Goal: Transaction & Acquisition: Purchase product/service

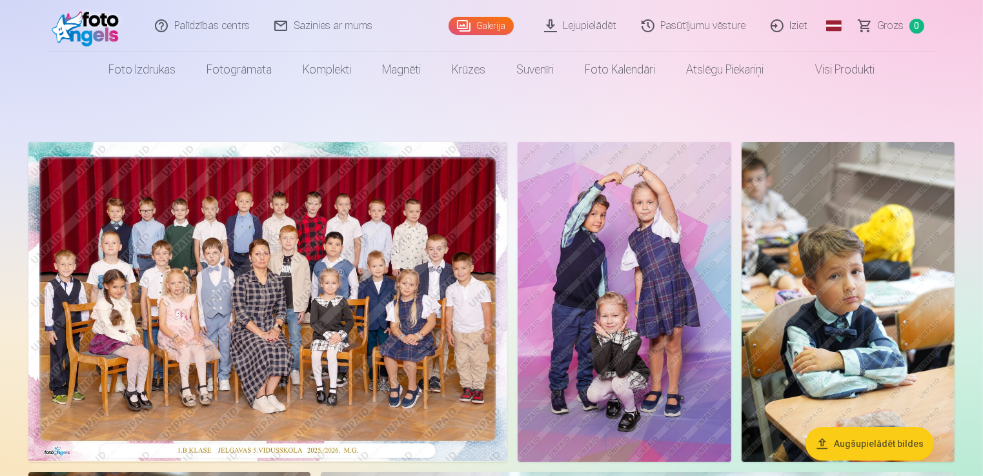
click at [847, 70] on link "Visi produkti" at bounding box center [834, 70] width 111 height 36
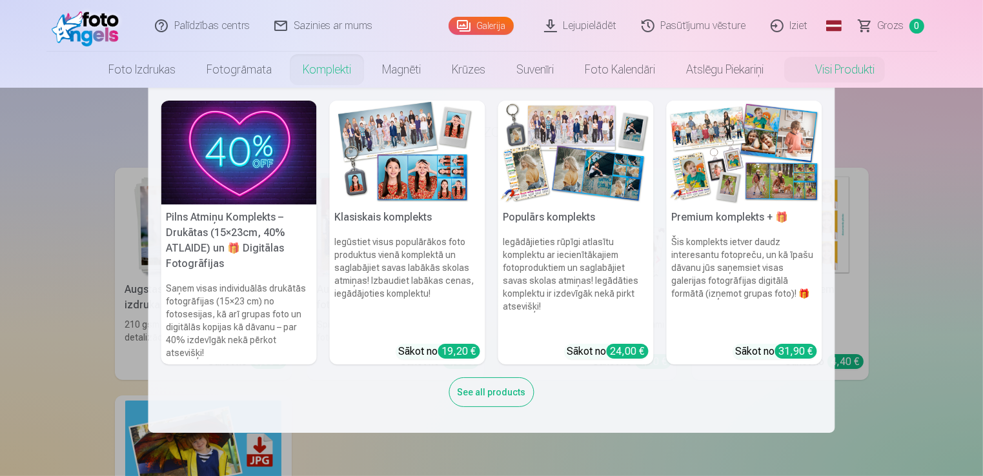
click at [239, 215] on h5 "Pilns Atmiņu Komplekts – Drukātas (15×23cm, 40% ATLAIDE) un 🎁 Digitālas Fotogrā…" at bounding box center [239, 241] width 156 height 72
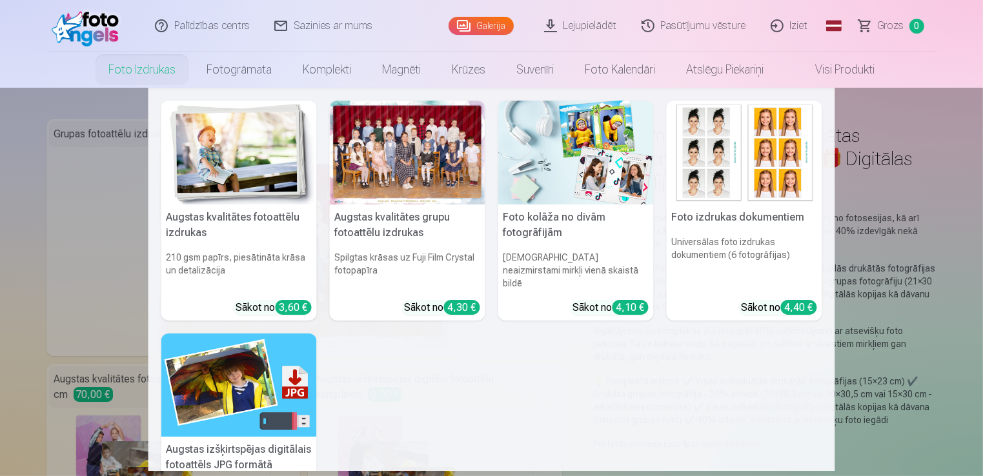
click at [134, 74] on link "Foto izdrukas" at bounding box center [142, 70] width 98 height 36
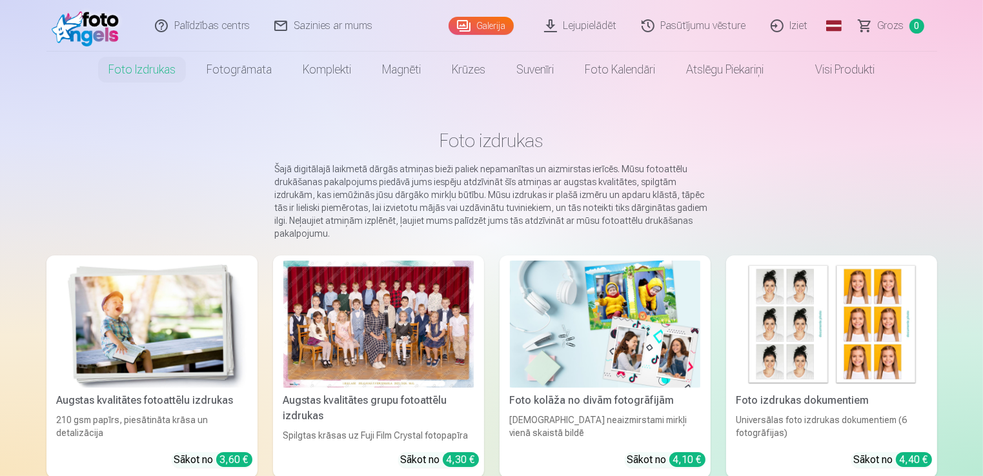
click at [349, 331] on div at bounding box center [378, 324] width 190 height 127
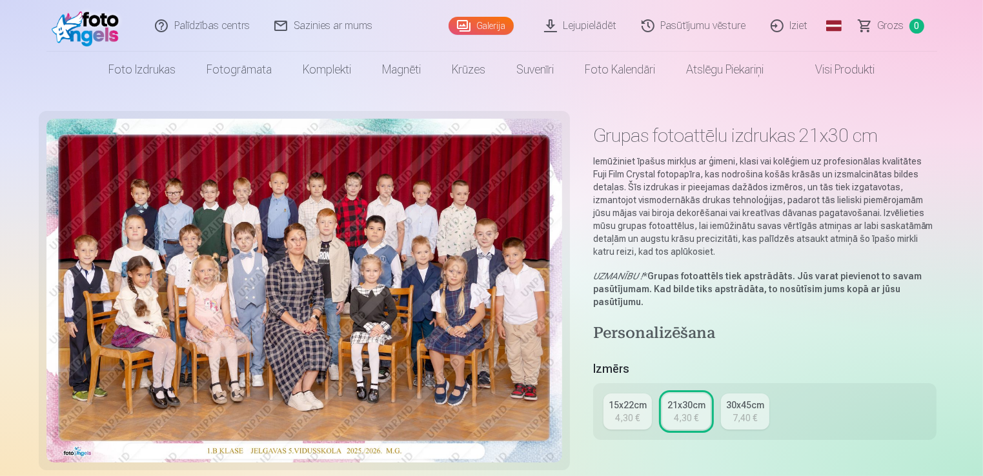
click at [738, 419] on div "7,40 €" at bounding box center [745, 418] width 25 height 13
click at [674, 408] on div "21x30cm" at bounding box center [686, 405] width 38 height 13
click at [636, 410] on div "15x22cm" at bounding box center [628, 405] width 38 height 13
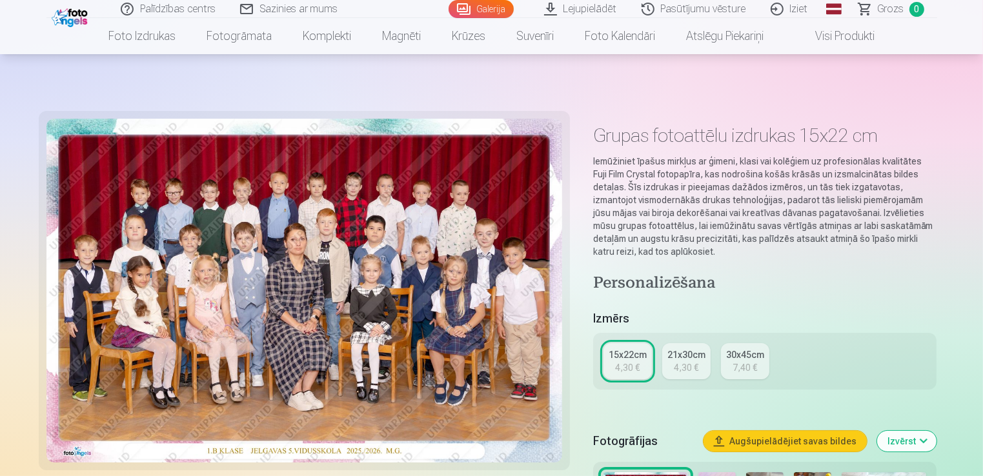
scroll to position [65, 0]
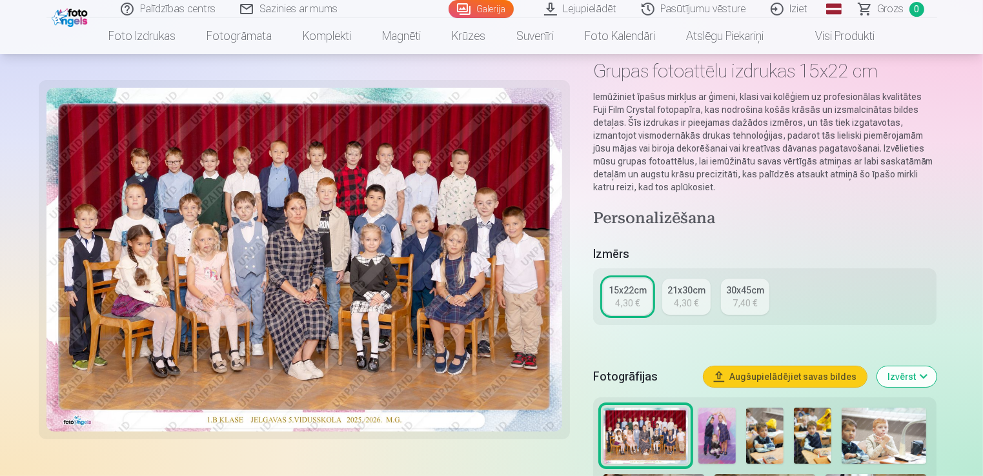
click at [689, 289] on div "21x30cm" at bounding box center [686, 290] width 38 height 13
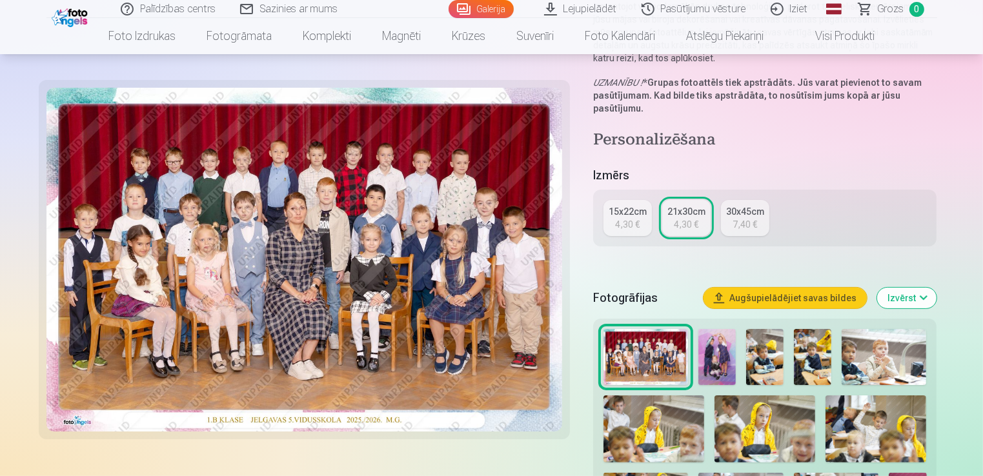
scroll to position [323, 0]
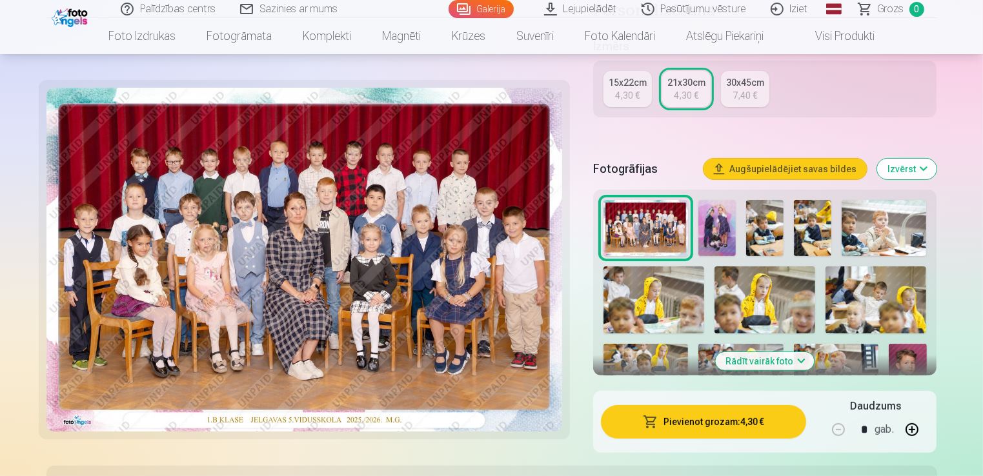
click at [685, 424] on button "Pievienot grozam : 4,30 €" at bounding box center [704, 422] width 206 height 34
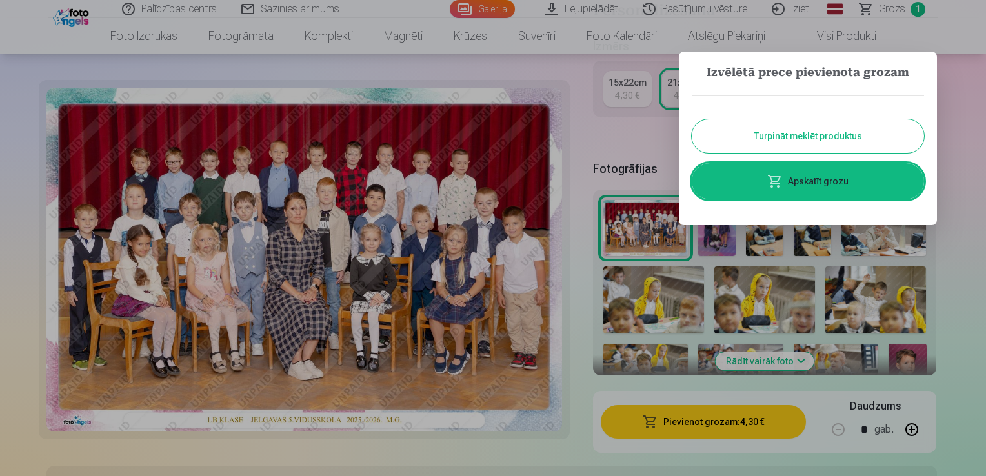
click at [805, 128] on button "Turpināt meklēt produktus" at bounding box center [808, 136] width 232 height 34
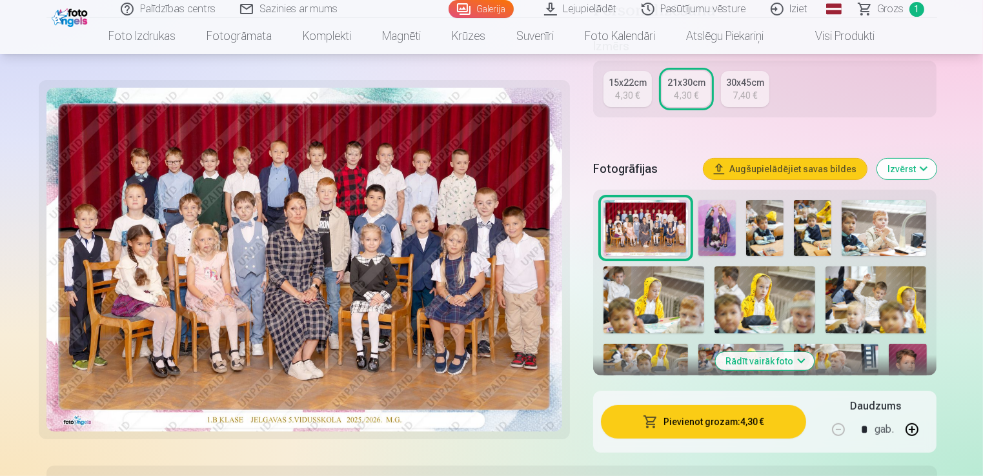
click at [720, 232] on img at bounding box center [716, 228] width 37 height 56
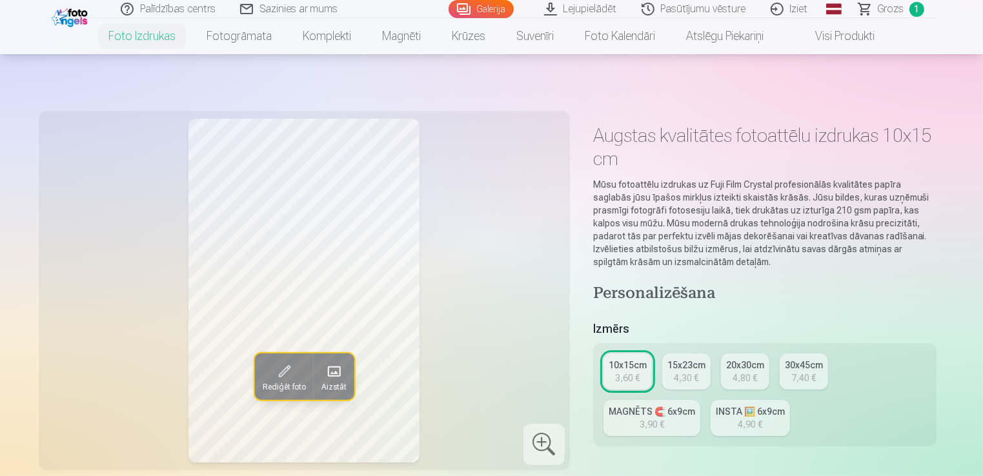
scroll to position [129, 0]
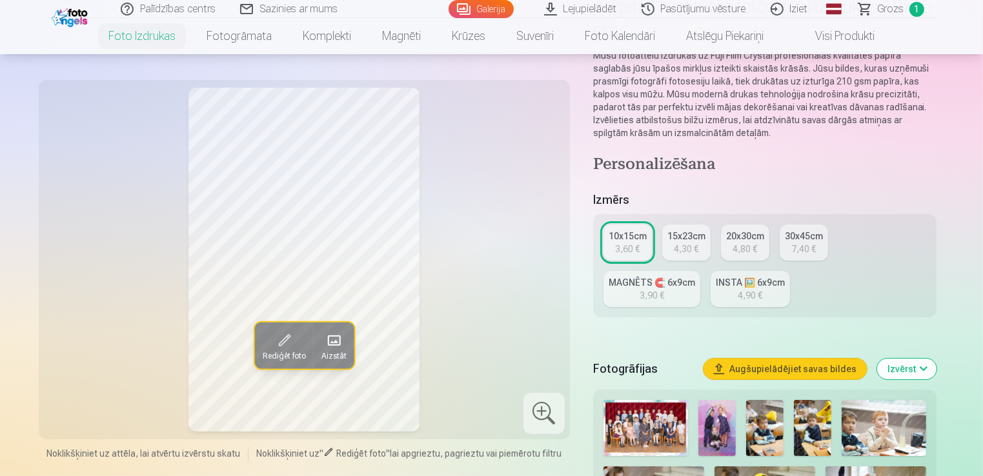
click at [718, 428] on img at bounding box center [716, 428] width 37 height 56
click at [681, 241] on div "15x23cm" at bounding box center [686, 236] width 38 height 13
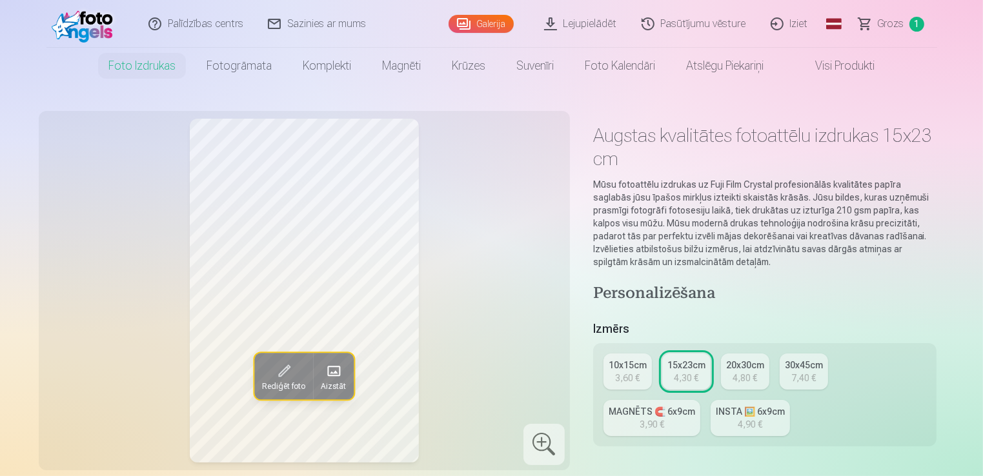
scroll to position [65, 0]
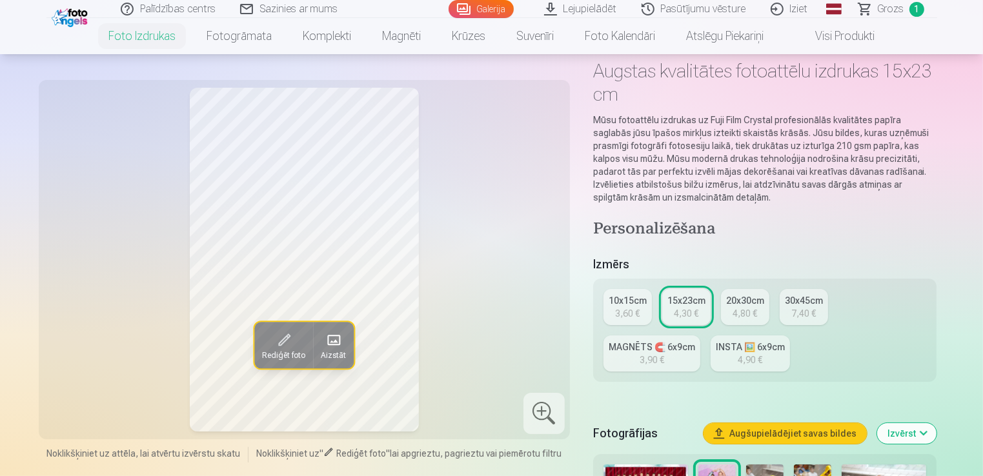
click at [739, 316] on div "4,80 €" at bounding box center [745, 313] width 25 height 13
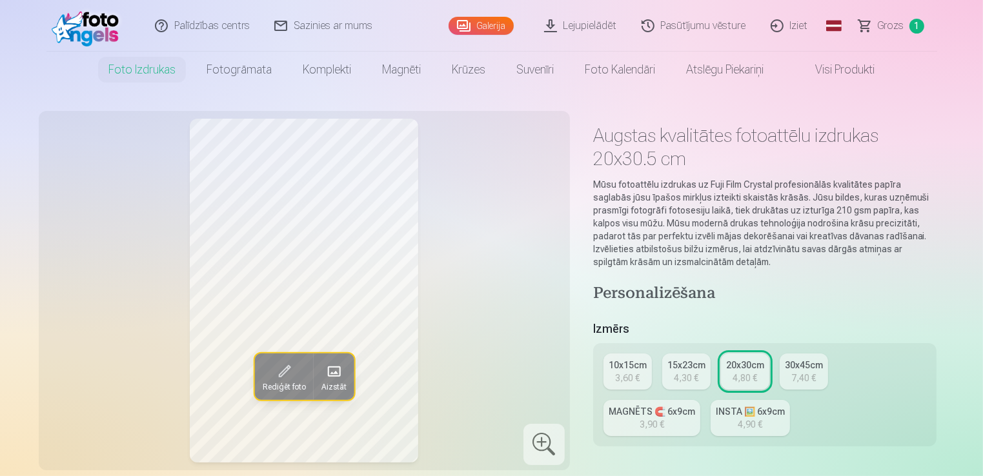
click at [747, 429] on div "4,90 €" at bounding box center [750, 424] width 25 height 13
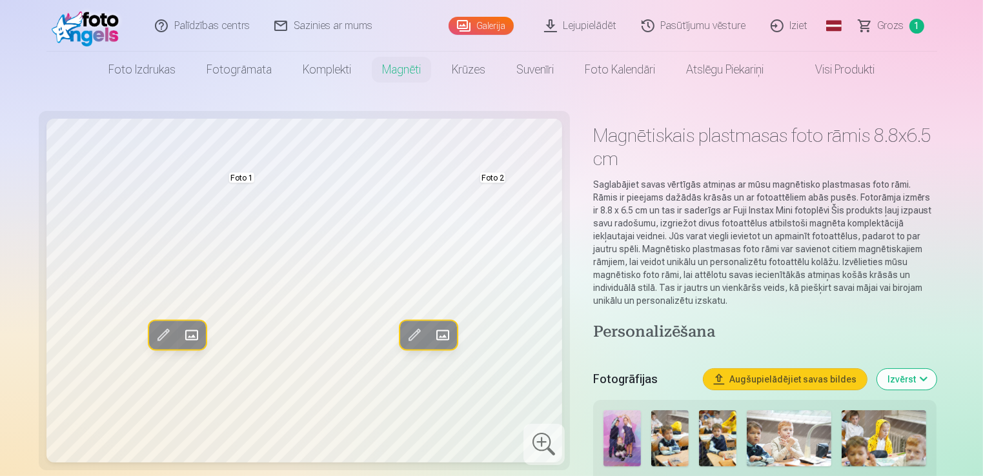
click at [134, 72] on link "Foto izdrukas" at bounding box center [142, 70] width 98 height 36
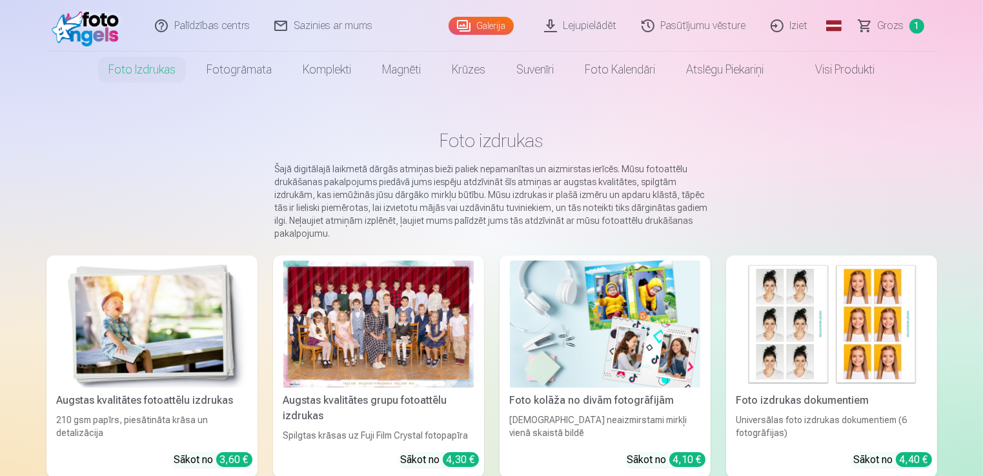
click at [393, 350] on div at bounding box center [378, 324] width 190 height 127
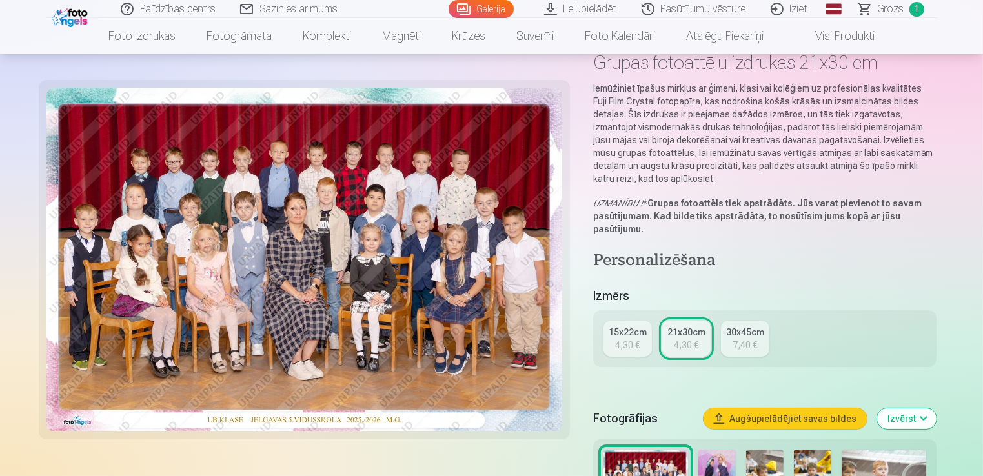
scroll to position [129, 0]
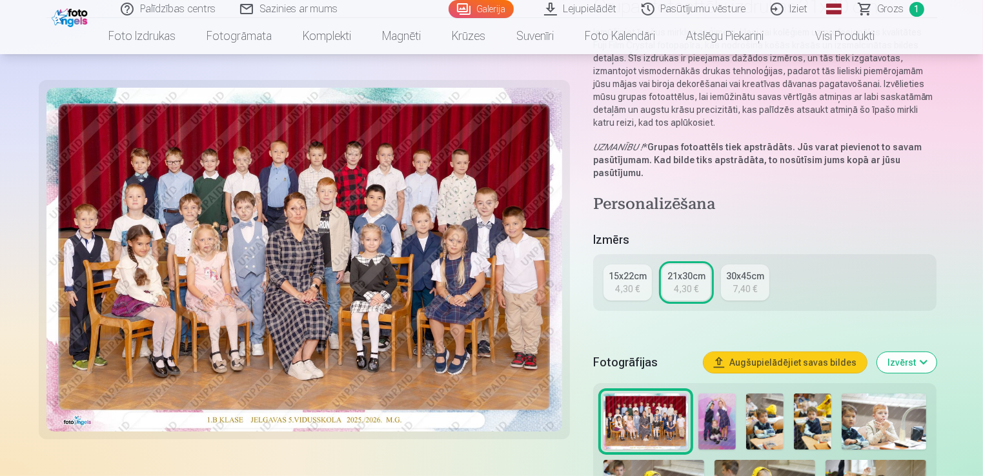
click at [718, 417] on img at bounding box center [716, 422] width 37 height 56
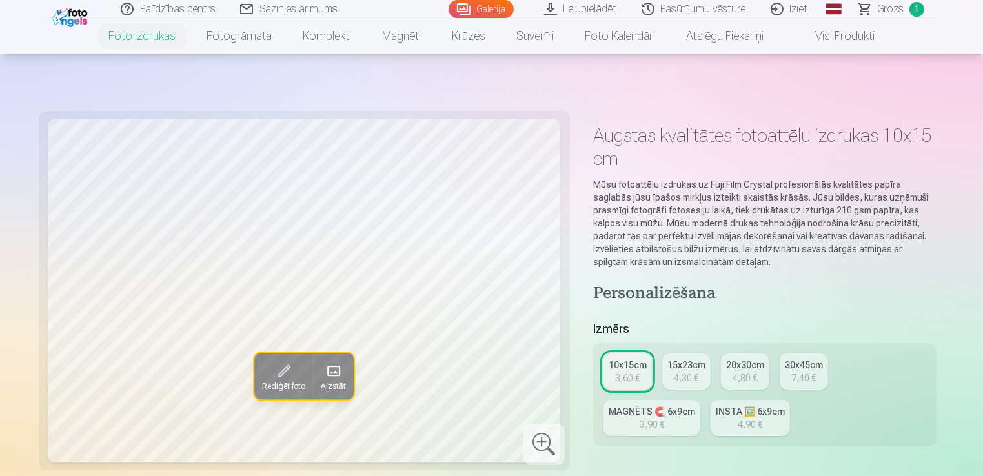
scroll to position [194, 0]
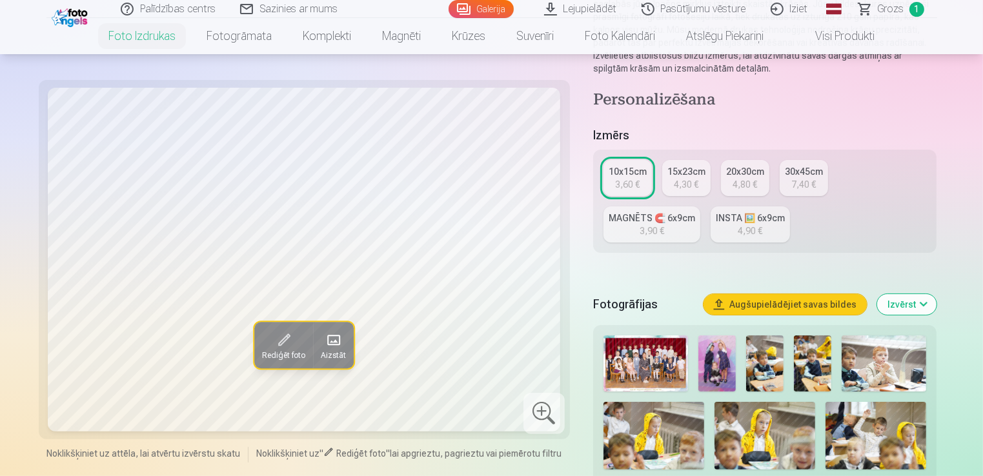
click at [715, 370] on img at bounding box center [716, 364] width 37 height 56
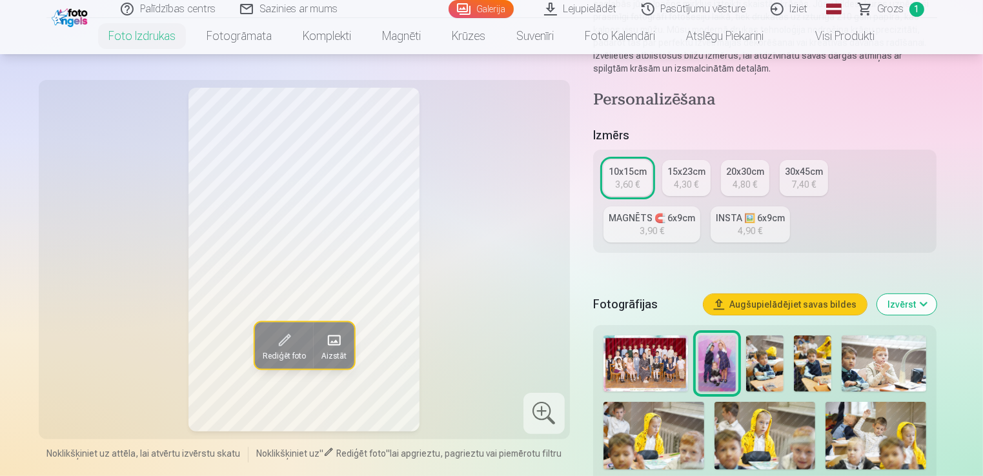
click at [631, 170] on div "10x15cm" at bounding box center [628, 171] width 38 height 13
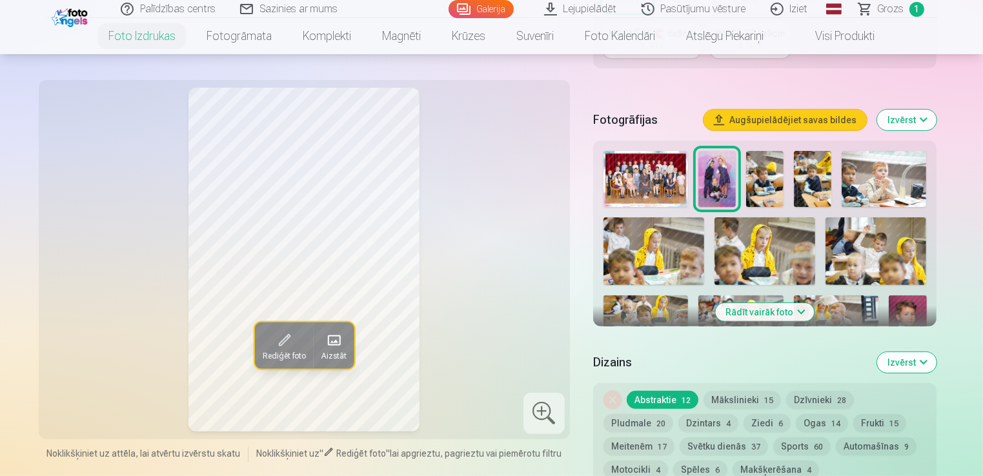
scroll to position [452, 0]
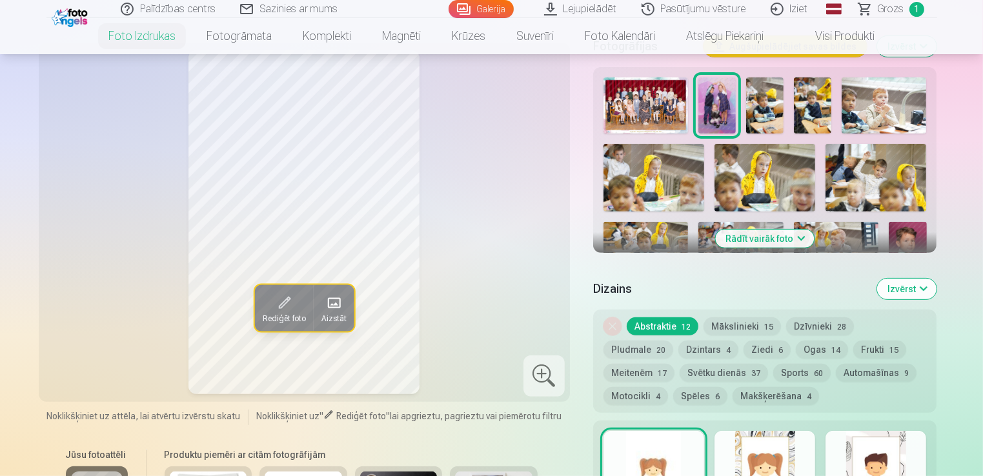
click at [742, 322] on button "Mākslinieki 15" at bounding box center [741, 327] width 77 height 18
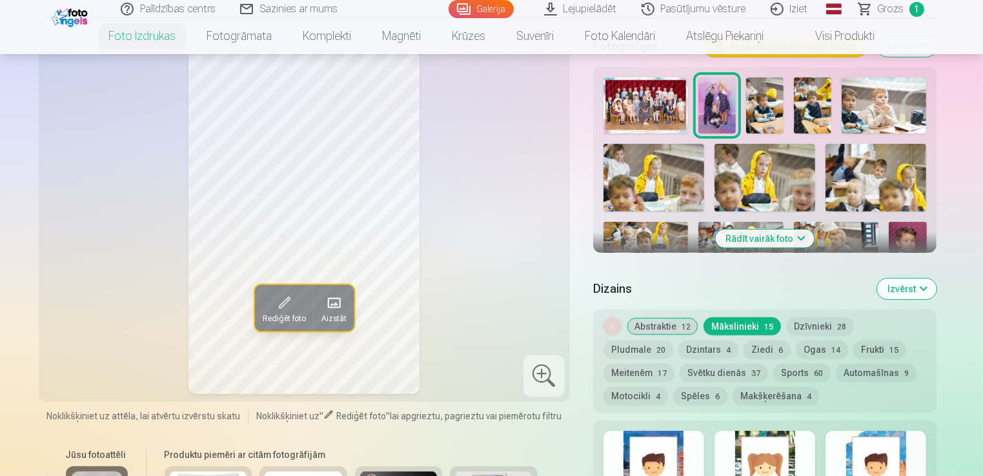
click at [652, 323] on button "Abstraktie 12" at bounding box center [663, 327] width 72 height 18
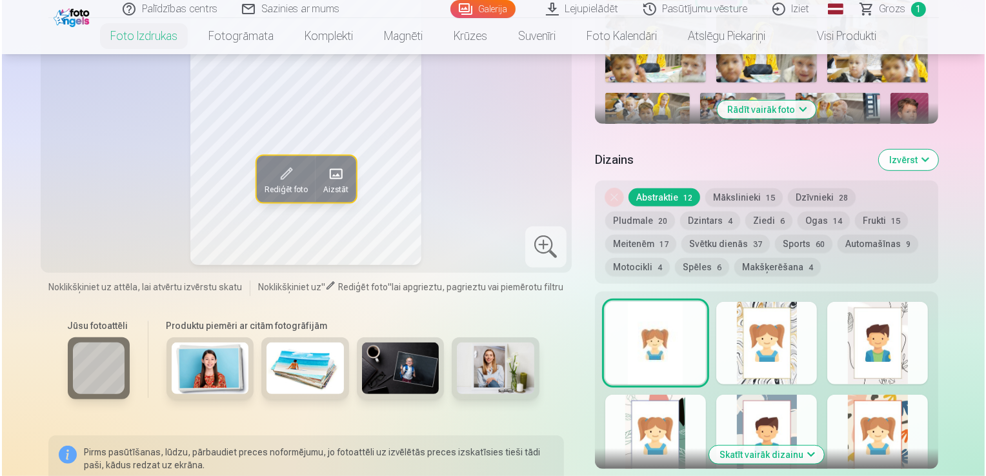
scroll to position [774, 0]
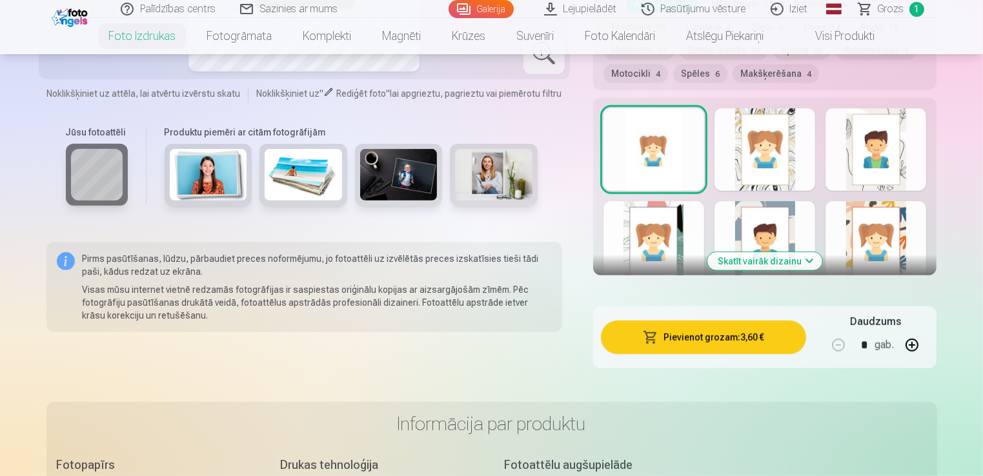
click at [757, 330] on button "Pievienot grozam : 3,60 €" at bounding box center [704, 338] width 206 height 34
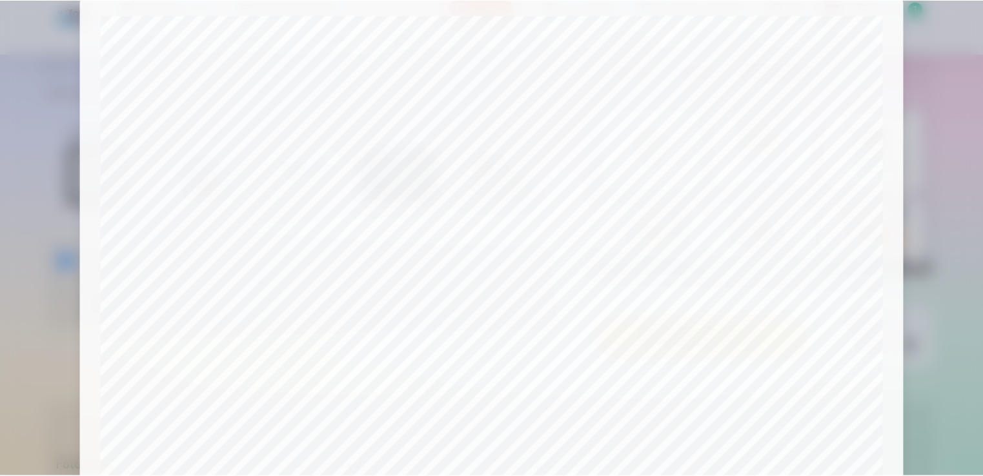
scroll to position [0, 0]
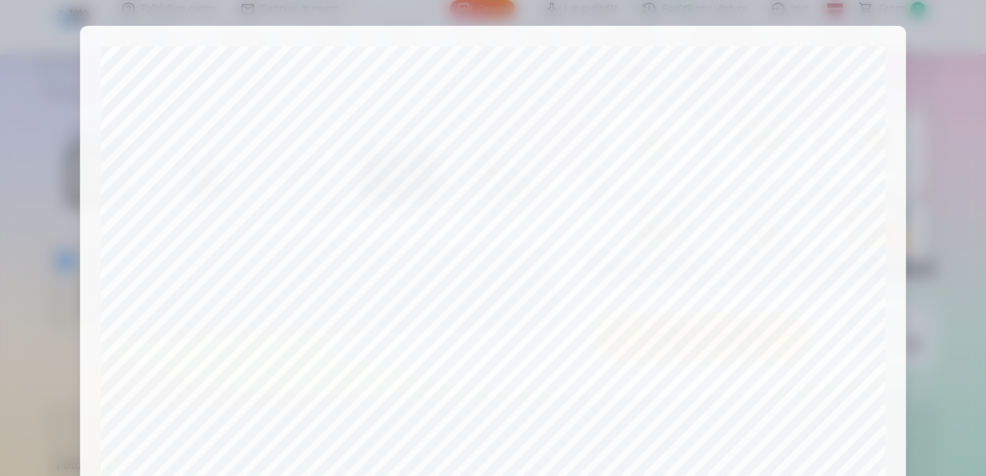
click at [931, 37] on div at bounding box center [493, 238] width 986 height 476
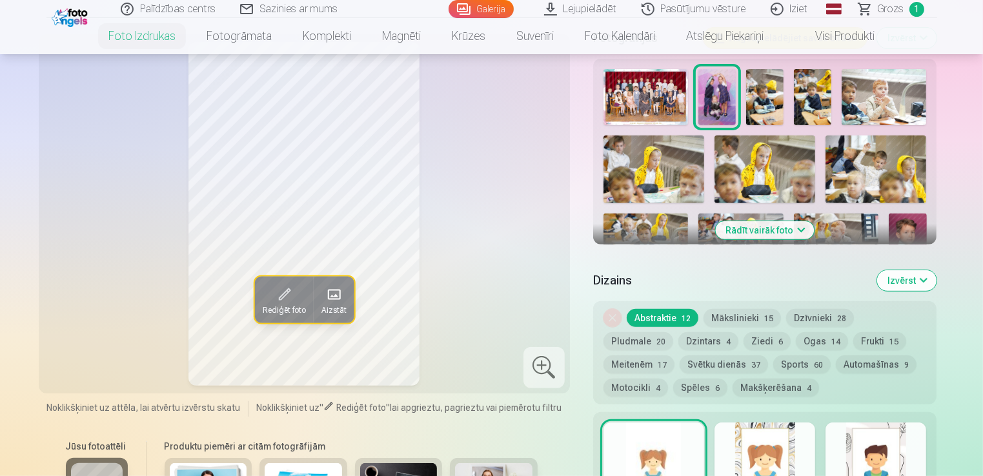
scroll to position [258, 0]
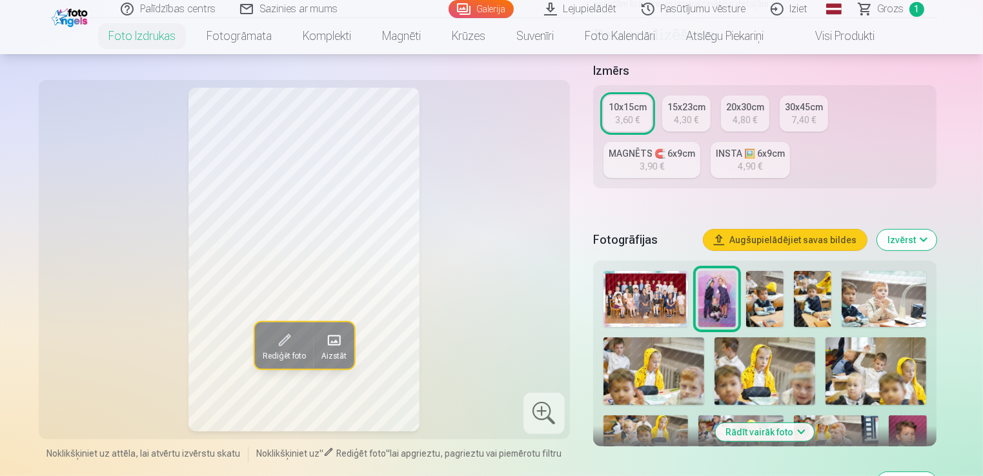
click at [765, 294] on img at bounding box center [764, 299] width 37 height 56
click at [809, 303] on img at bounding box center [812, 299] width 37 height 56
click at [884, 298] on img at bounding box center [884, 299] width 85 height 56
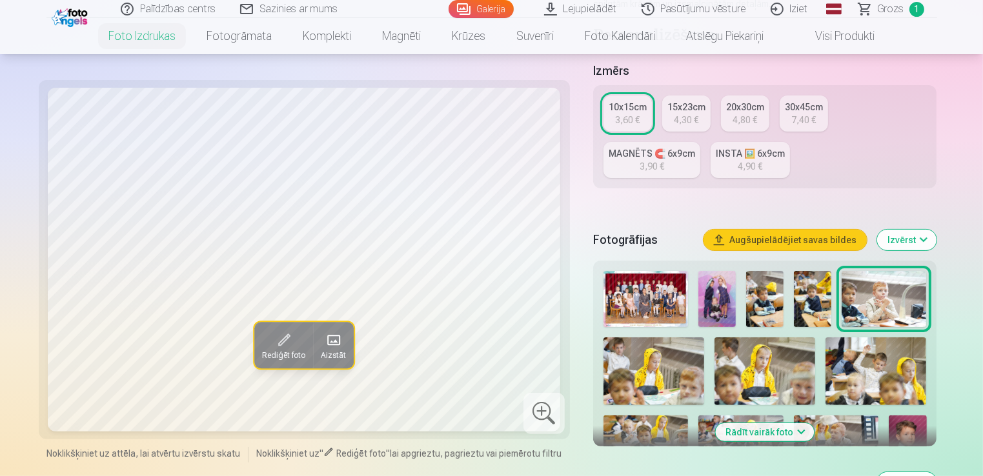
click at [773, 291] on img at bounding box center [764, 299] width 37 height 56
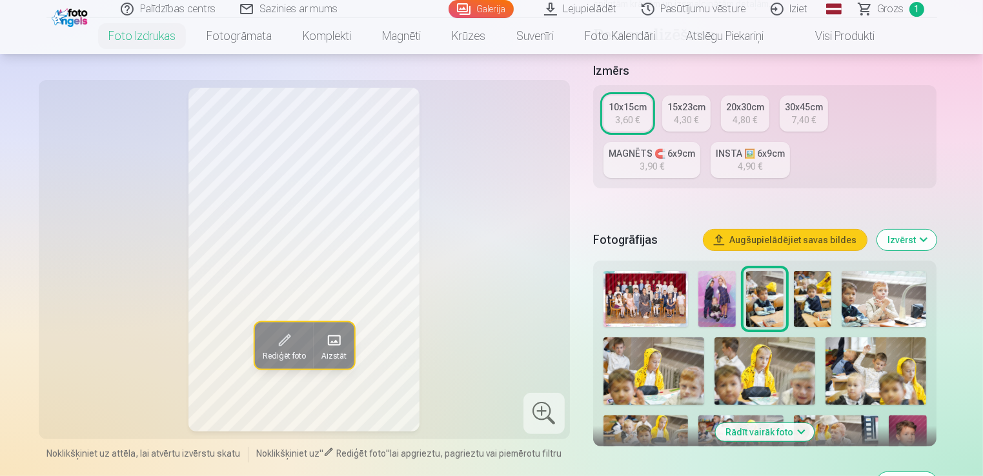
click at [816, 306] on img at bounding box center [812, 299] width 37 height 56
click at [638, 379] on img at bounding box center [653, 371] width 101 height 67
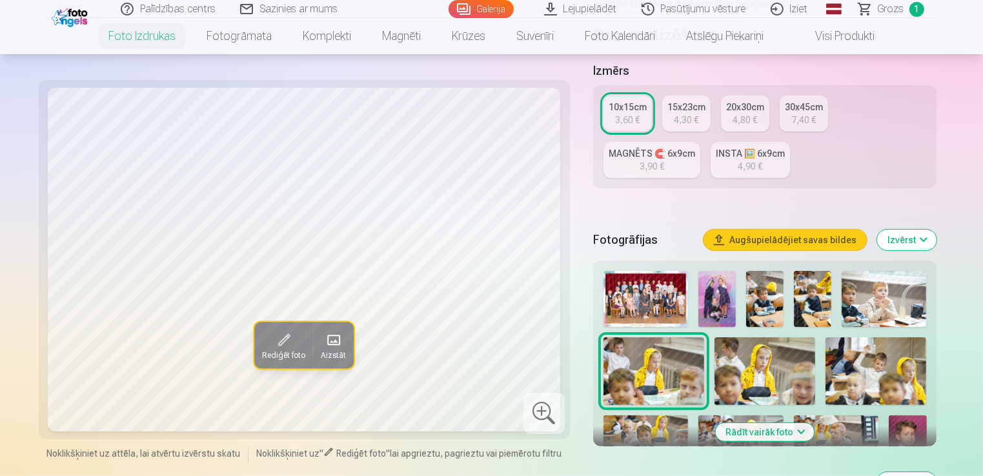
click at [791, 379] on img at bounding box center [764, 371] width 101 height 67
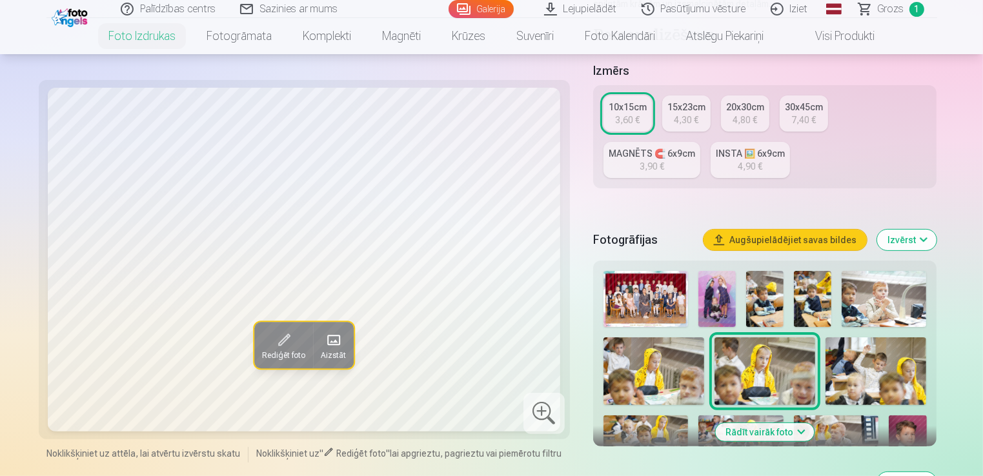
click at [935, 389] on div "Rādīt vairāk foto" at bounding box center [765, 354] width 344 height 186
click at [903, 383] on img at bounding box center [875, 371] width 101 height 67
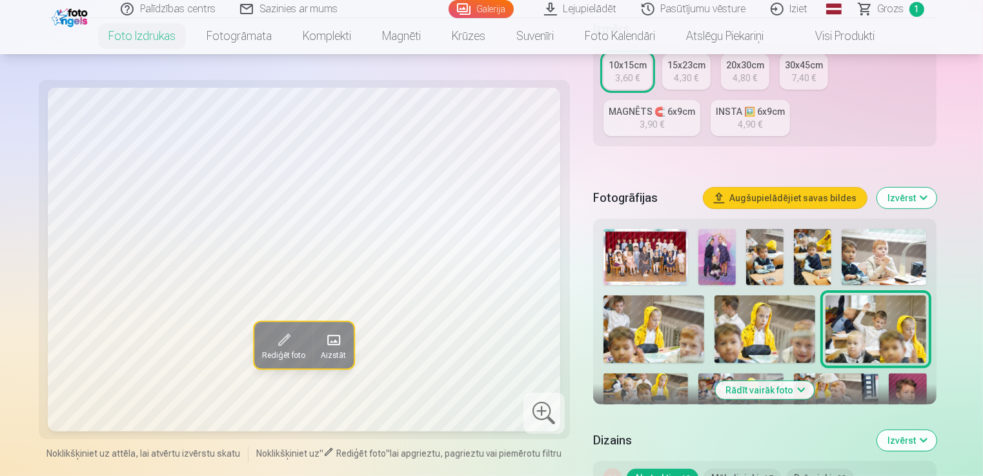
scroll to position [323, 0]
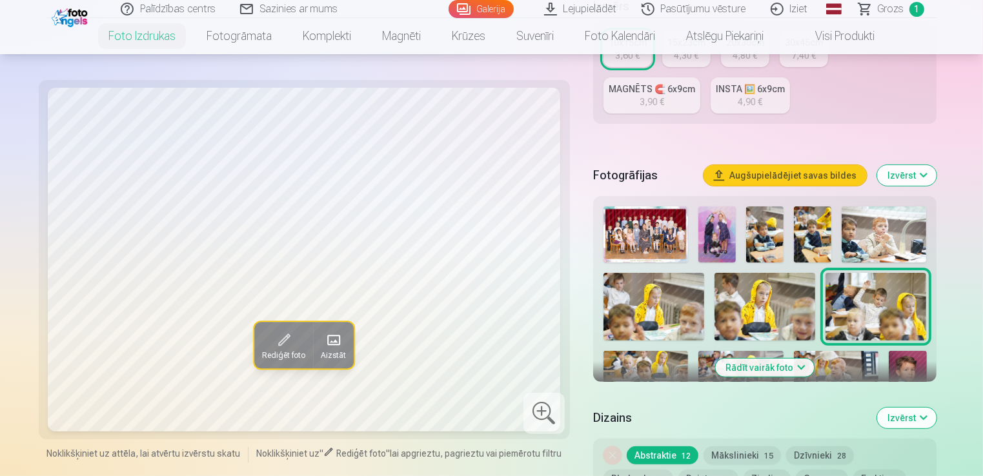
click at [778, 366] on button "Rādīt vairāk foto" at bounding box center [765, 368] width 99 height 18
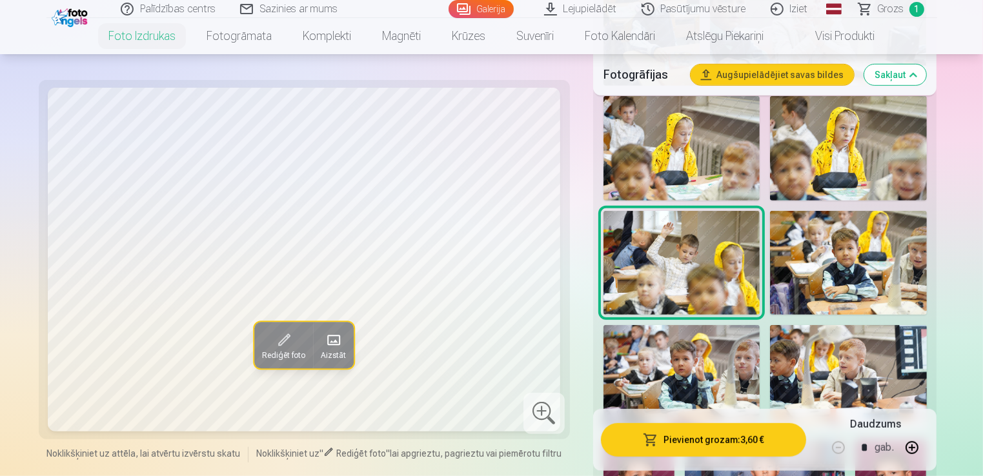
scroll to position [774, 0]
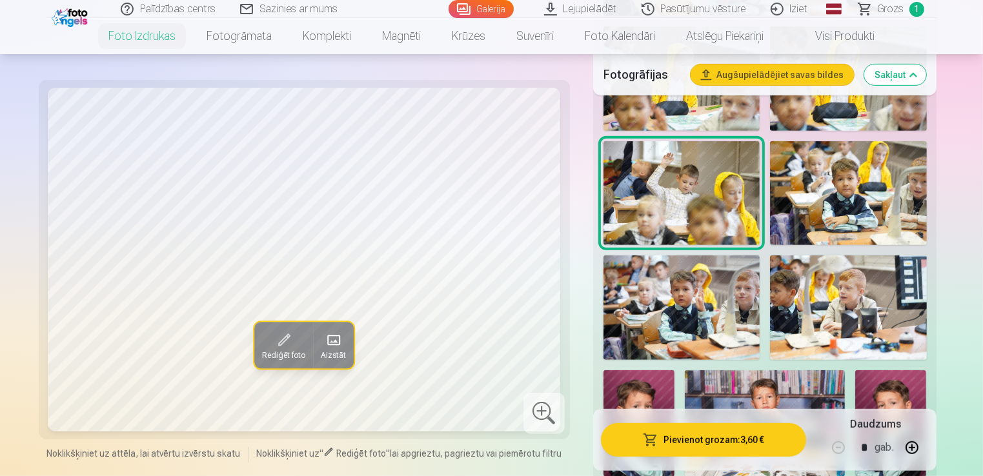
click at [856, 147] on img at bounding box center [848, 193] width 156 height 105
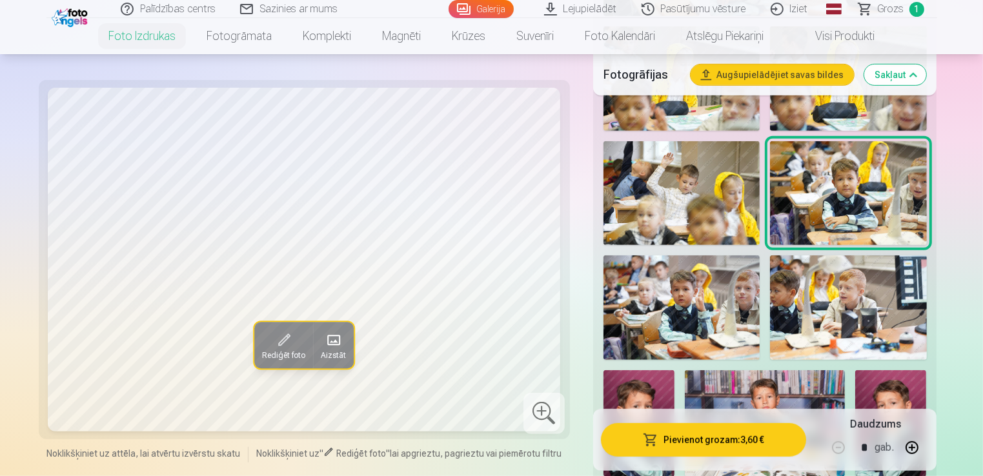
click at [738, 298] on img at bounding box center [681, 308] width 156 height 105
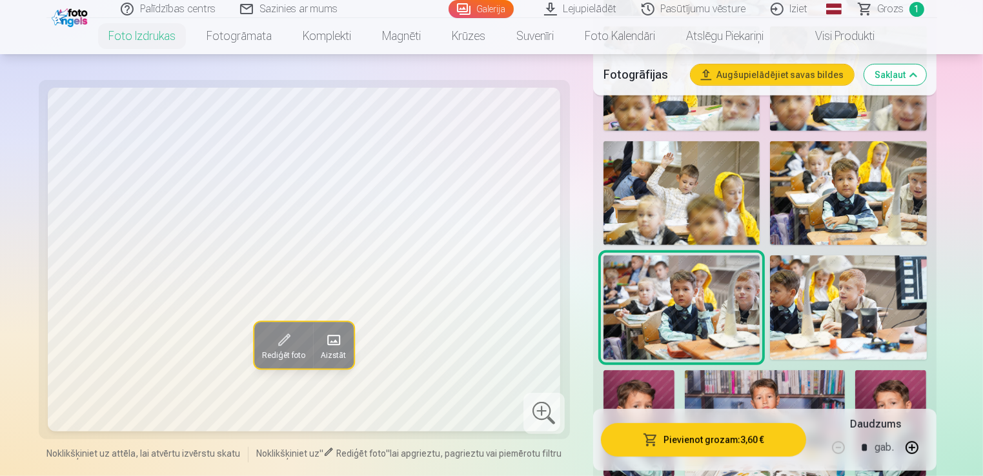
click at [861, 298] on img at bounding box center [848, 308] width 156 height 105
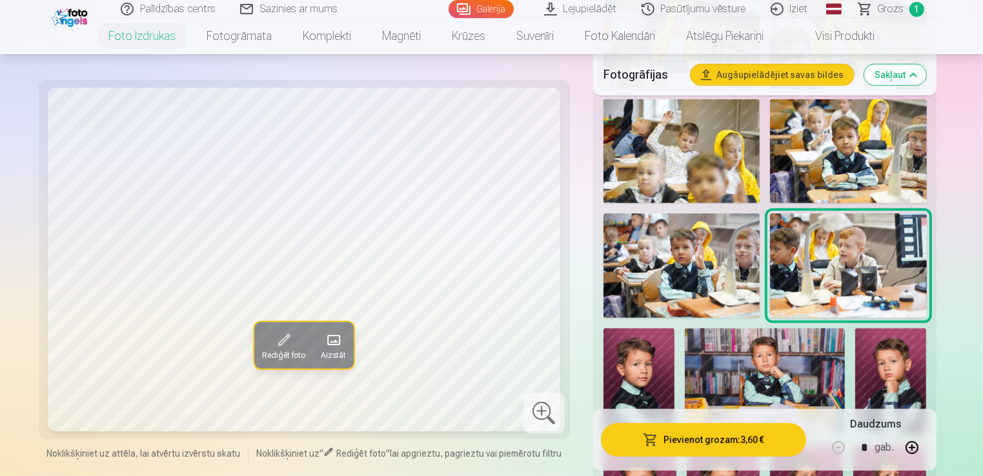
scroll to position [839, 0]
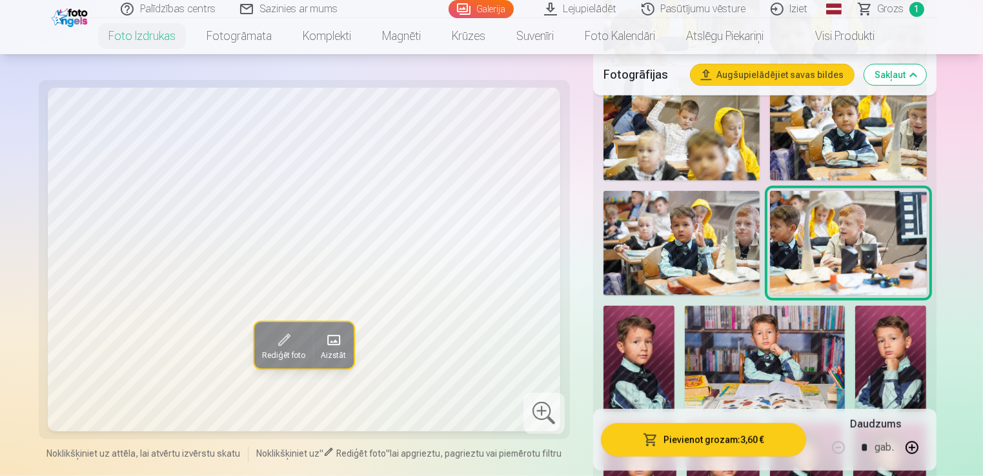
click at [645, 347] on img at bounding box center [638, 359] width 71 height 106
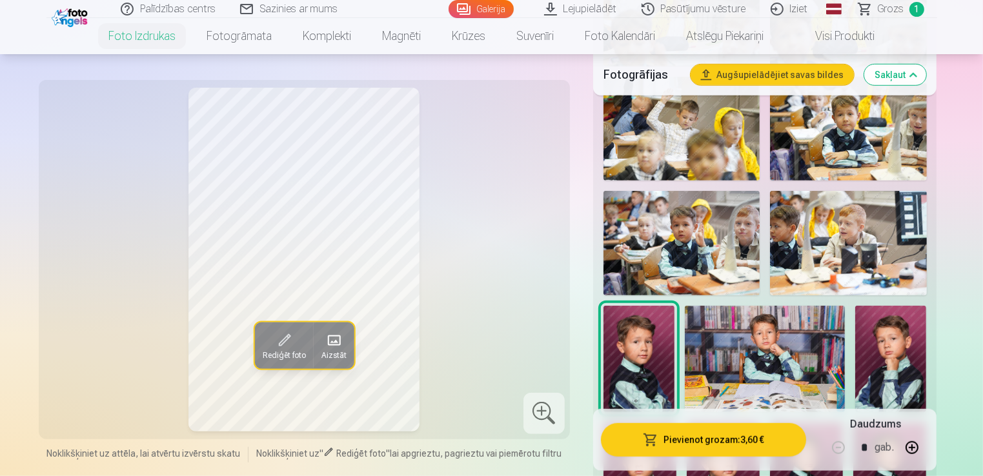
drag, startPoint x: 847, startPoint y: 271, endPoint x: 838, endPoint y: 275, distance: 9.2
click at [846, 272] on img at bounding box center [848, 243] width 156 height 105
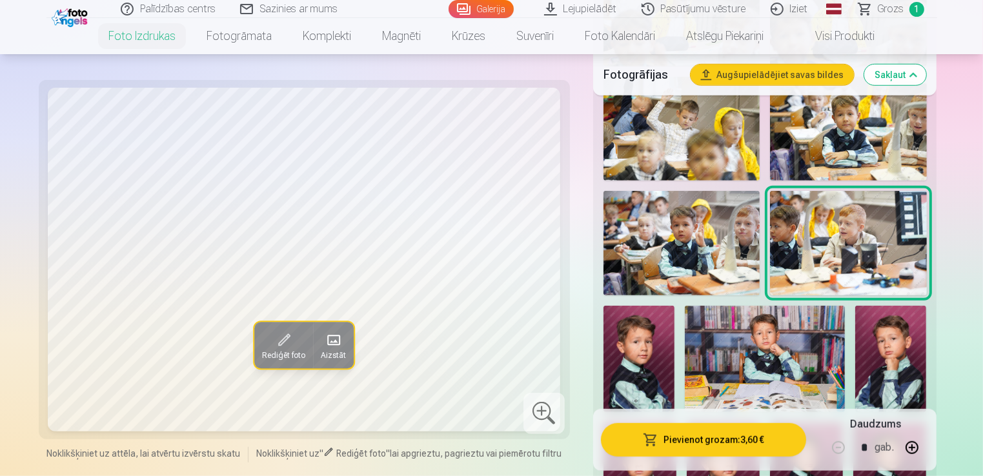
click at [650, 346] on img at bounding box center [638, 359] width 71 height 106
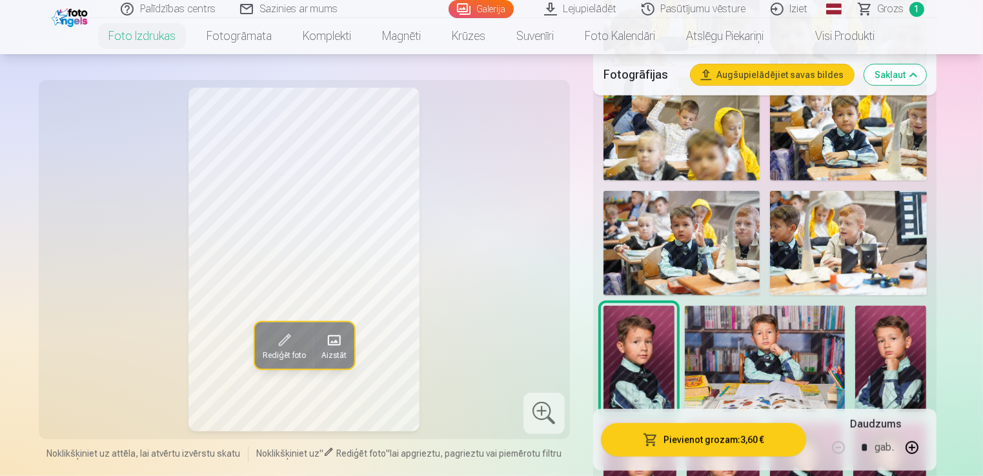
click at [823, 394] on img at bounding box center [765, 359] width 160 height 106
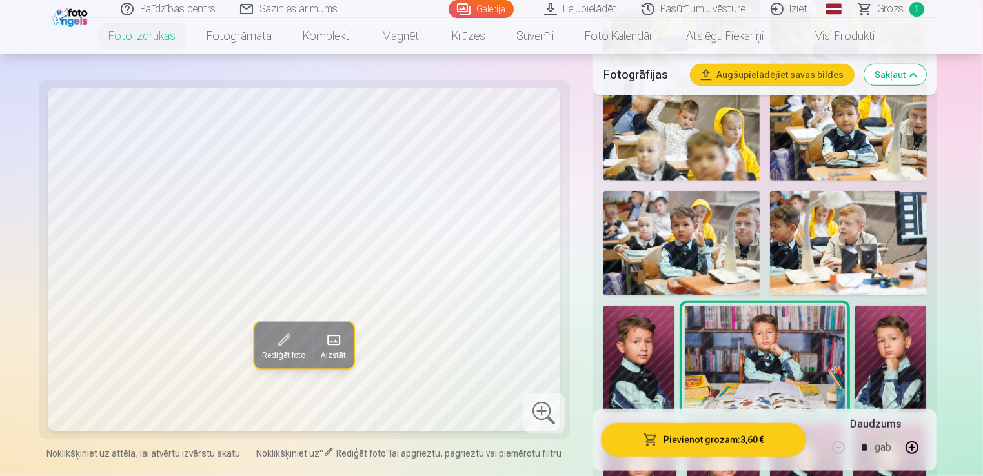
click at [911, 381] on img at bounding box center [890, 359] width 71 height 106
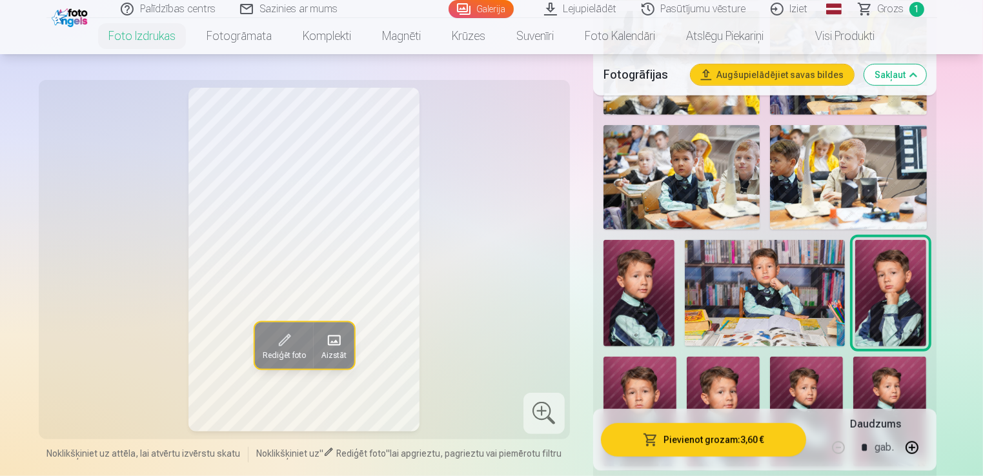
scroll to position [968, 0]
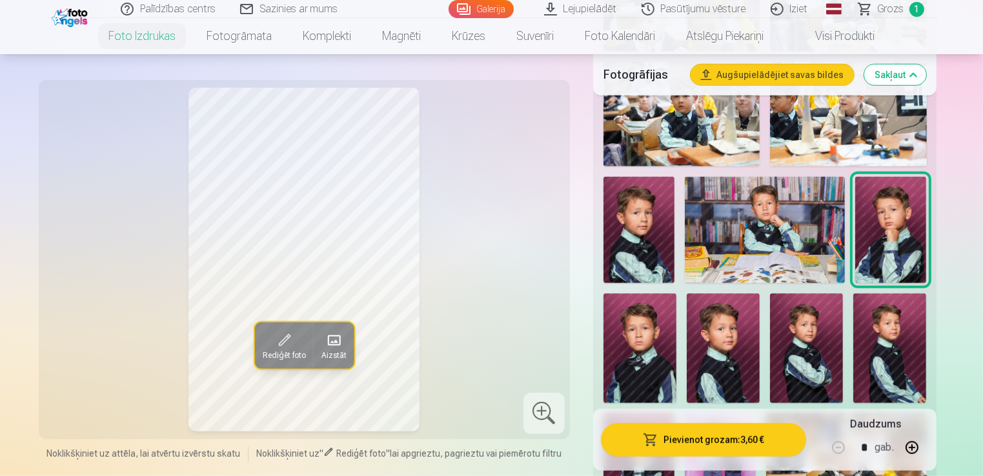
click at [649, 364] on img at bounding box center [639, 349] width 73 height 110
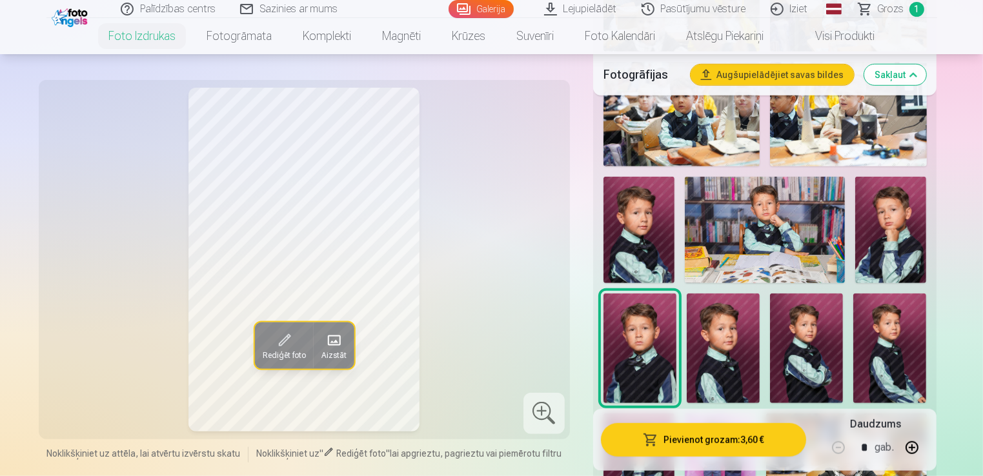
click at [740, 361] on img at bounding box center [723, 349] width 73 height 110
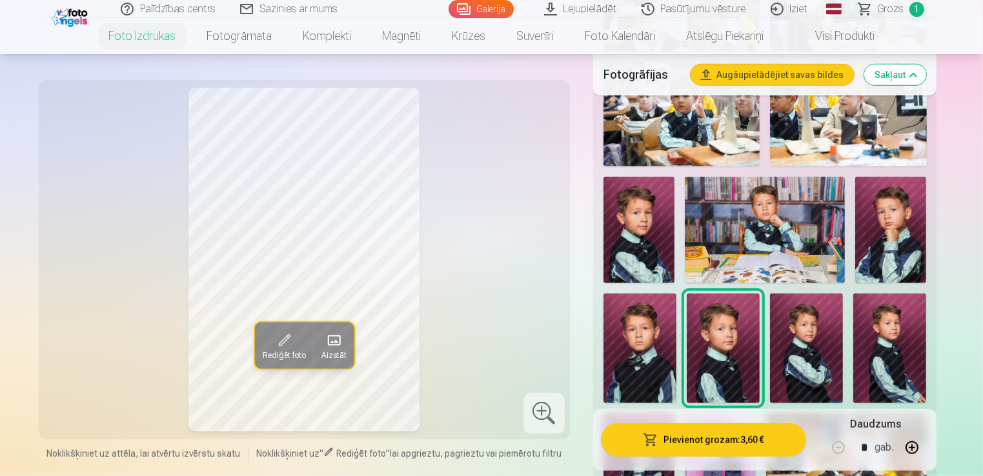
click at [873, 339] on img at bounding box center [889, 349] width 73 height 110
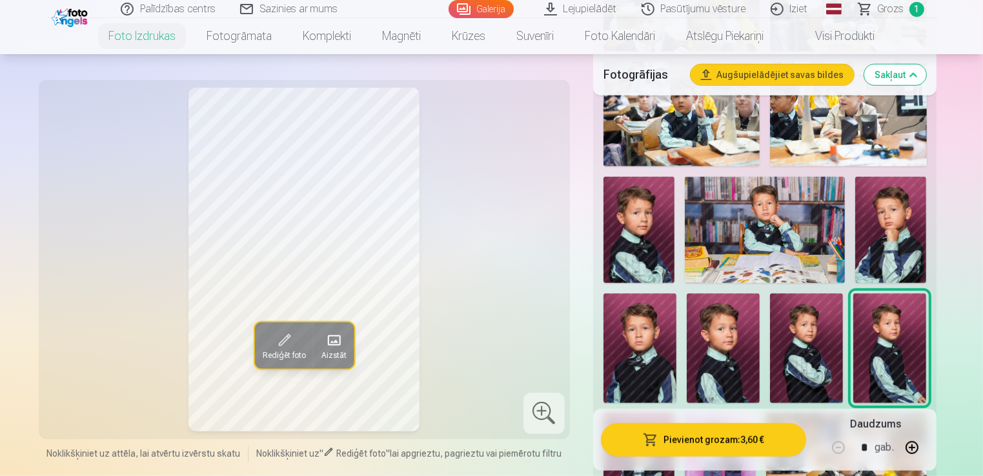
click at [803, 349] on img at bounding box center [806, 349] width 73 height 110
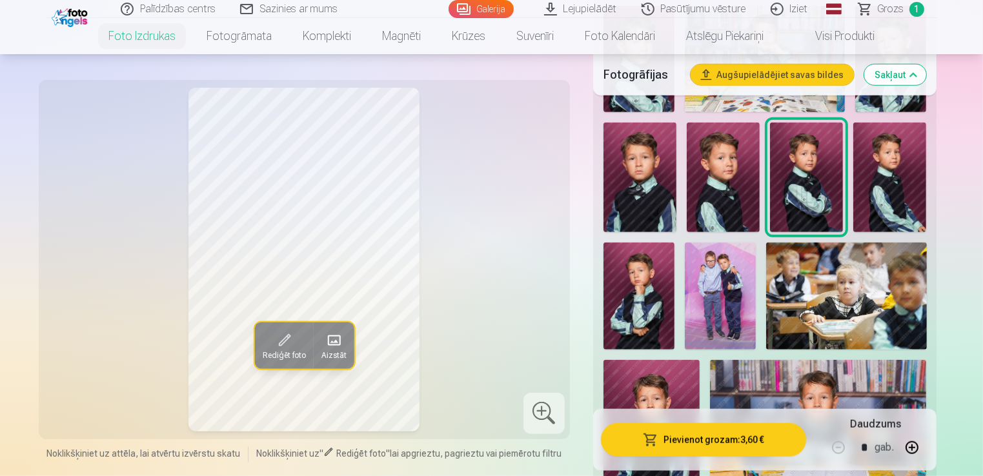
scroll to position [1162, 0]
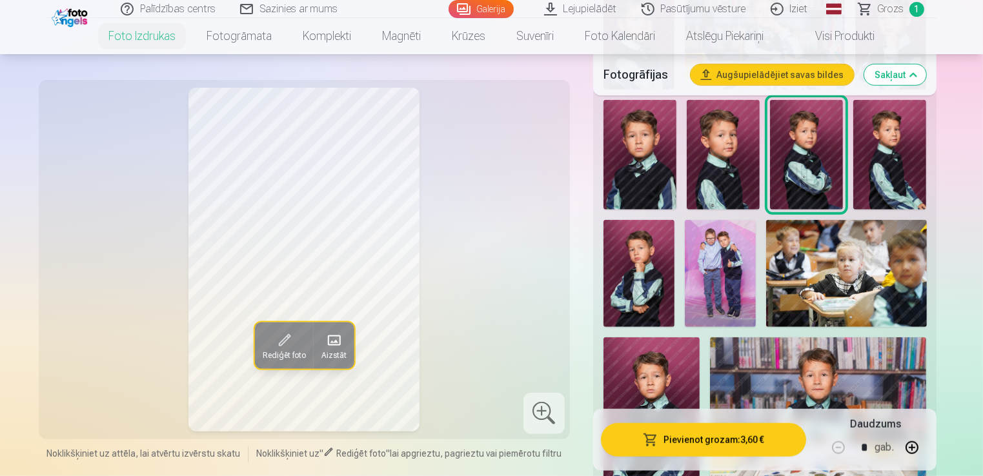
click at [743, 269] on img at bounding box center [720, 273] width 71 height 107
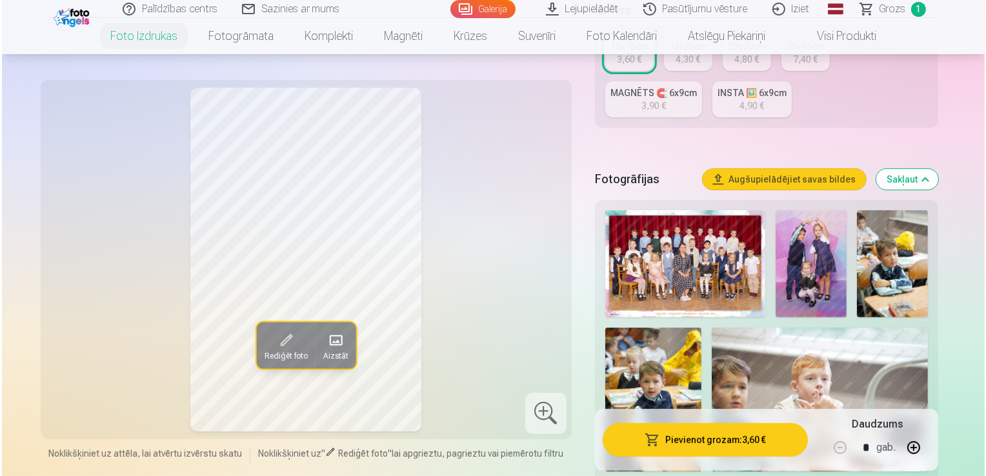
scroll to position [387, 0]
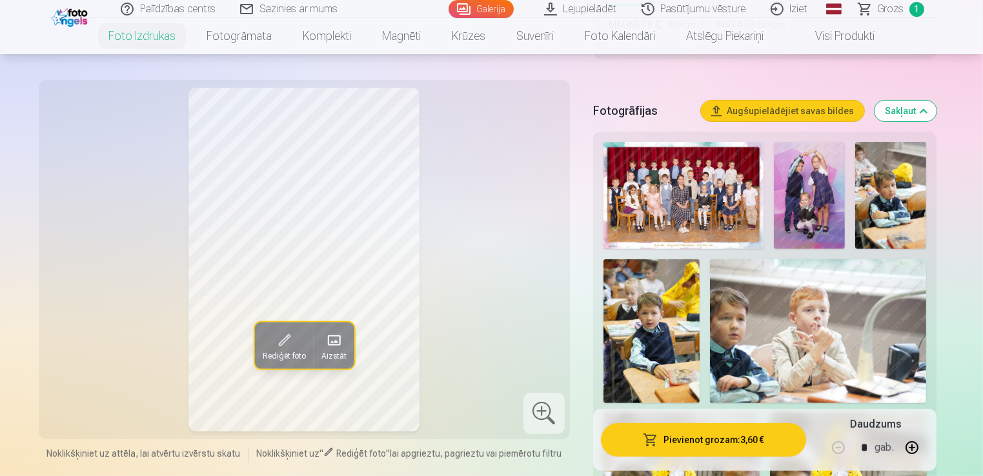
click at [725, 438] on button "Pievienot grozam : 3,60 €" at bounding box center [704, 440] width 206 height 34
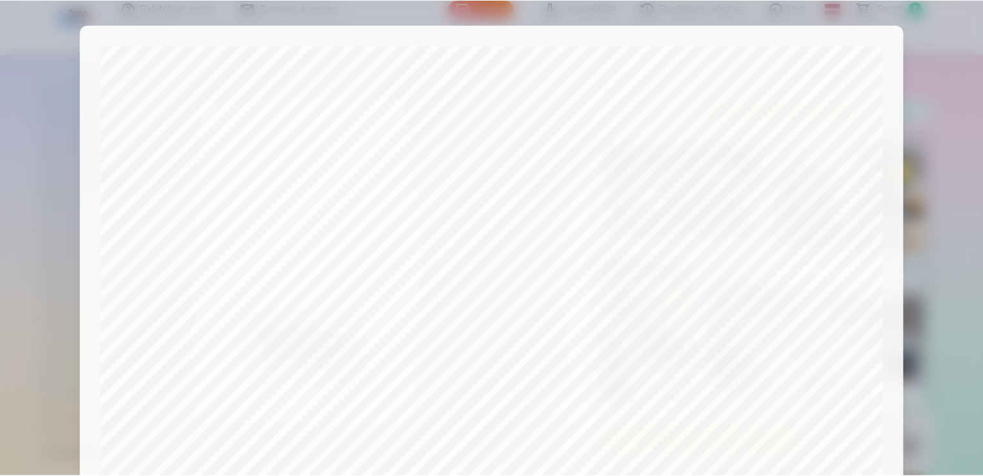
scroll to position [0, 0]
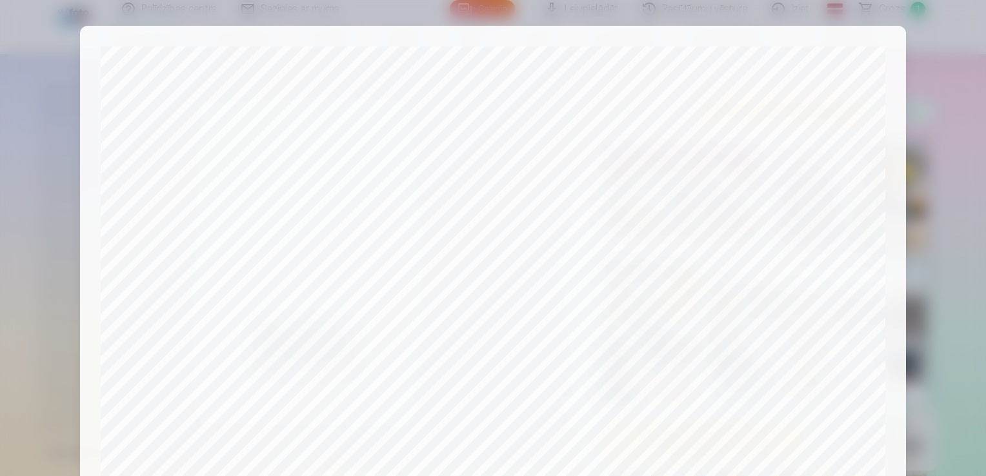
click at [971, 174] on div at bounding box center [493, 238] width 986 height 476
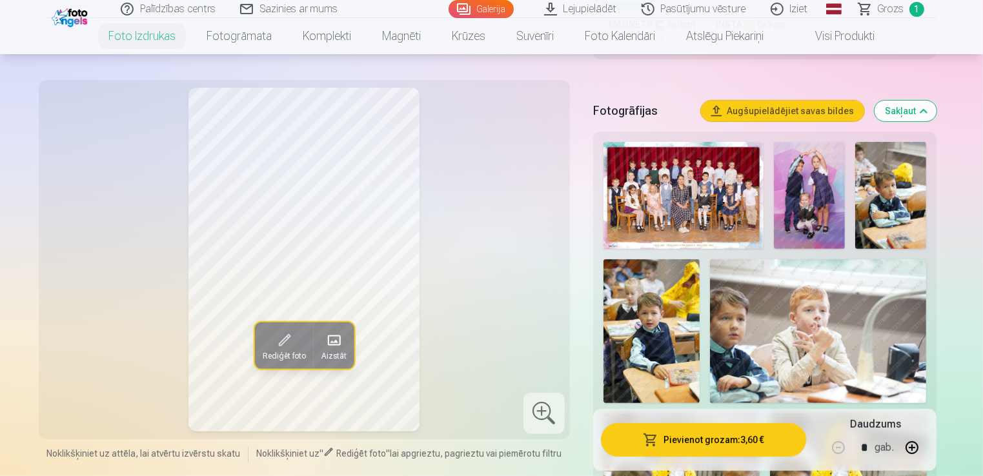
click at [672, 339] on img at bounding box center [651, 331] width 96 height 145
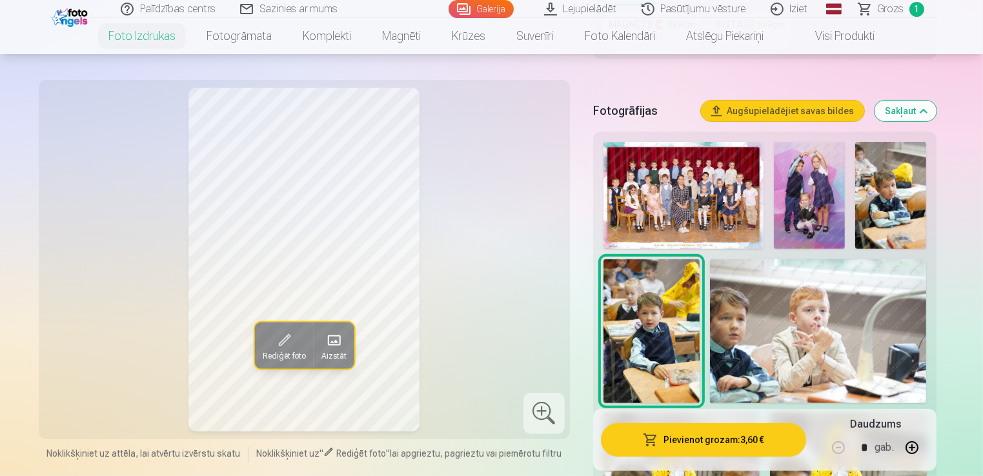
click at [885, 193] on img at bounding box center [890, 195] width 71 height 107
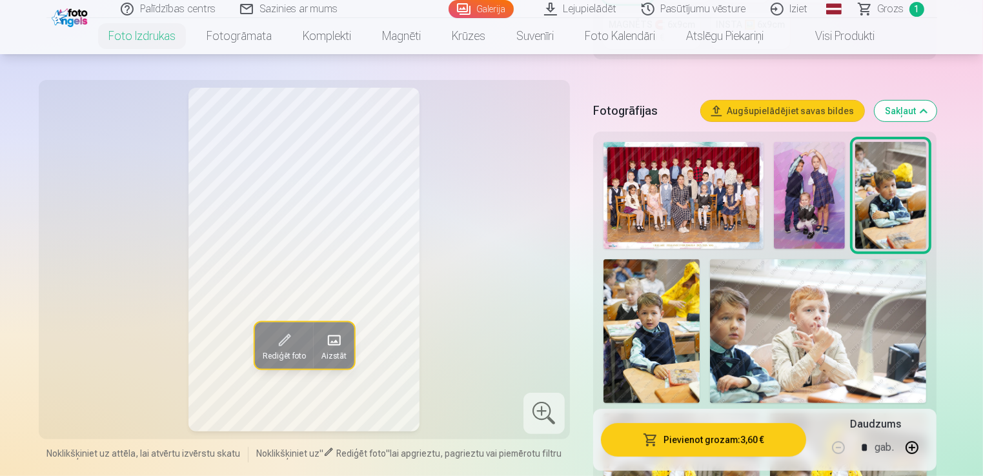
click at [661, 340] on img at bounding box center [651, 331] width 96 height 145
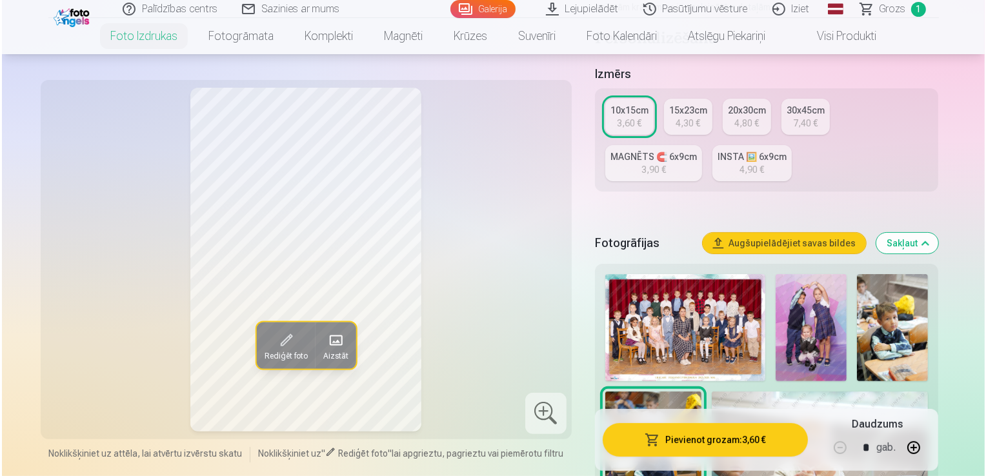
scroll to position [129, 0]
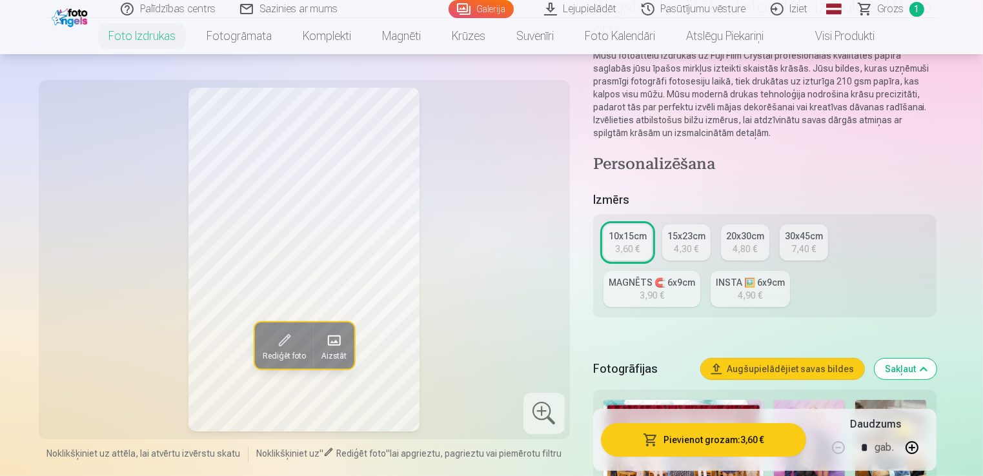
click at [667, 436] on button "Pievienot grozam : 3,60 €" at bounding box center [704, 440] width 206 height 34
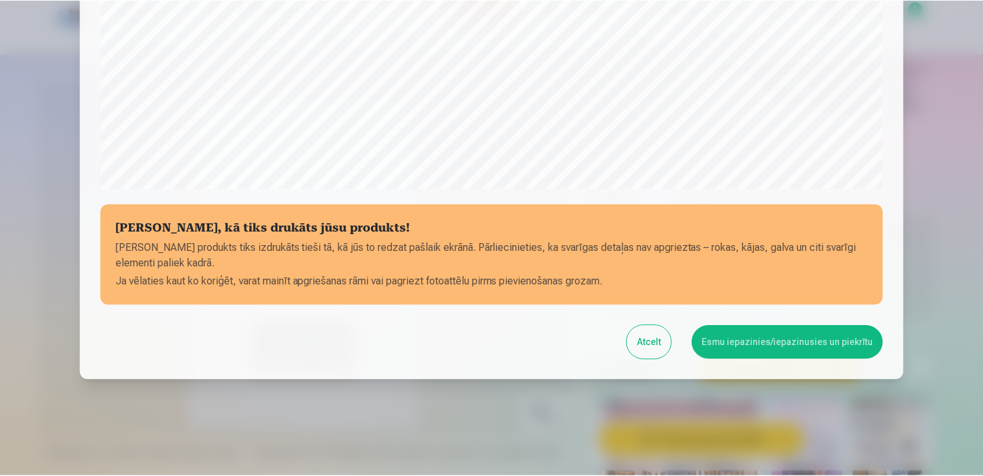
scroll to position [452, 0]
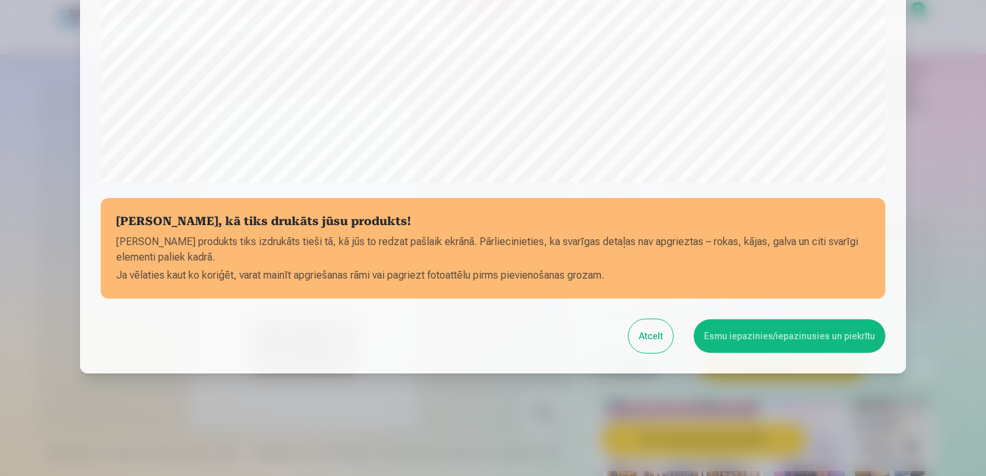
click at [953, 150] on div at bounding box center [493, 238] width 986 height 476
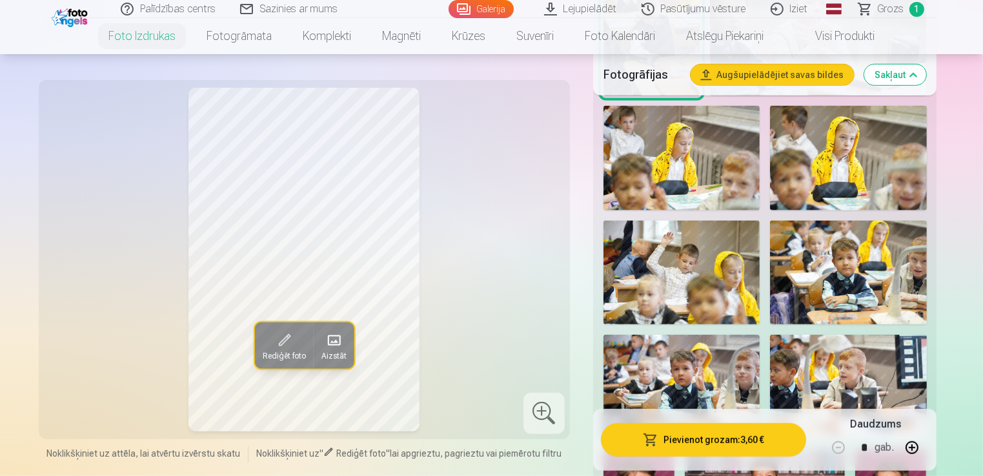
scroll to position [774, 0]
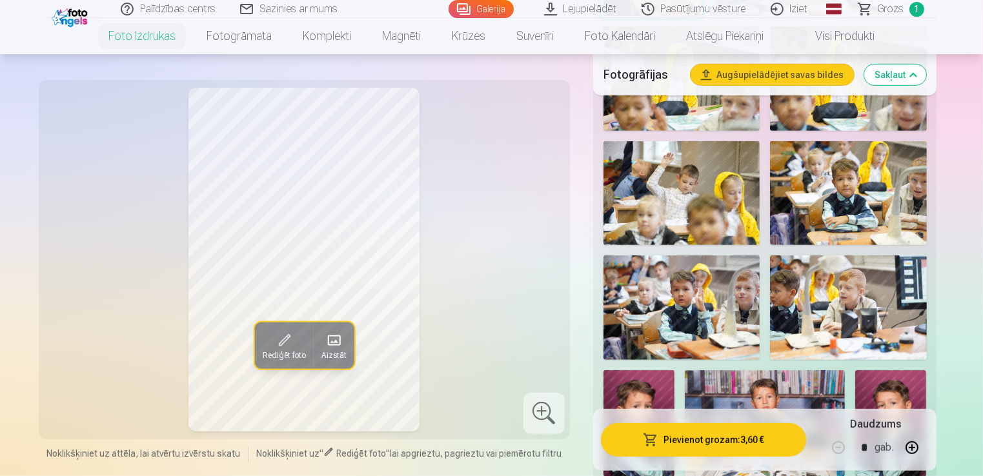
click at [847, 221] on img at bounding box center [848, 193] width 156 height 105
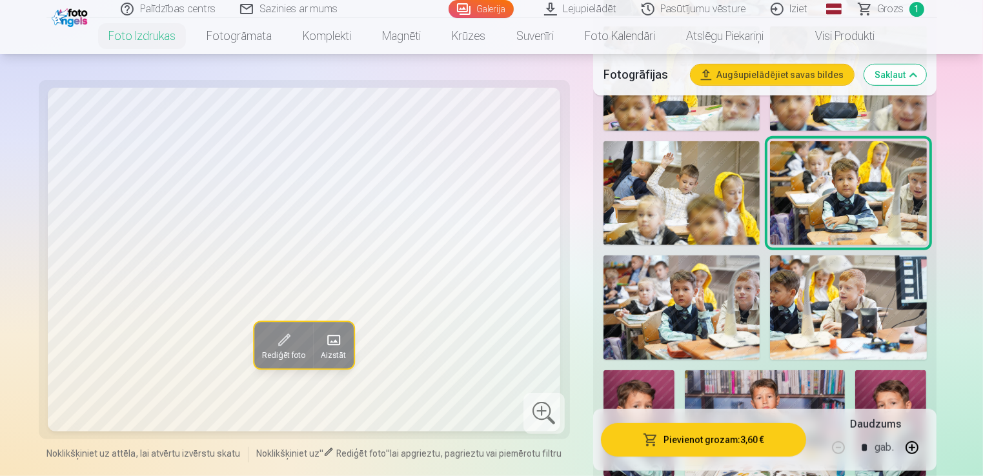
click at [688, 303] on img at bounding box center [681, 308] width 156 height 105
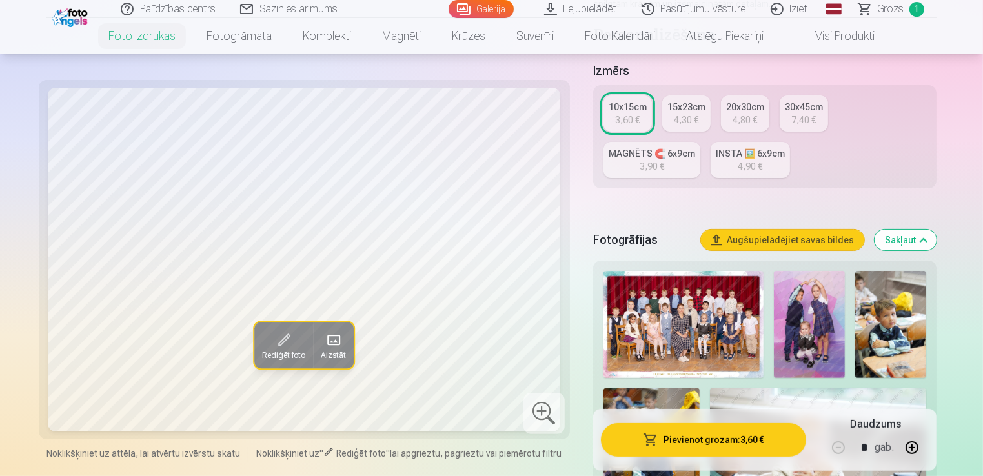
scroll to position [65, 0]
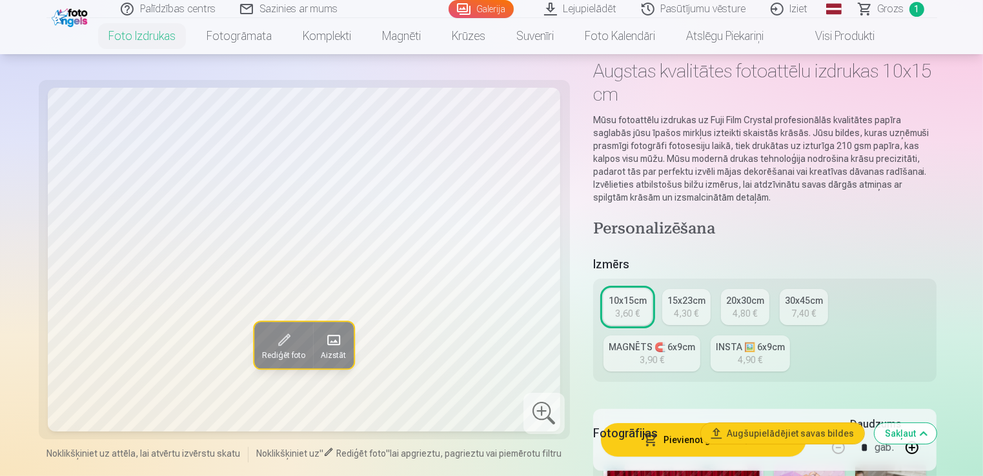
click at [700, 316] on link "15x23cm 4,30 €" at bounding box center [686, 307] width 48 height 36
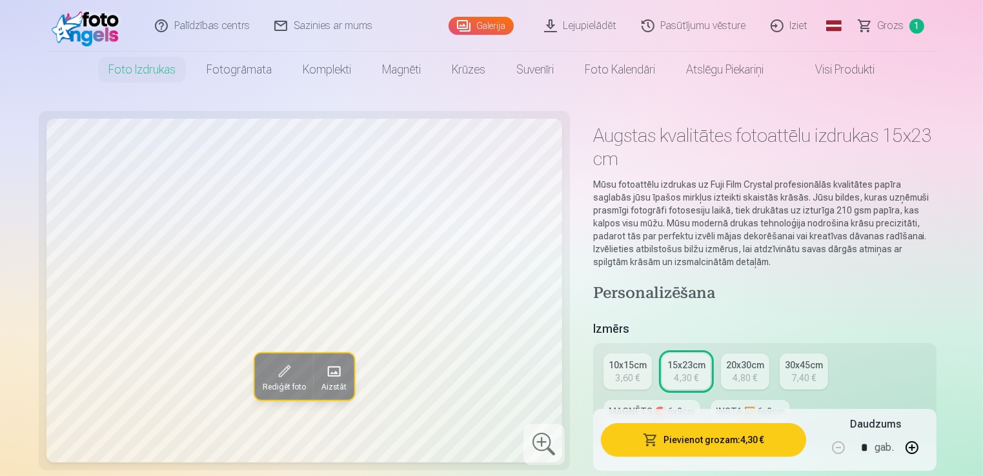
click at [734, 436] on button "Pievienot grozam : 4,30 €" at bounding box center [704, 440] width 206 height 34
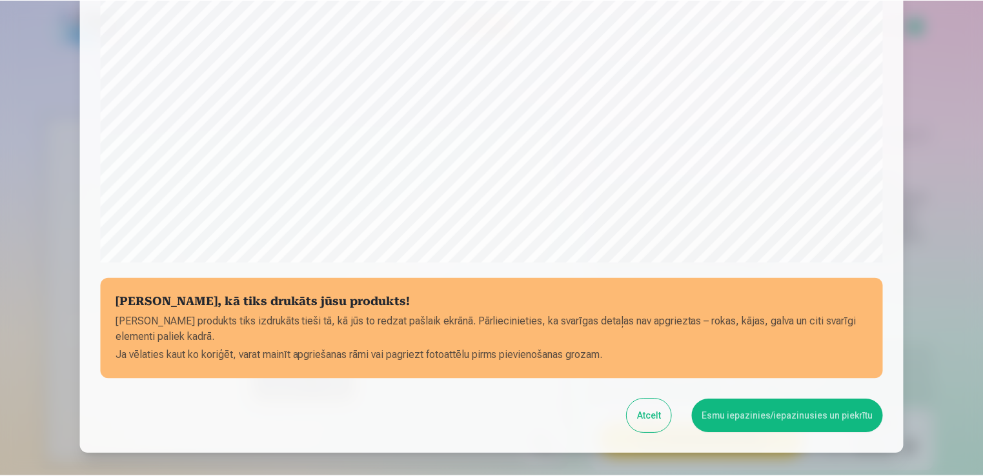
scroll to position [452, 0]
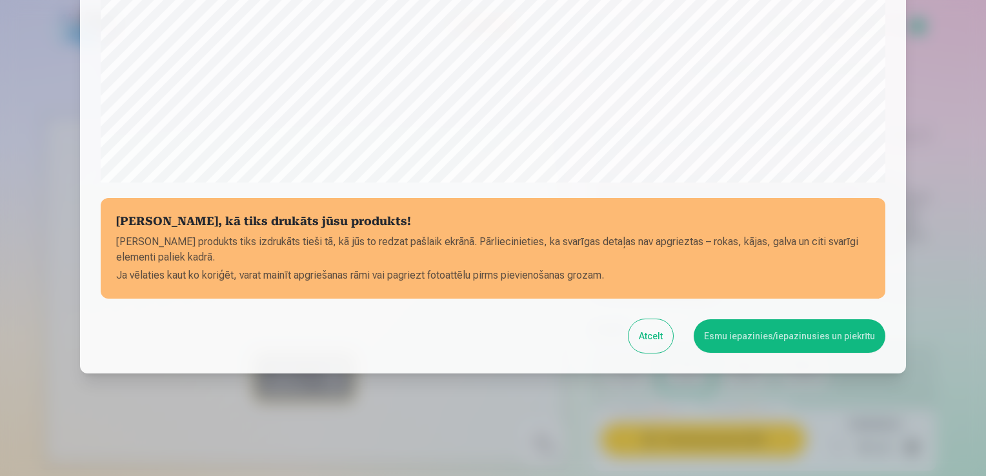
click at [971, 127] on div at bounding box center [493, 238] width 986 height 476
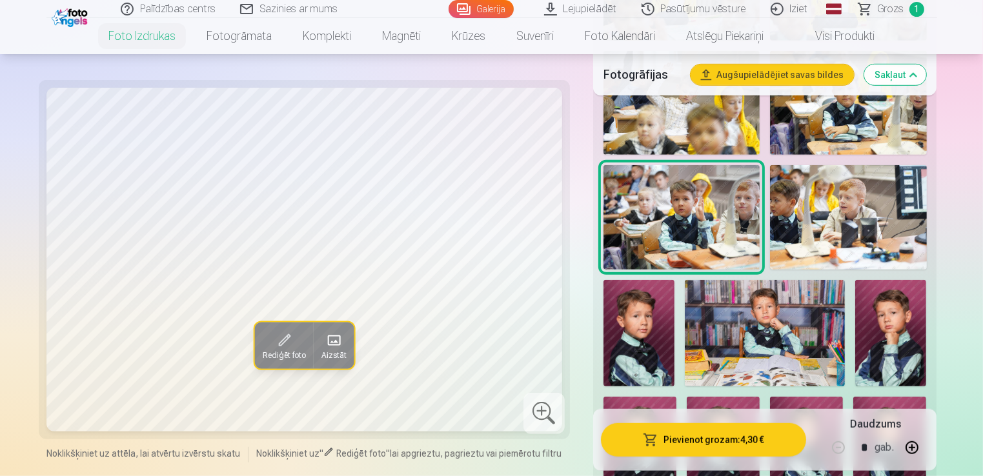
scroll to position [904, 0]
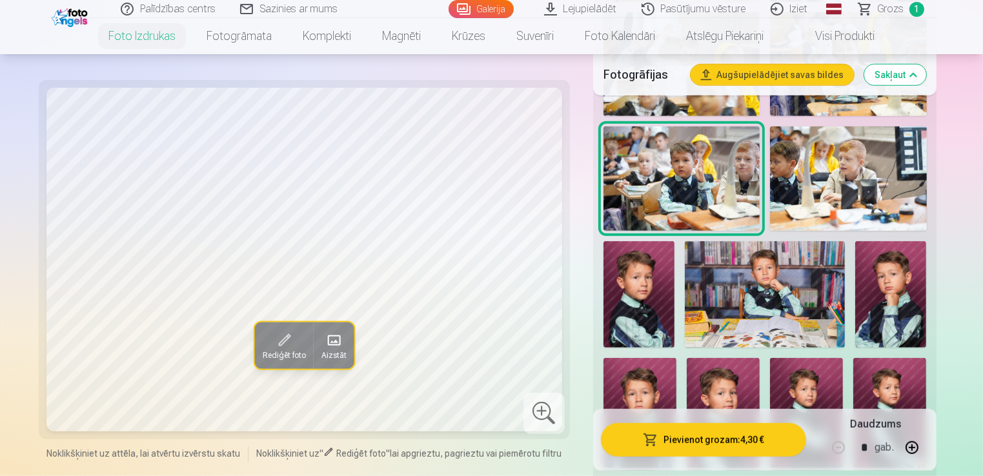
click at [767, 331] on img at bounding box center [765, 294] width 160 height 106
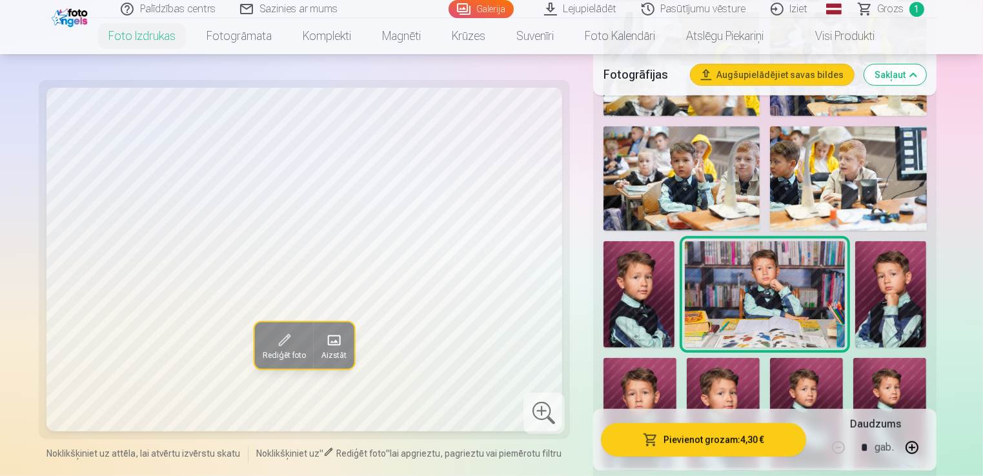
click at [632, 313] on img at bounding box center [638, 294] width 71 height 106
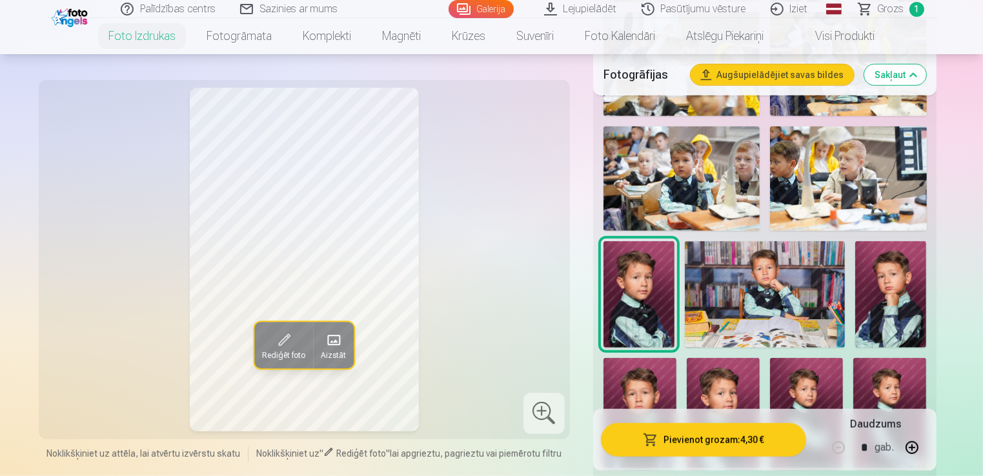
click at [911, 322] on img at bounding box center [890, 294] width 71 height 106
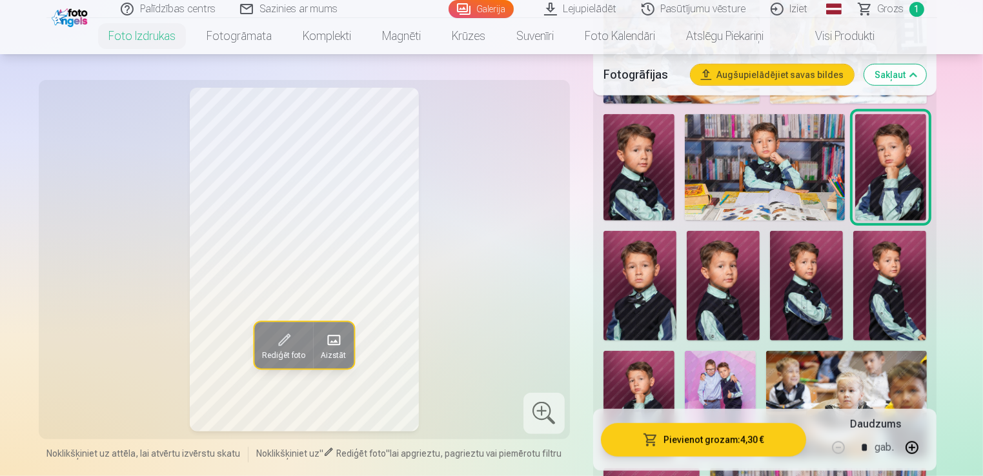
scroll to position [1033, 0]
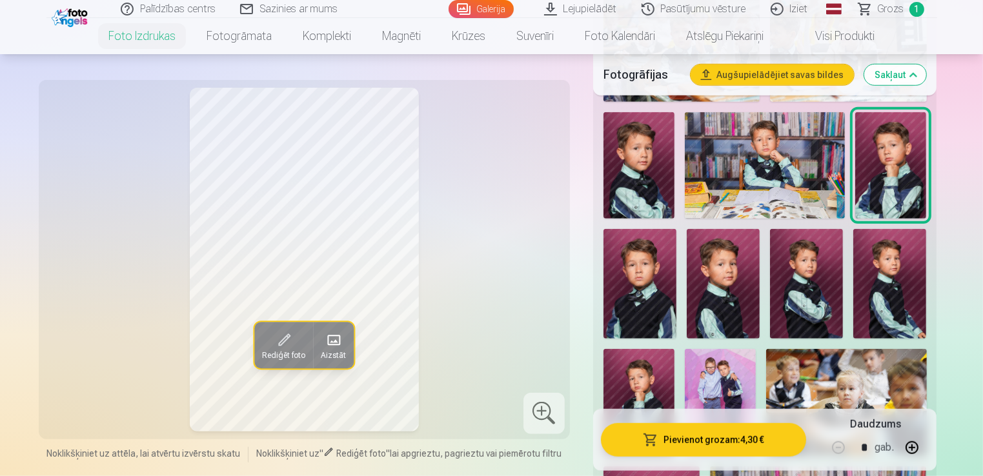
click at [717, 285] on img at bounding box center [723, 284] width 73 height 110
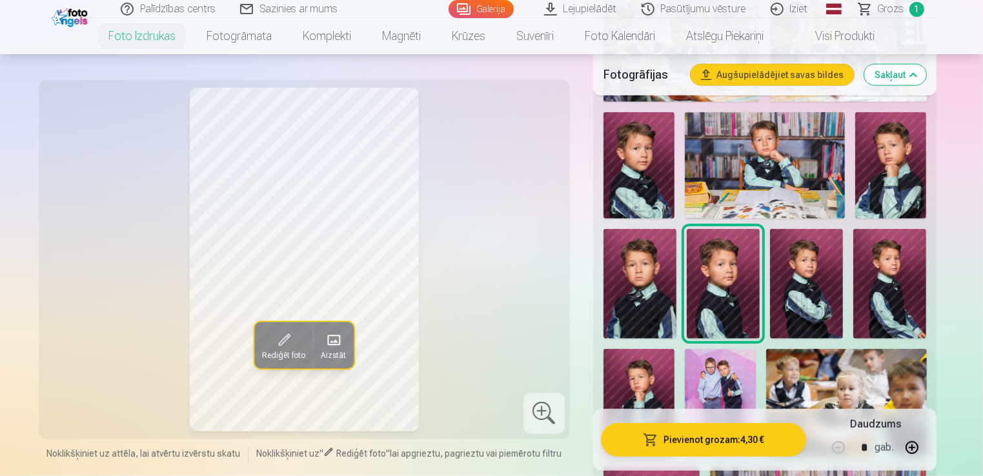
click at [789, 279] on img at bounding box center [806, 284] width 73 height 110
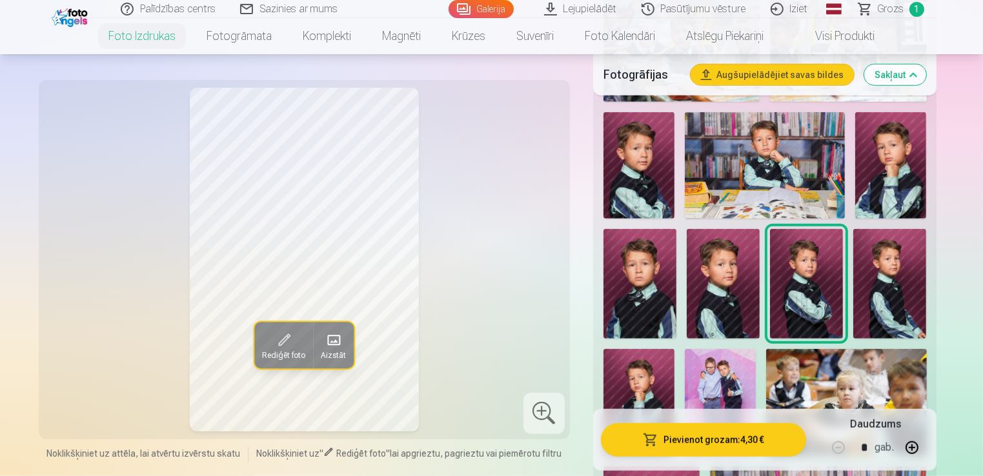
click at [896, 303] on img at bounding box center [889, 284] width 73 height 110
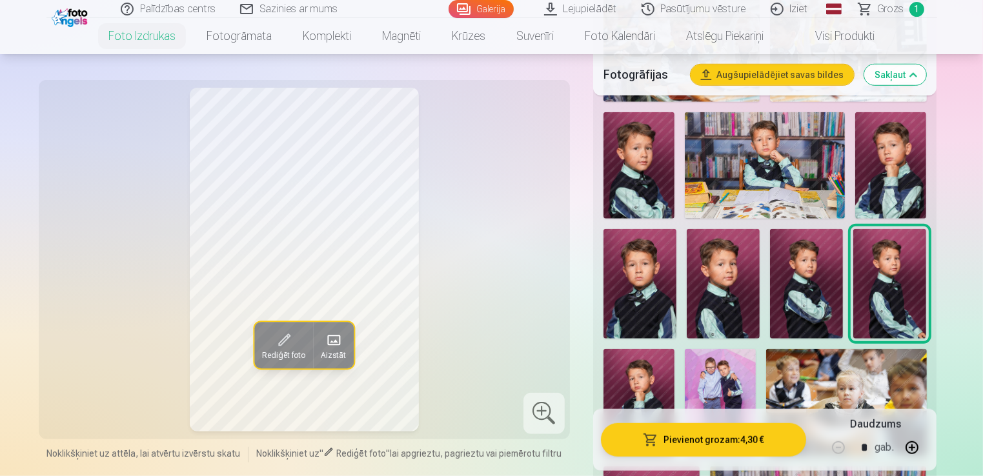
click at [715, 390] on img at bounding box center [720, 402] width 71 height 107
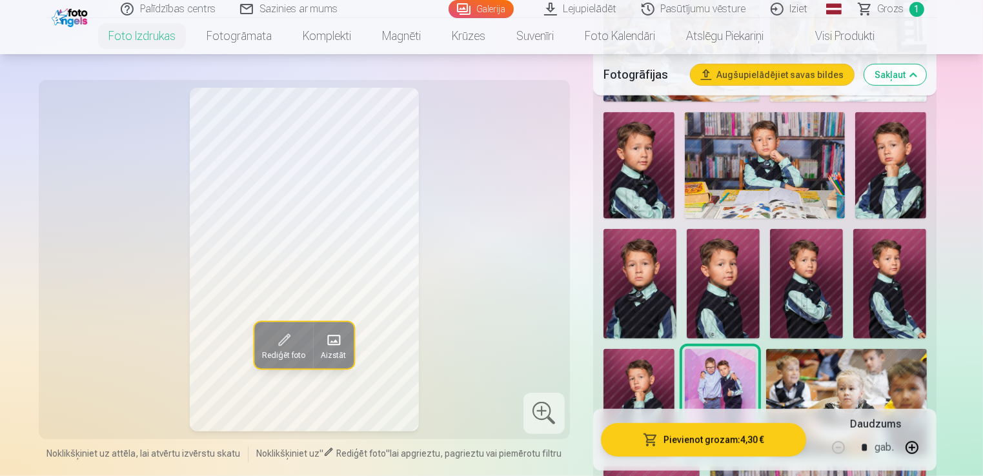
click at [814, 293] on img at bounding box center [806, 284] width 73 height 110
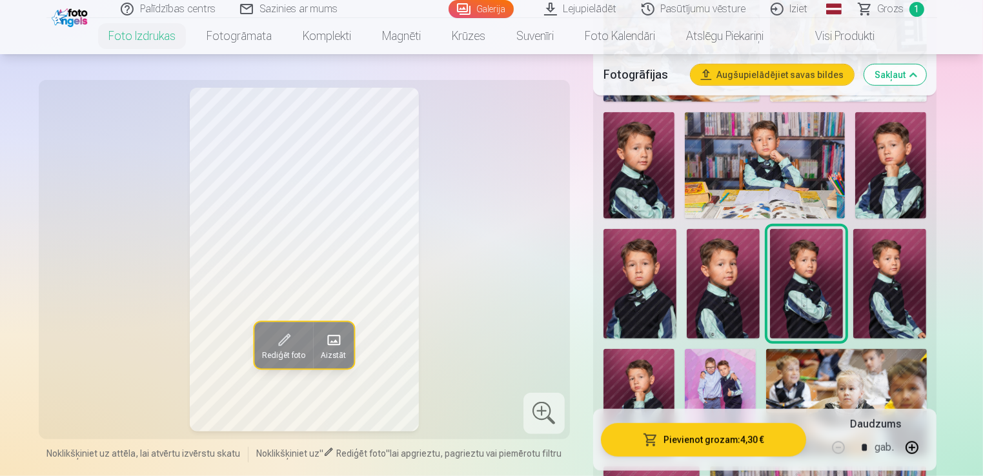
click at [710, 298] on img at bounding box center [723, 284] width 73 height 110
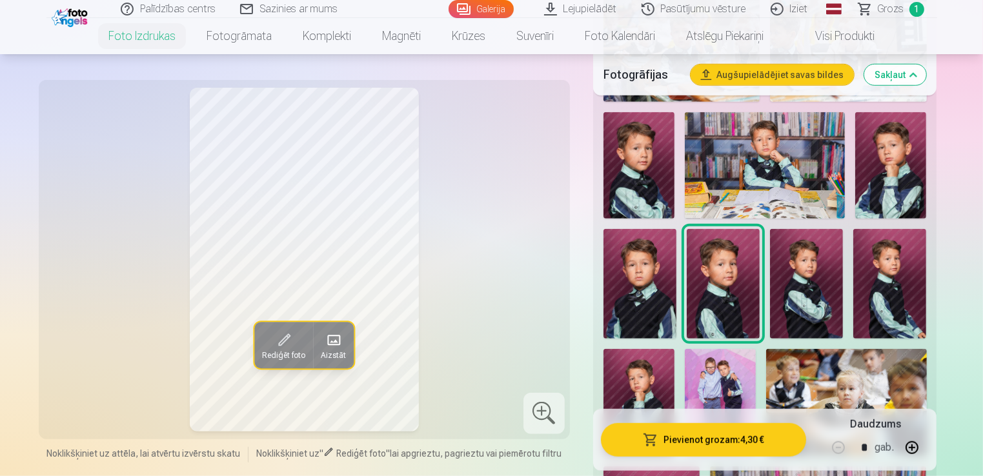
click at [664, 300] on img at bounding box center [639, 284] width 73 height 110
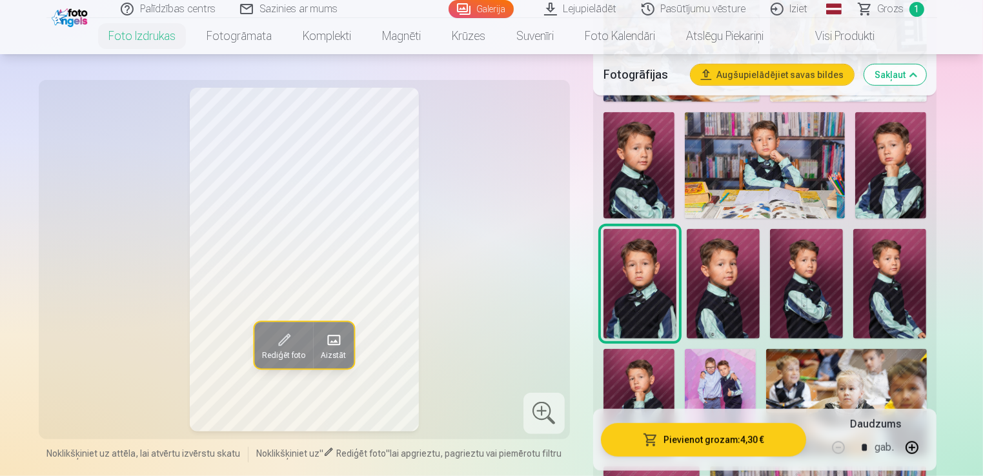
click at [707, 291] on img at bounding box center [723, 284] width 73 height 110
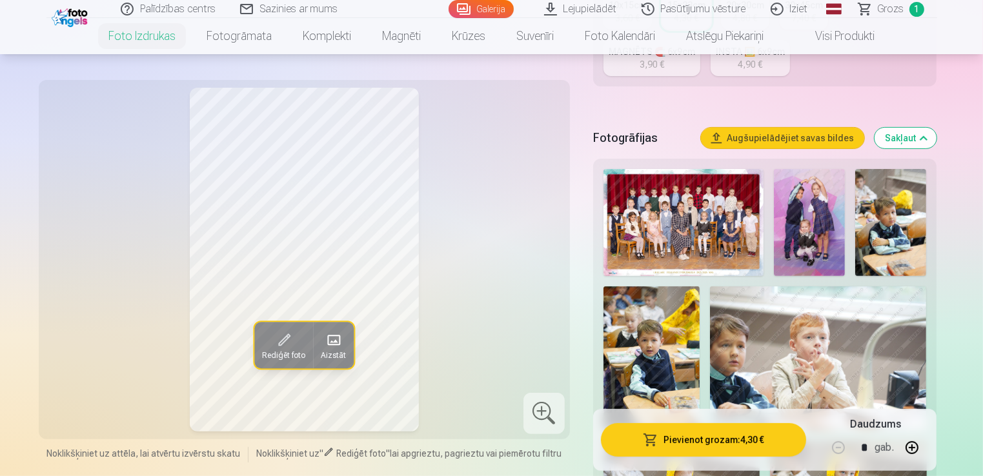
scroll to position [194, 0]
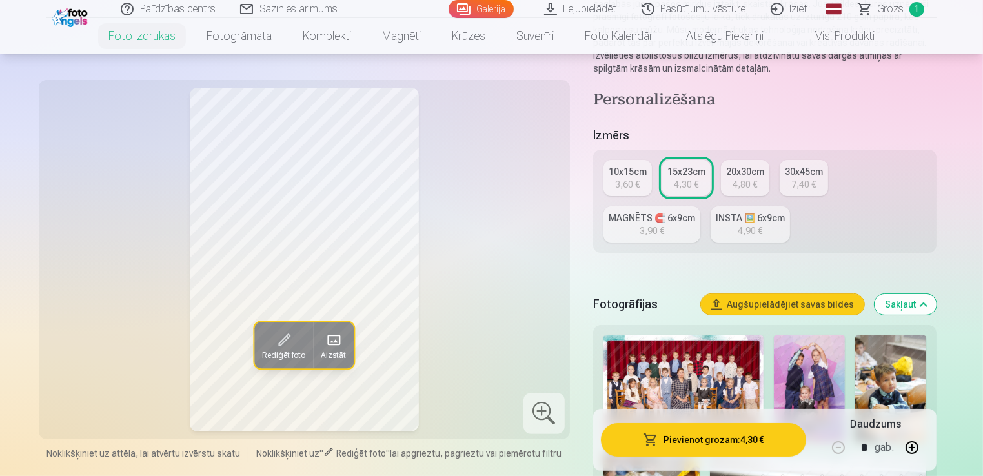
click at [641, 169] on div "10x15cm" at bounding box center [628, 171] width 38 height 13
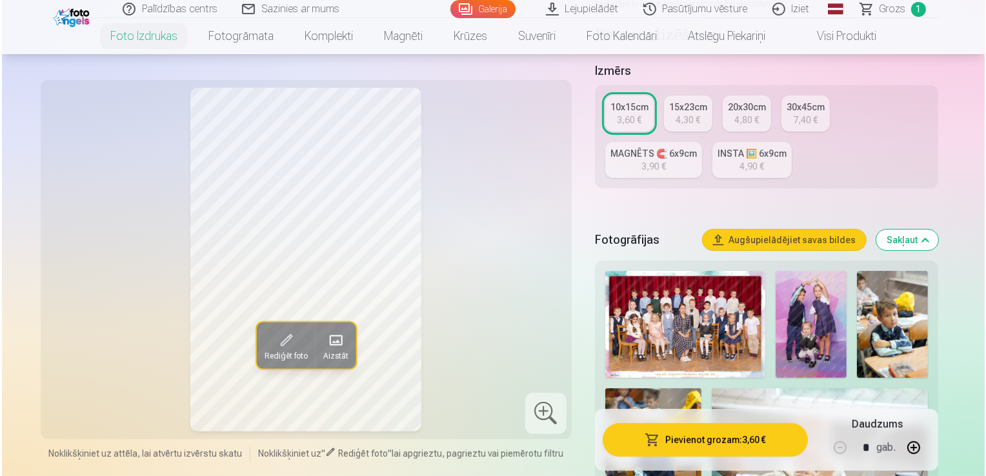
scroll to position [194, 0]
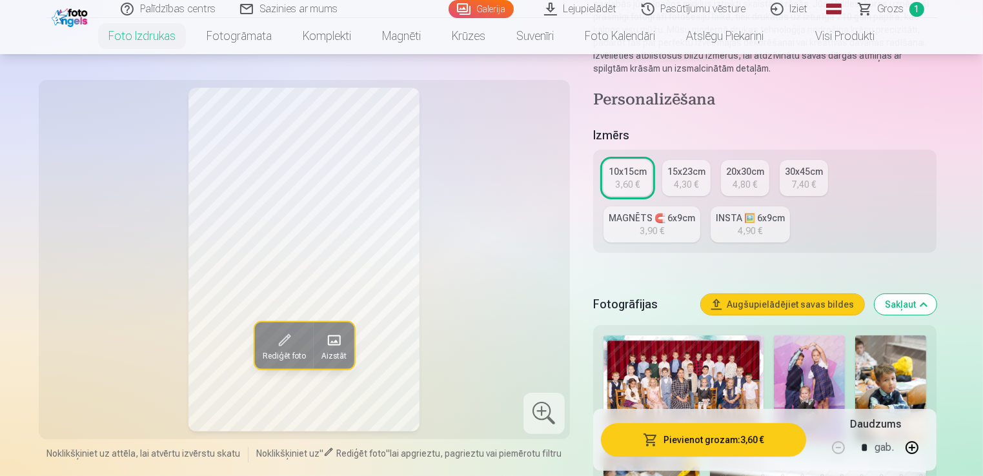
click at [731, 442] on button "Pievienot grozam : 3,60 €" at bounding box center [704, 440] width 206 height 34
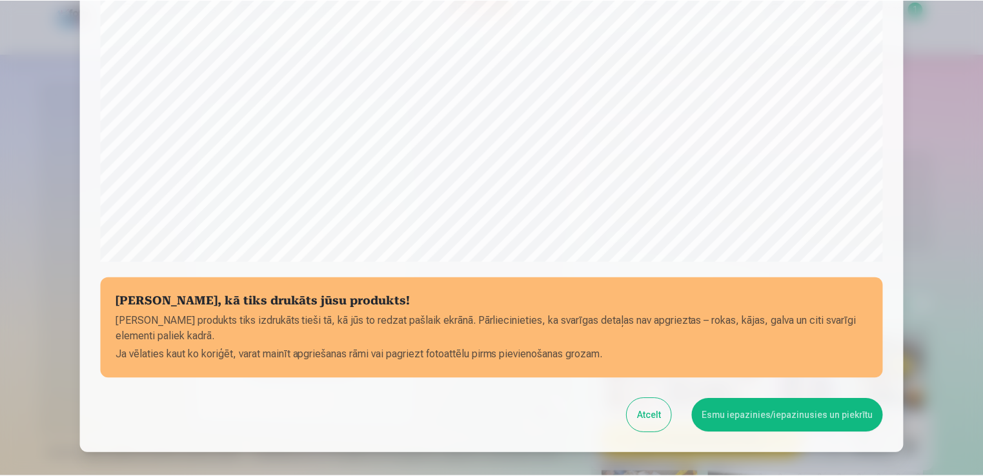
scroll to position [452, 0]
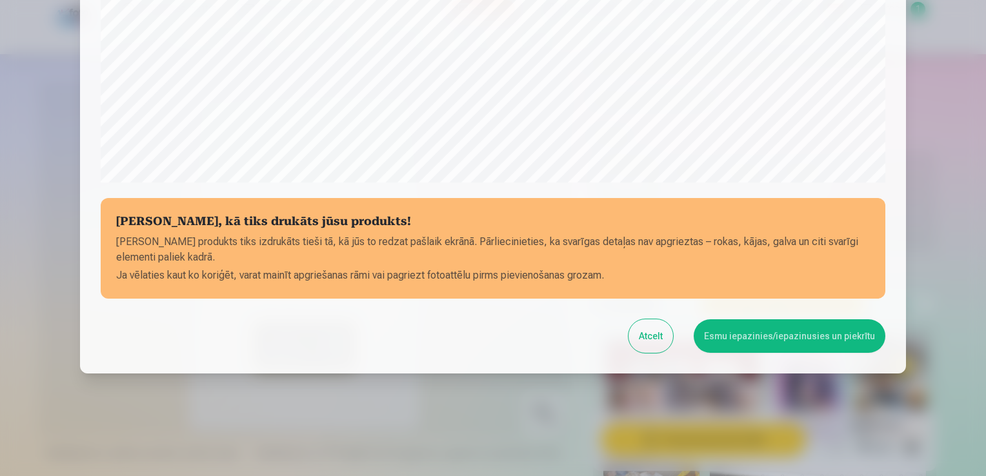
click at [962, 218] on div at bounding box center [493, 238] width 986 height 476
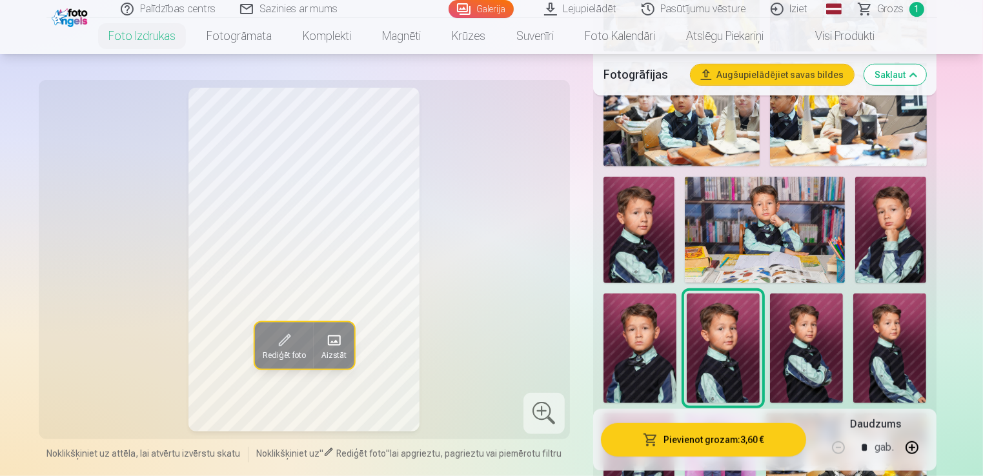
scroll to position [1162, 0]
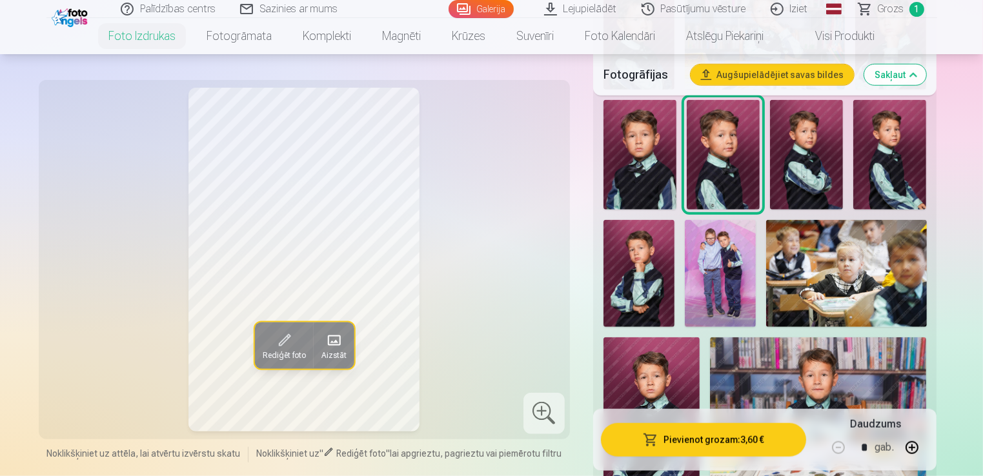
click at [916, 193] on img at bounding box center [889, 155] width 73 height 110
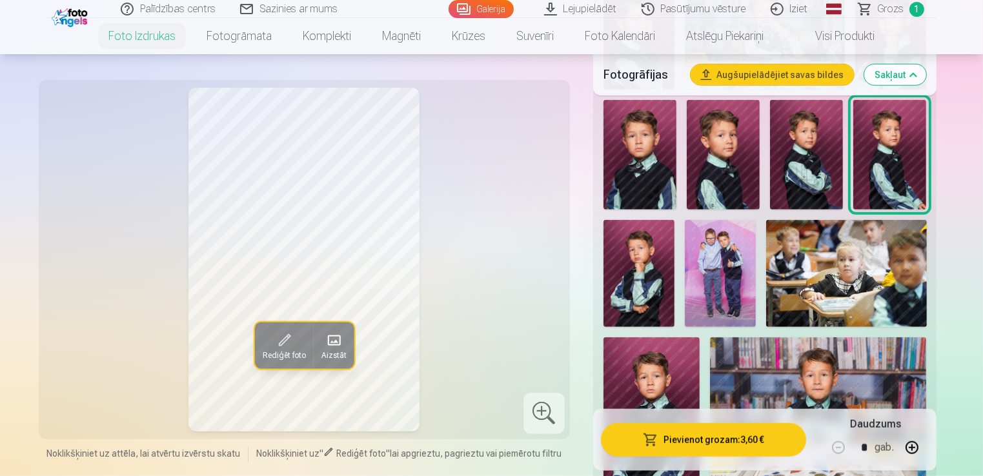
click at [810, 183] on img at bounding box center [806, 155] width 73 height 110
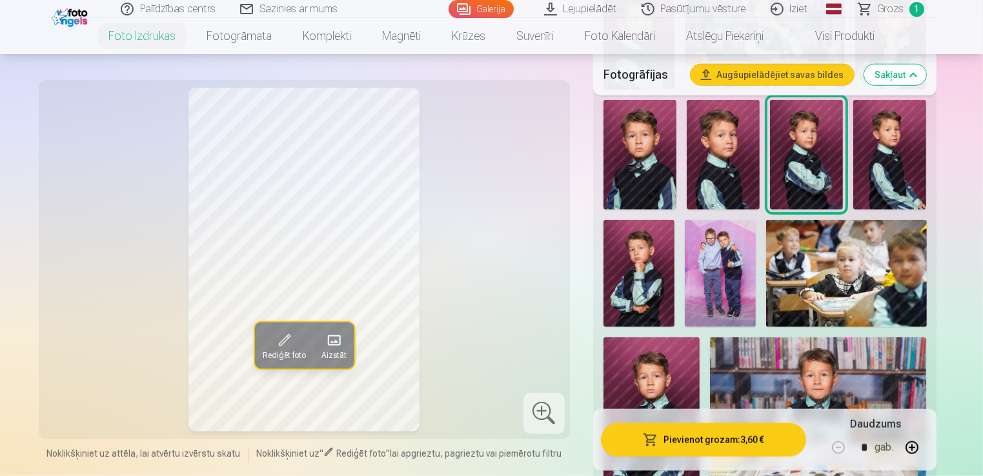
click at [643, 177] on img at bounding box center [639, 155] width 73 height 110
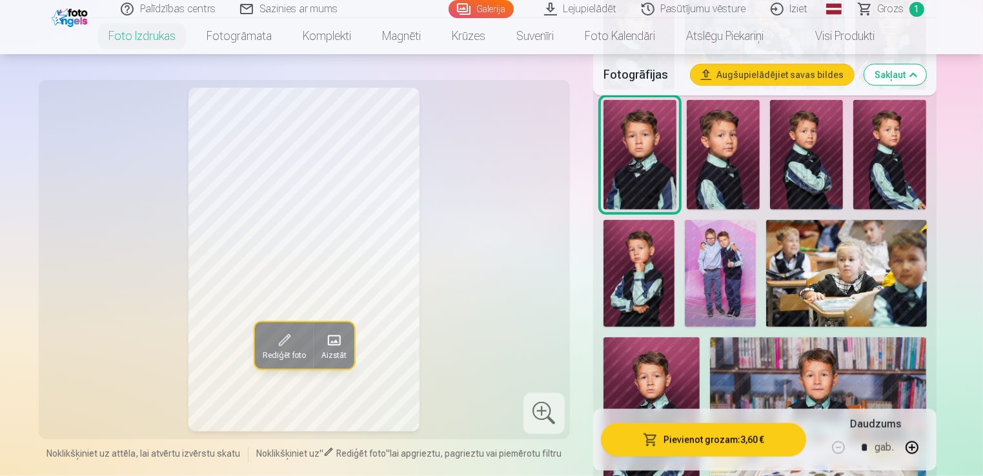
click at [642, 280] on img at bounding box center [638, 273] width 71 height 107
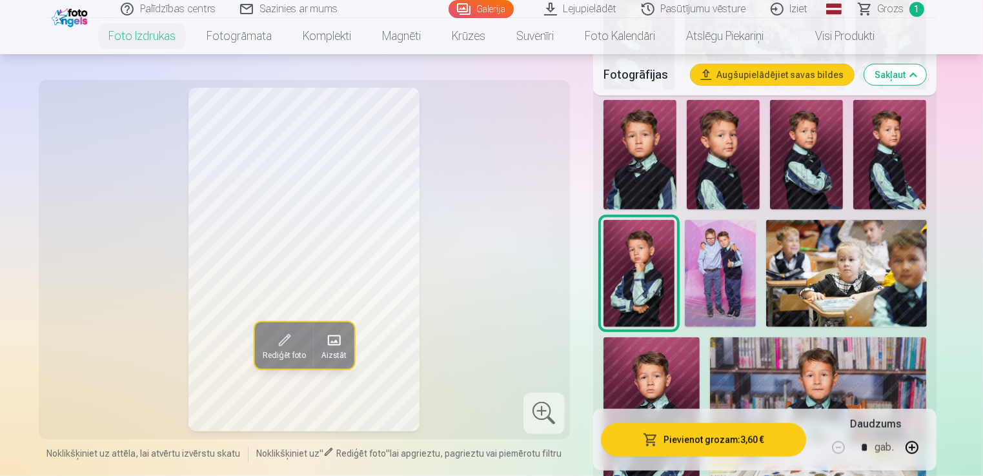
click at [691, 281] on img at bounding box center [720, 273] width 71 height 107
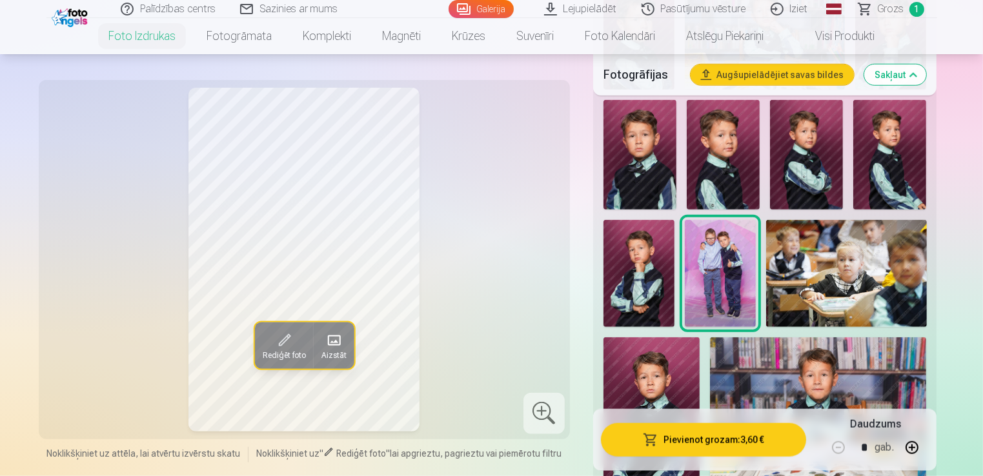
click at [829, 281] on img at bounding box center [846, 273] width 160 height 106
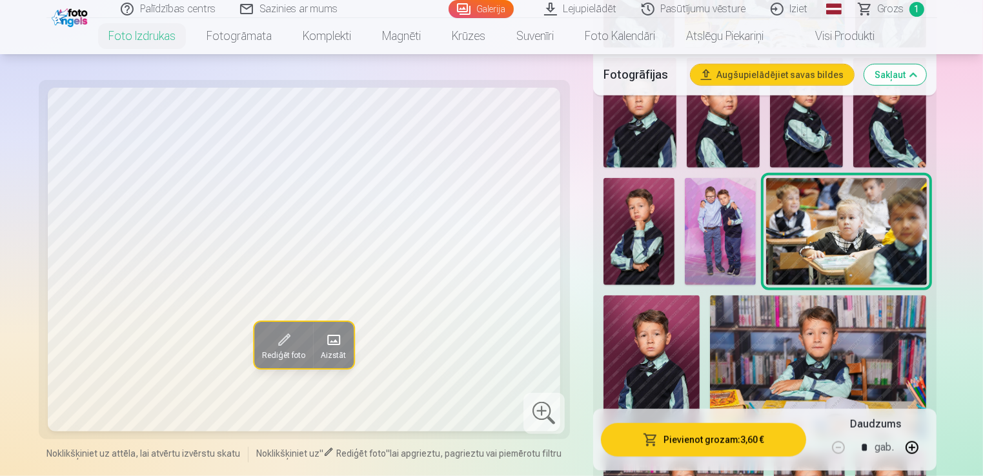
scroll to position [1226, 0]
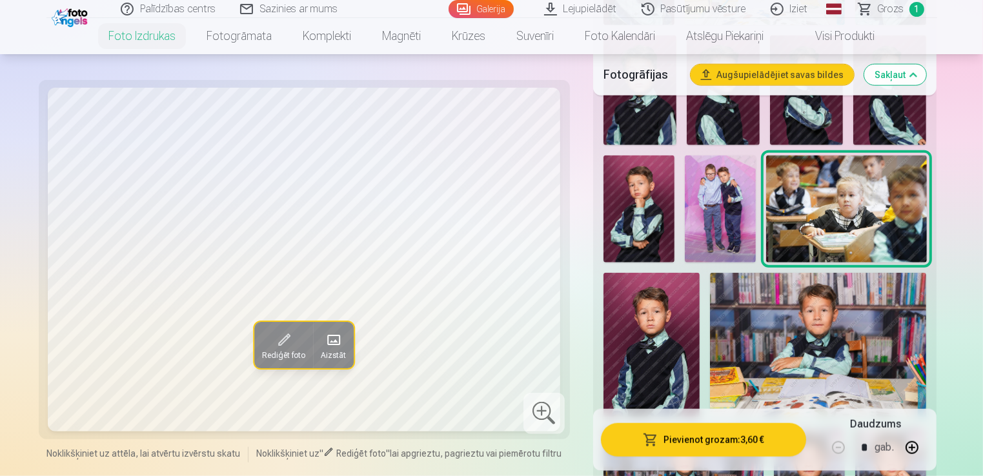
click at [666, 325] on img at bounding box center [651, 345] width 96 height 145
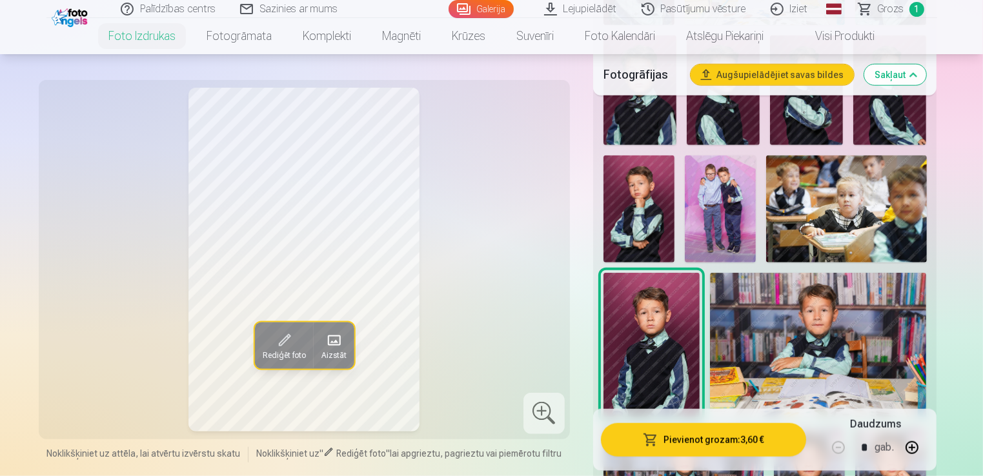
click at [815, 329] on img at bounding box center [818, 345] width 217 height 145
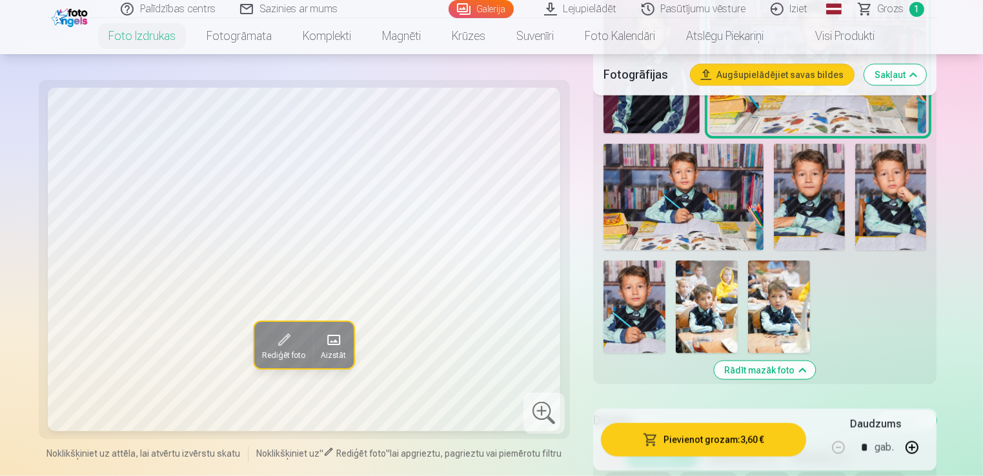
scroll to position [1549, 0]
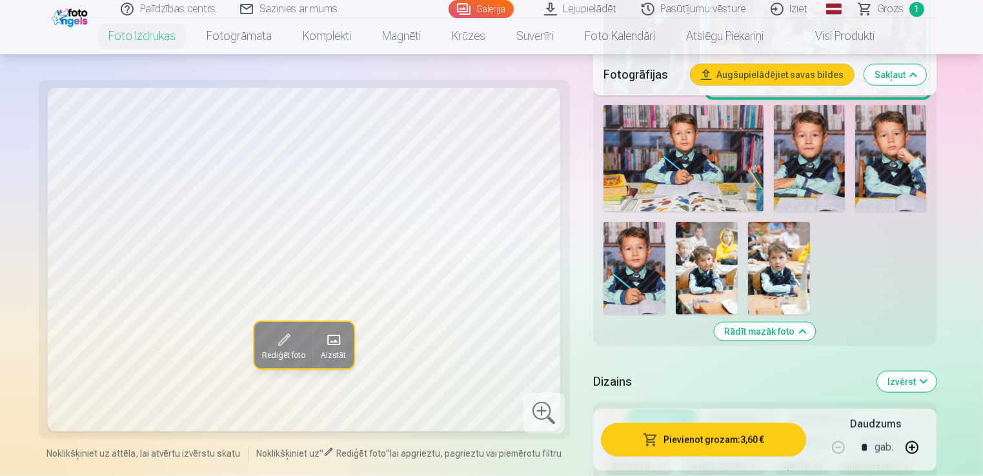
click at [694, 176] on img at bounding box center [683, 158] width 160 height 106
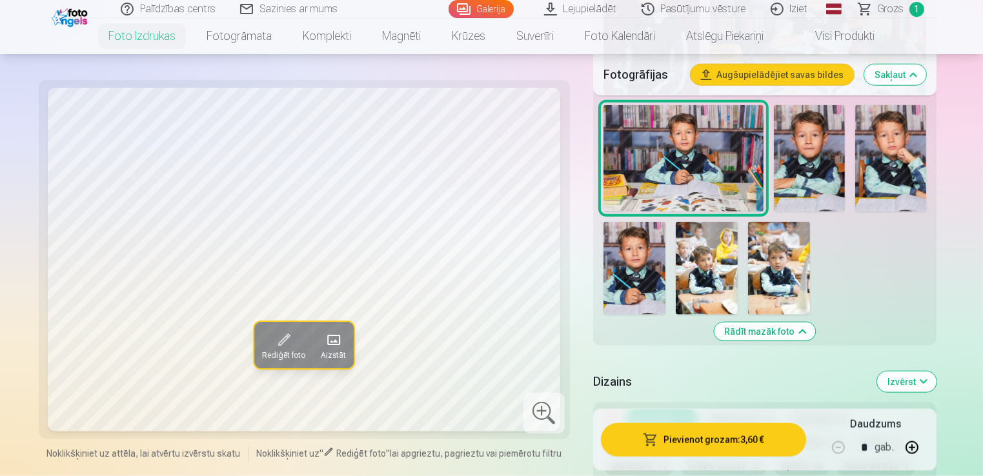
click at [827, 167] on img at bounding box center [809, 158] width 71 height 106
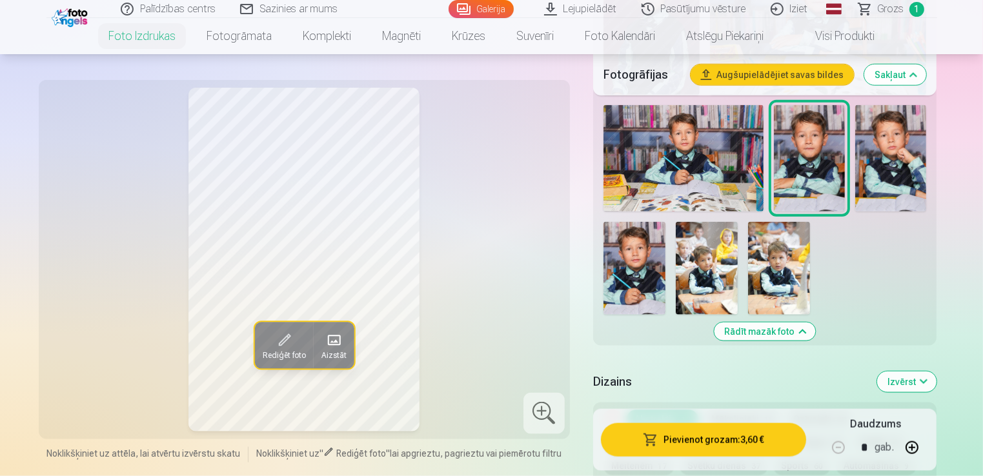
click at [893, 169] on img at bounding box center [890, 158] width 71 height 106
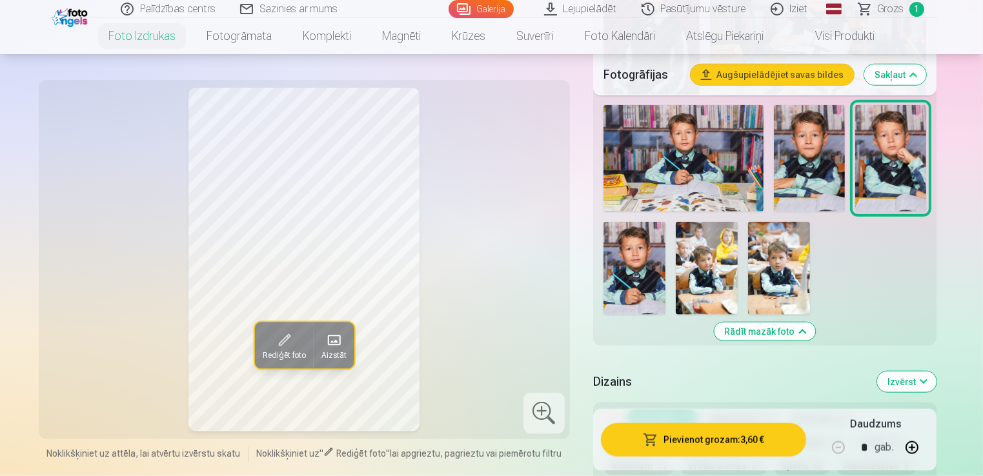
click at [650, 263] on img at bounding box center [634, 268] width 62 height 93
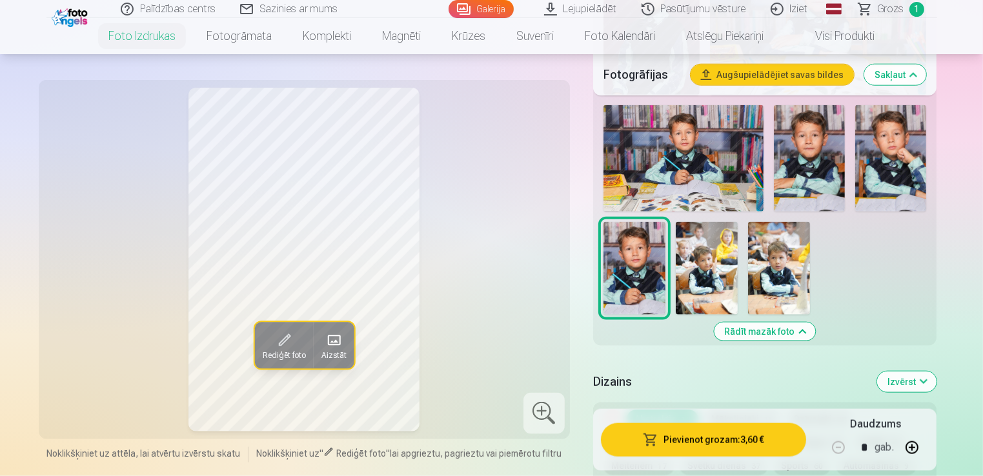
click at [705, 278] on img at bounding box center [707, 268] width 62 height 93
click at [793, 268] on img at bounding box center [779, 268] width 62 height 93
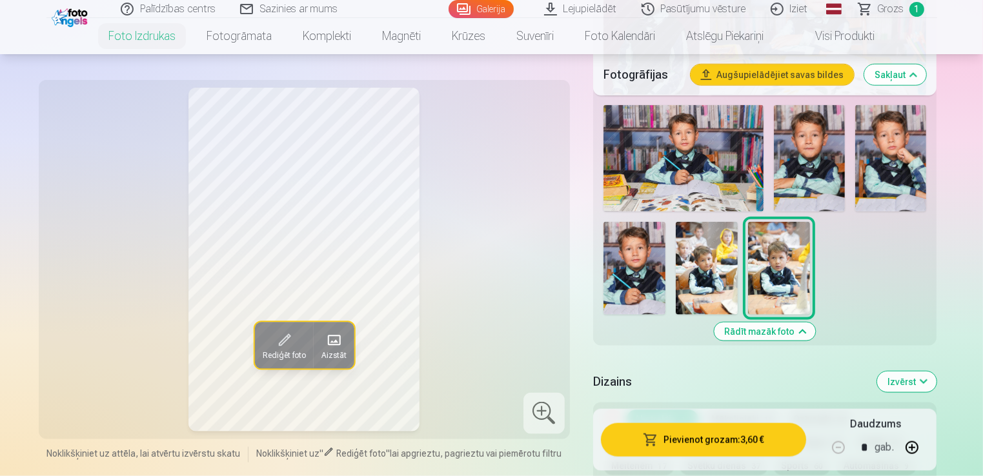
click at [718, 272] on img at bounding box center [707, 268] width 62 height 93
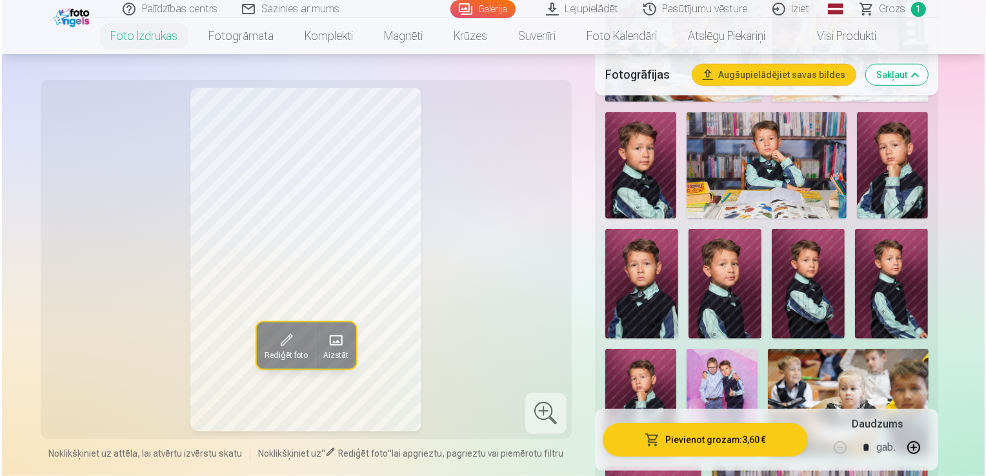
scroll to position [1162, 0]
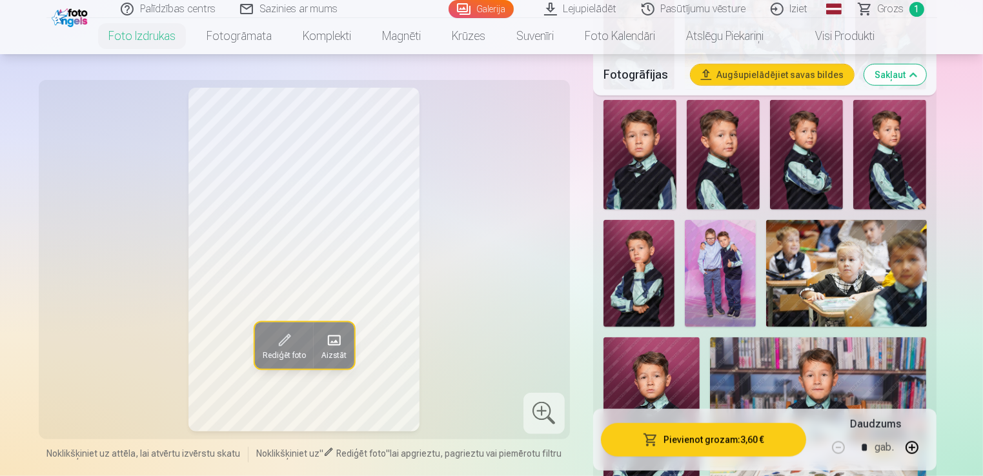
click at [718, 436] on button "Pievienot grozam : 3,60 €" at bounding box center [704, 440] width 206 height 34
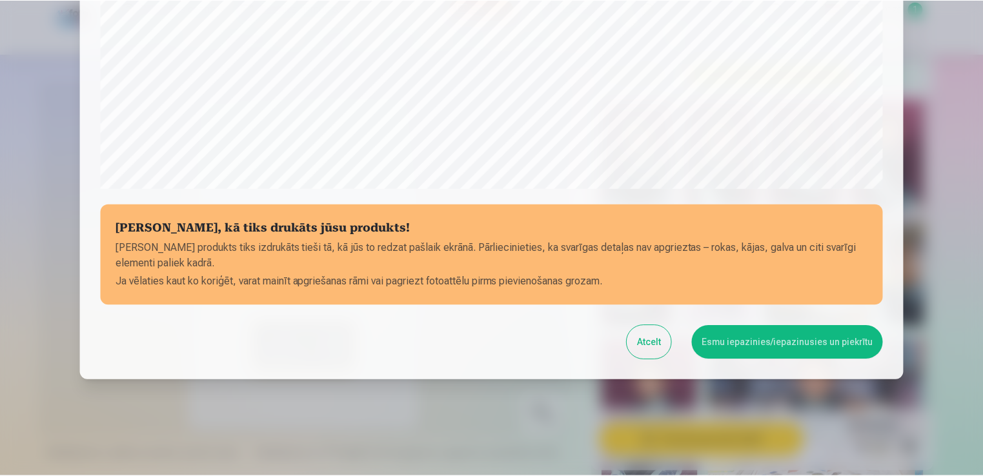
scroll to position [452, 0]
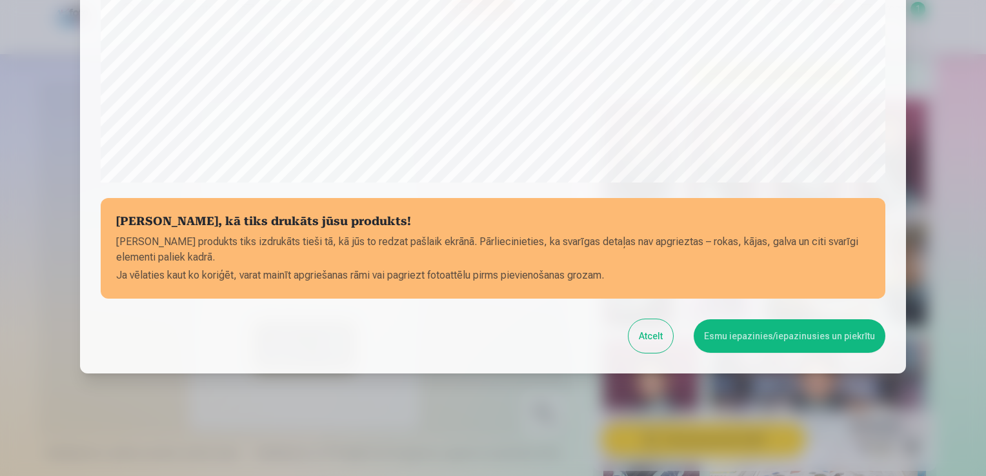
click at [947, 123] on div at bounding box center [493, 238] width 986 height 476
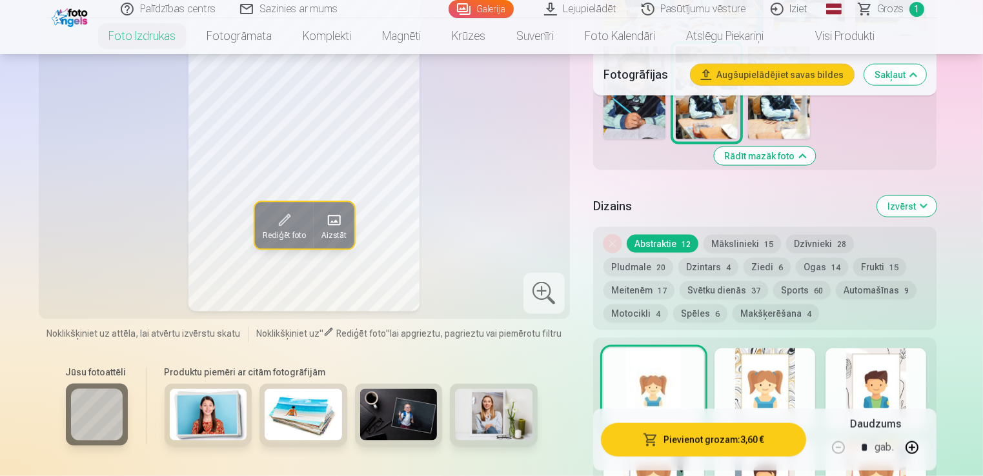
scroll to position [1807, 0]
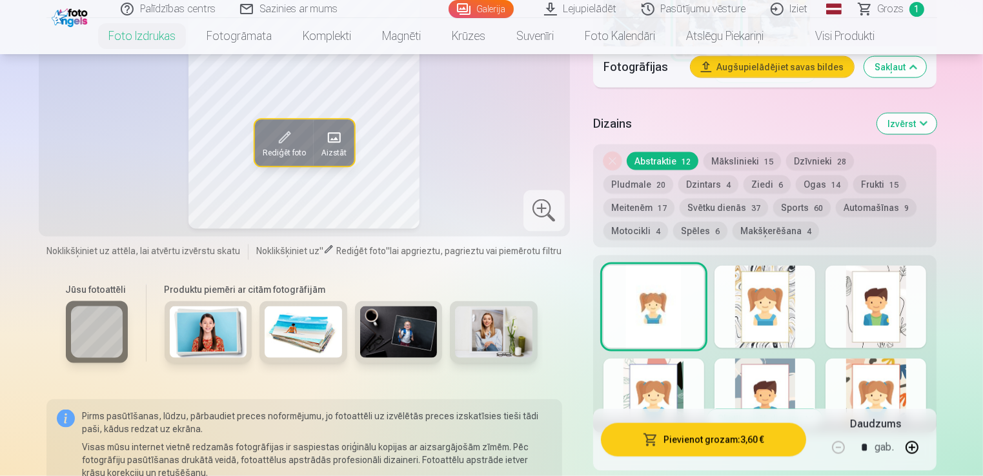
click at [899, 12] on span "Grozs" at bounding box center [891, 8] width 26 height 15
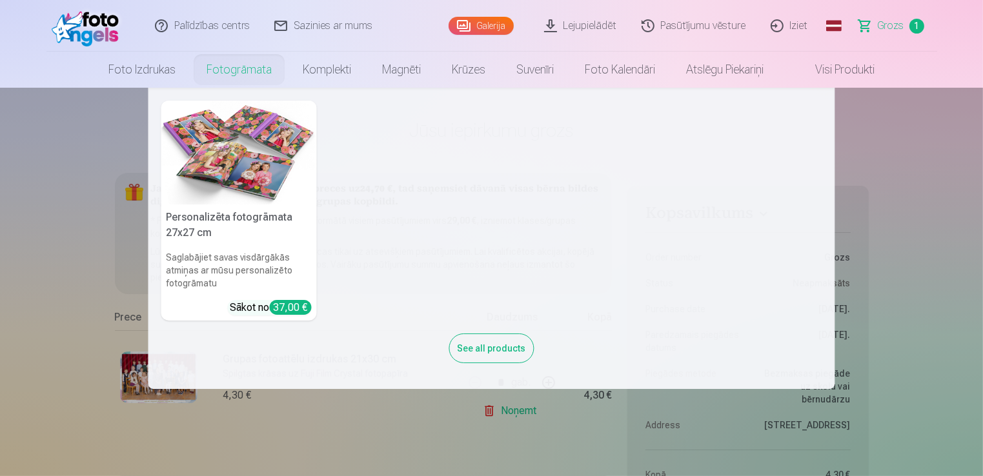
click at [208, 68] on link "Fotogrāmata" at bounding box center [239, 70] width 96 height 36
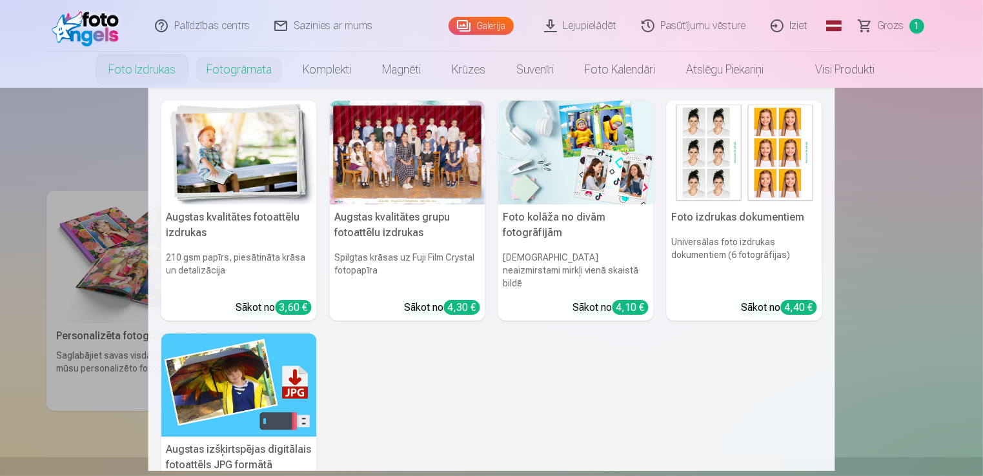
click at [151, 70] on link "Foto izdrukas" at bounding box center [142, 70] width 98 height 36
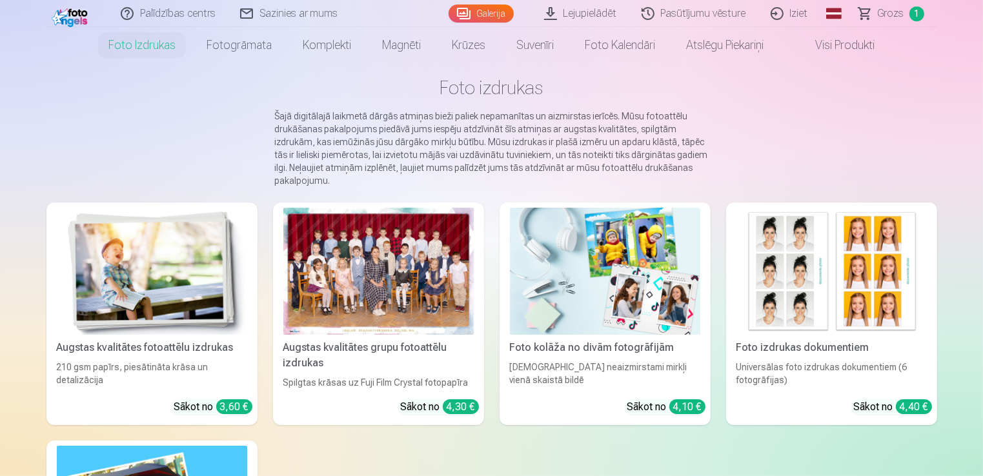
scroll to position [129, 0]
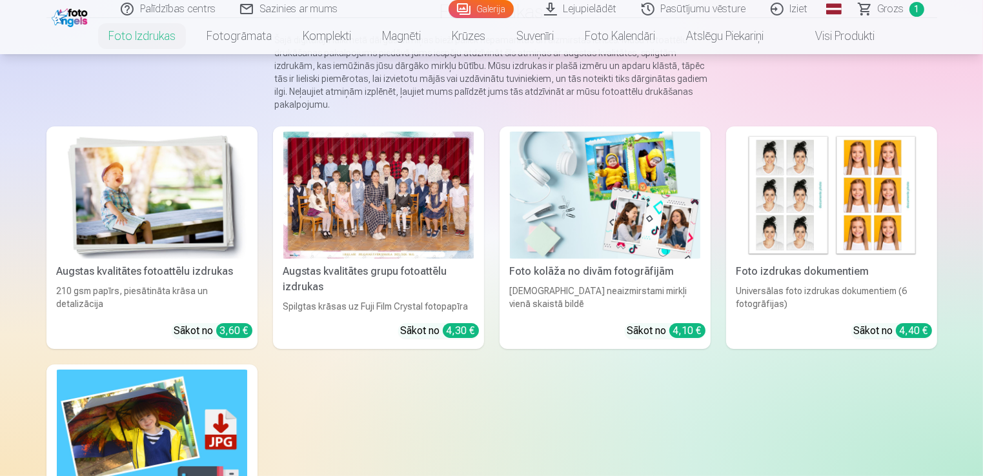
click at [83, 218] on img at bounding box center [152, 195] width 190 height 127
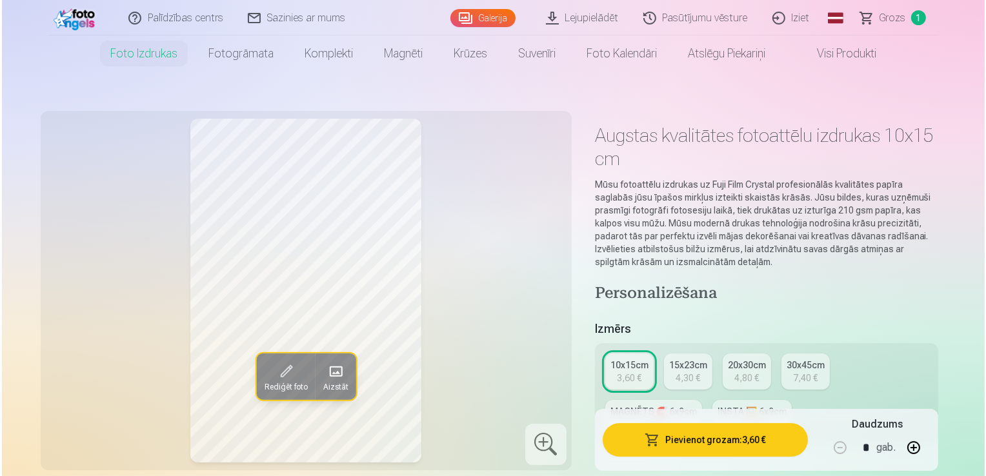
scroll to position [129, 0]
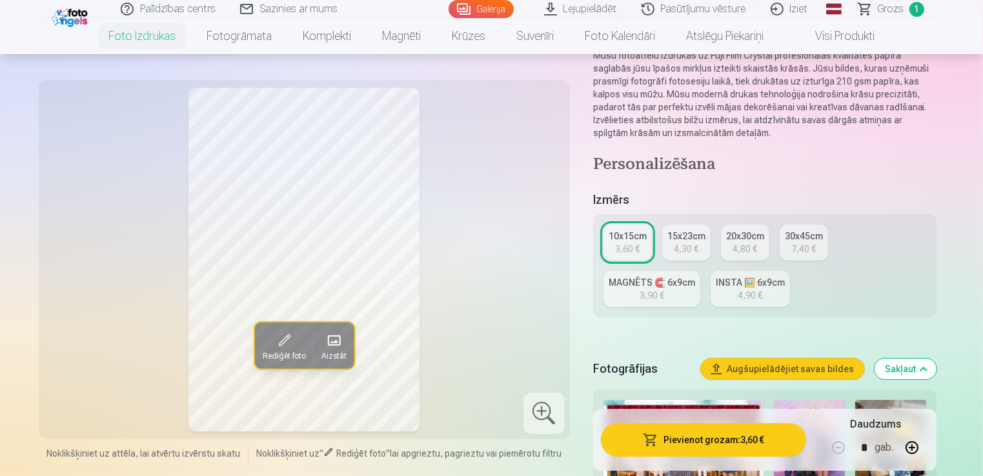
click at [676, 441] on button "Pievienot grozam : 3,60 €" at bounding box center [704, 440] width 206 height 34
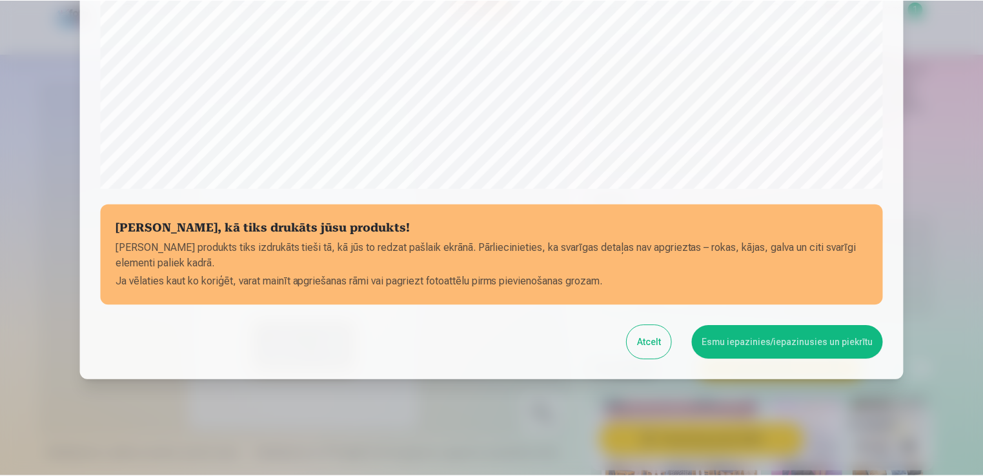
scroll to position [452, 0]
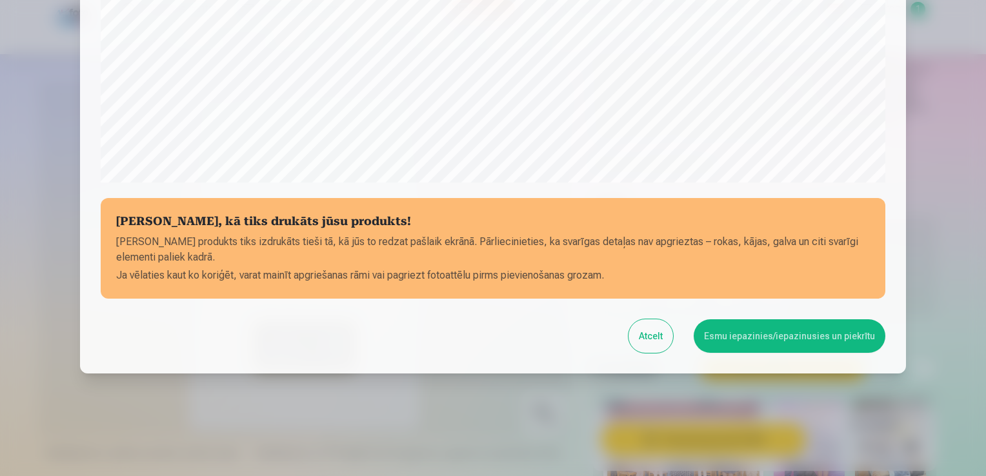
click at [824, 339] on button "Esmu iepazinies/iepazinusies un piekrītu" at bounding box center [790, 336] width 192 height 34
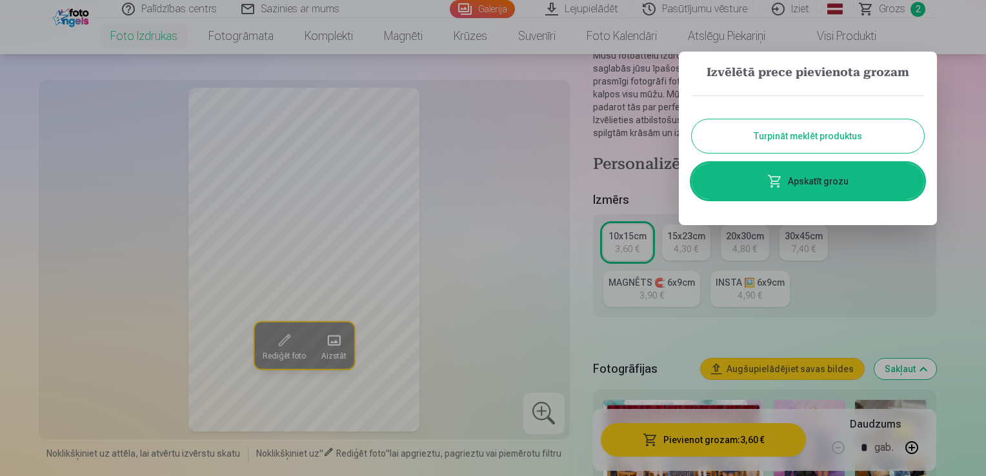
click at [816, 136] on button "Turpināt meklēt produktus" at bounding box center [808, 136] width 232 height 34
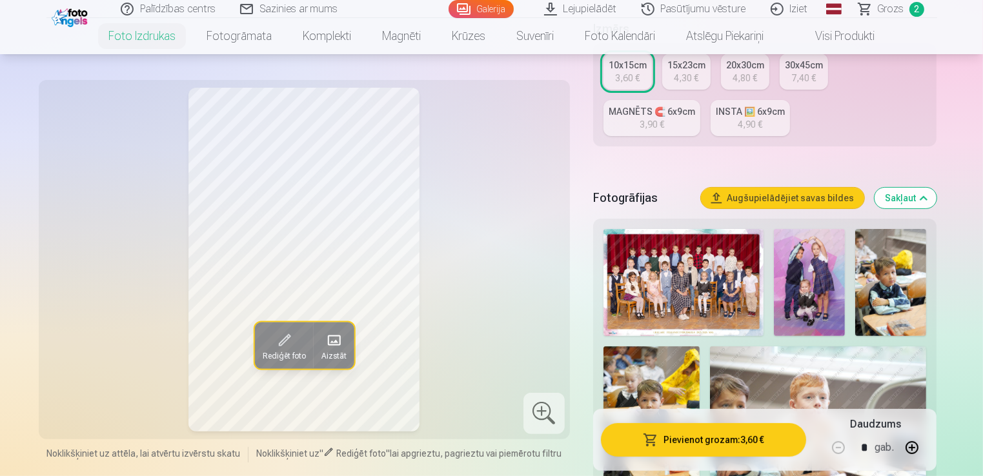
scroll to position [323, 0]
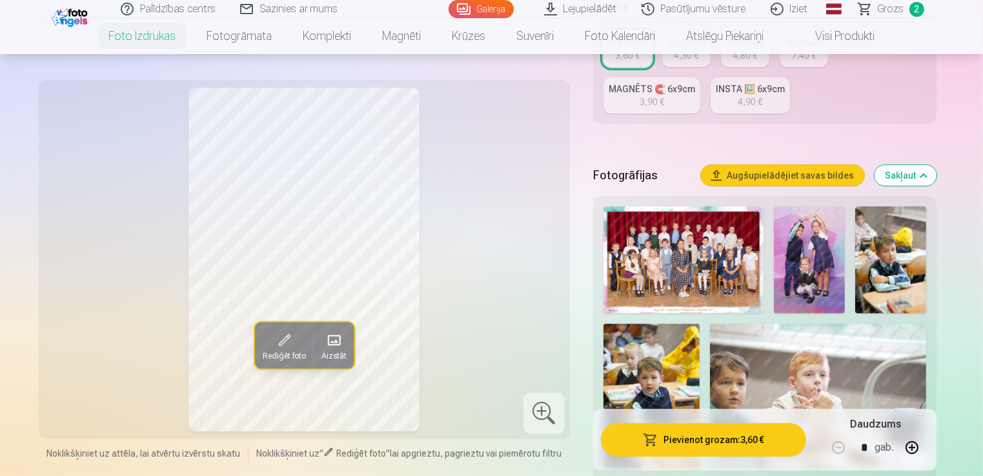
click at [832, 267] on img at bounding box center [809, 260] width 71 height 107
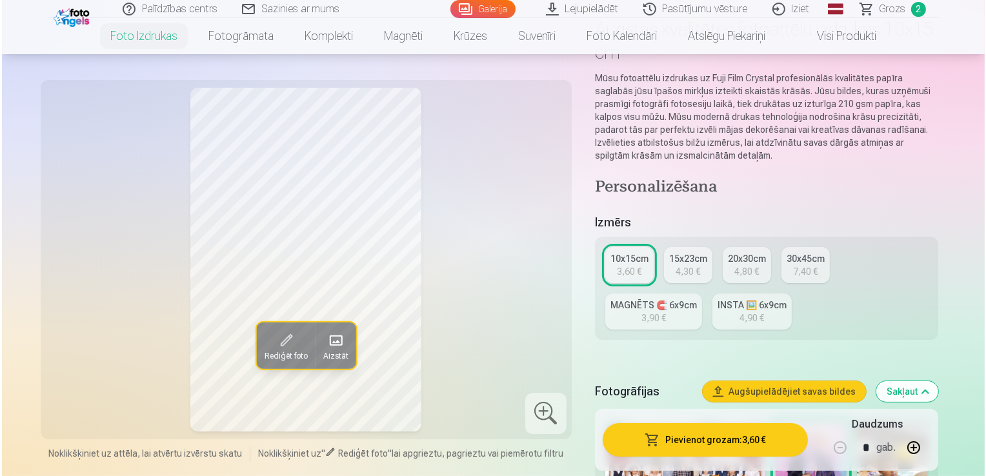
scroll to position [129, 0]
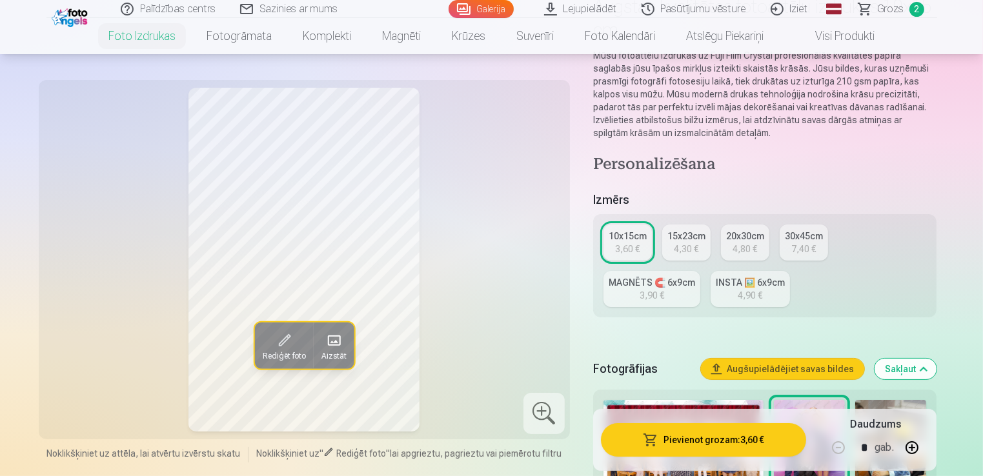
click at [701, 439] on button "Pievienot grozam : 3,60 €" at bounding box center [704, 440] width 206 height 34
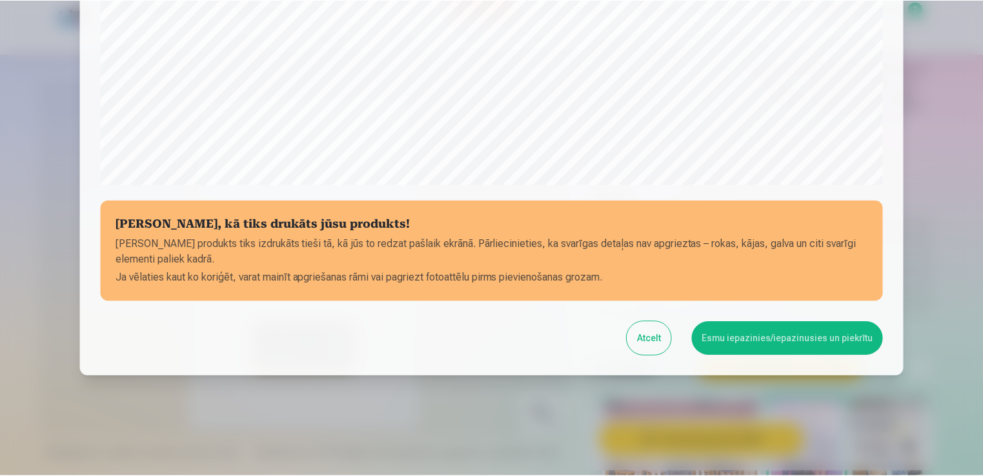
scroll to position [452, 0]
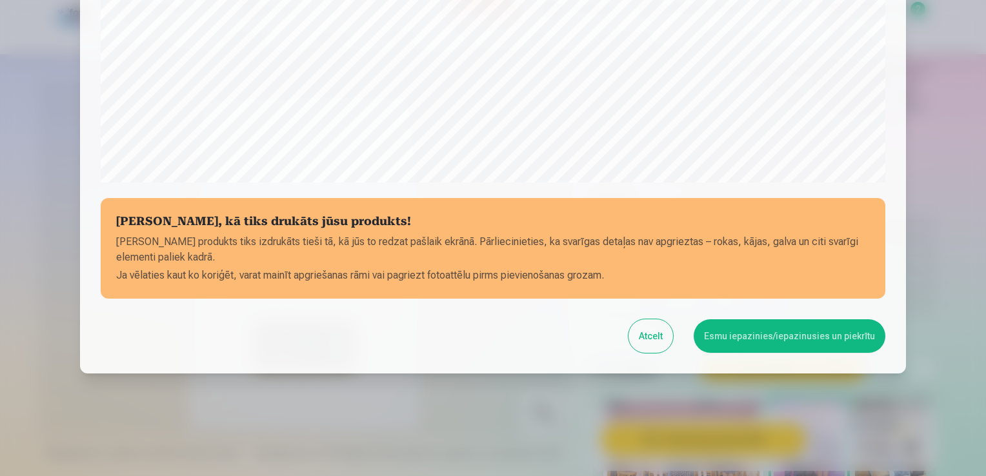
click at [752, 339] on button "Esmu iepazinies/iepazinusies un piekrītu" at bounding box center [790, 336] width 192 height 34
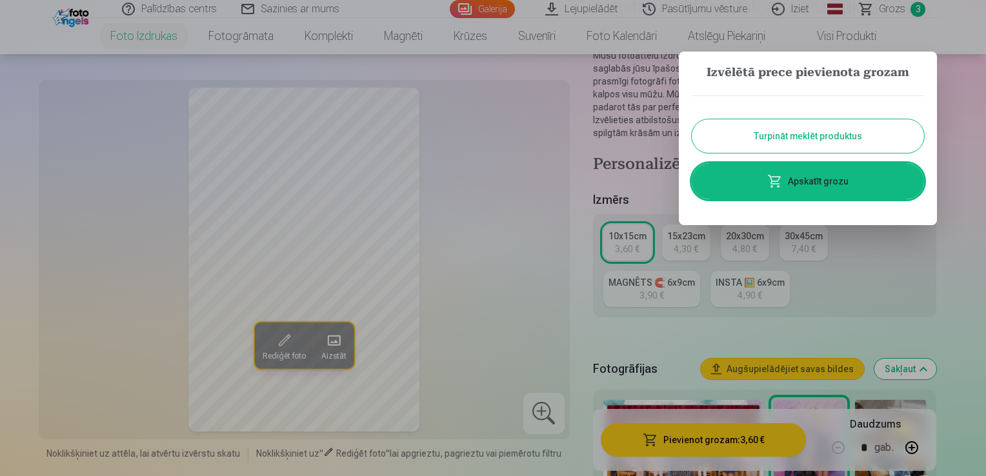
click at [836, 135] on button "Turpināt meklēt produktus" at bounding box center [808, 136] width 232 height 34
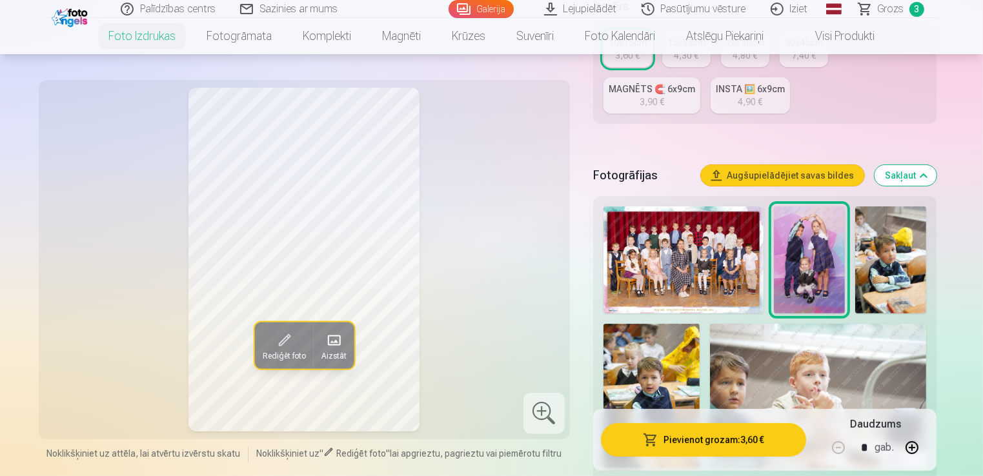
scroll to position [452, 0]
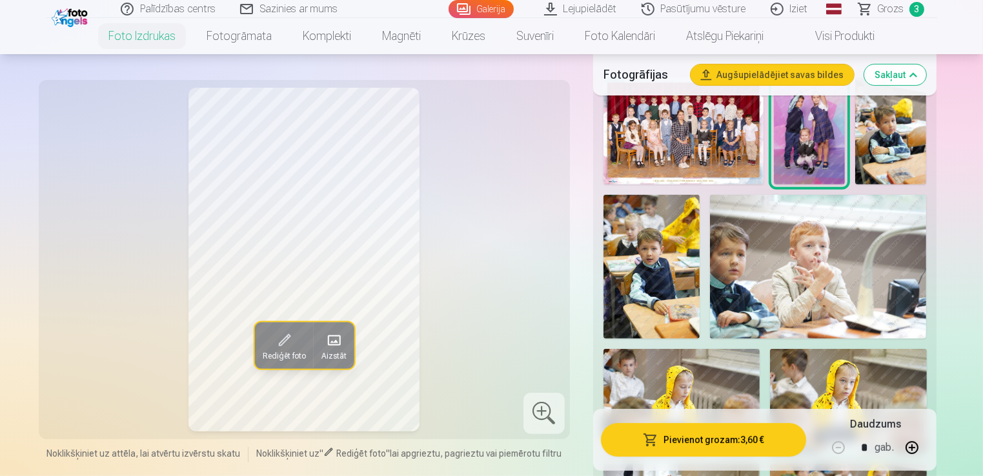
click at [656, 253] on img at bounding box center [651, 267] width 96 height 145
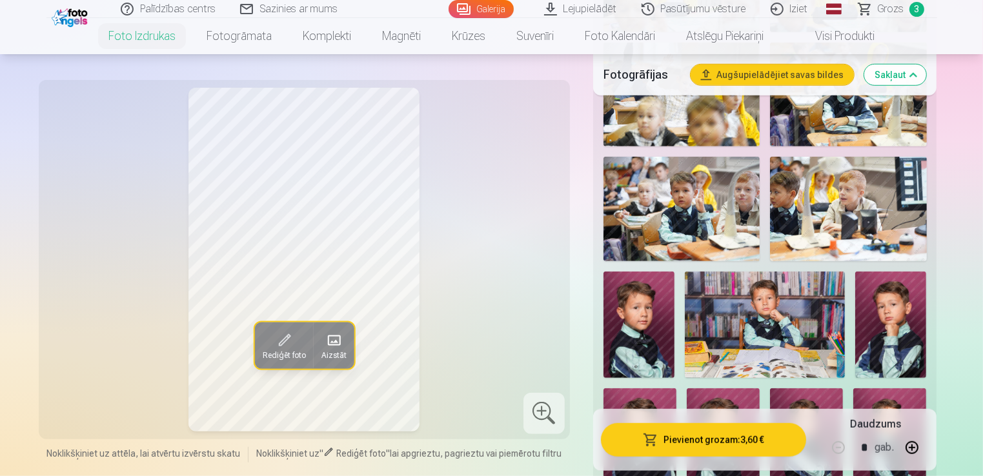
scroll to position [904, 0]
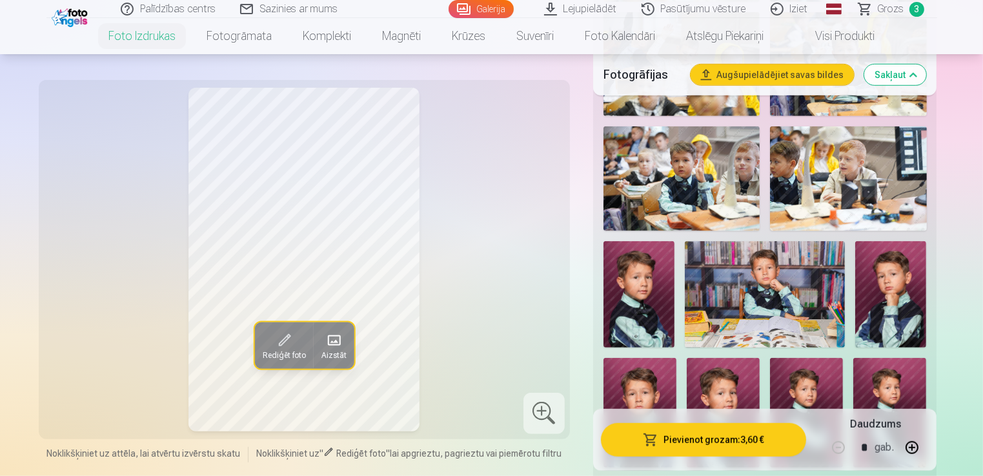
click at [657, 281] on img at bounding box center [638, 294] width 71 height 106
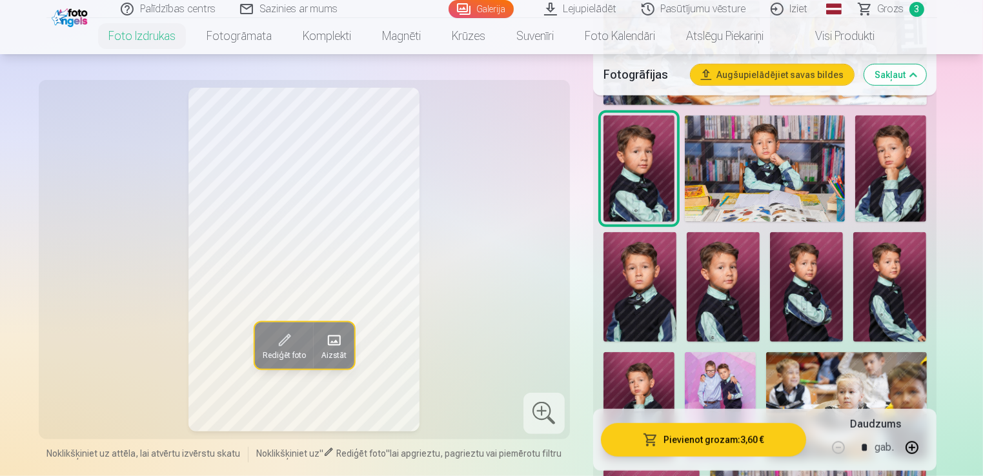
scroll to position [1033, 0]
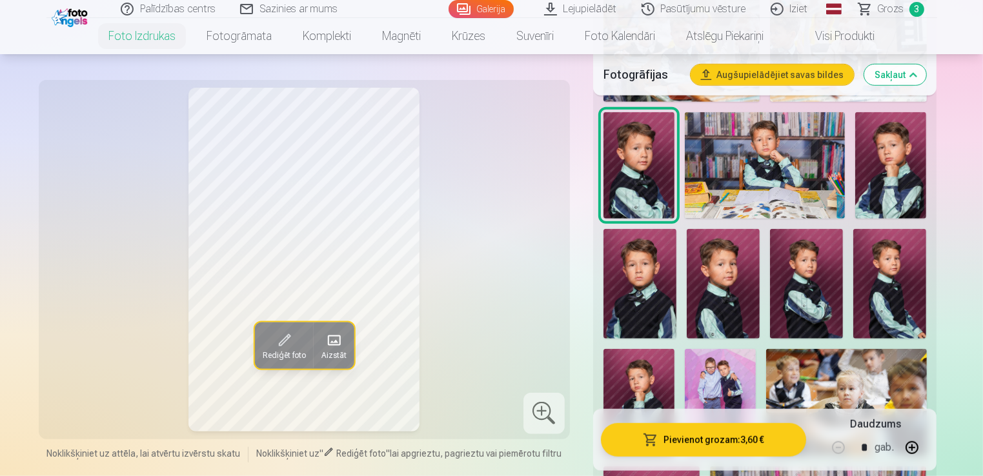
click at [736, 392] on img at bounding box center [720, 402] width 71 height 107
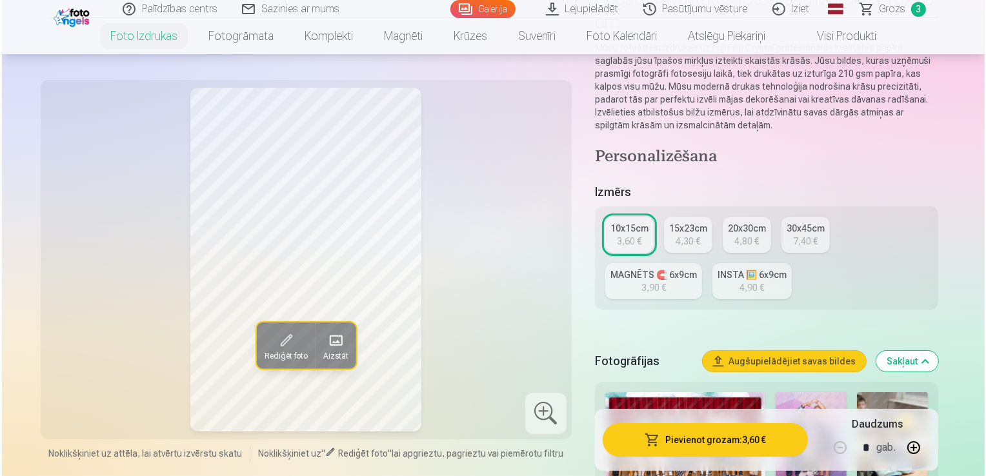
scroll to position [194, 0]
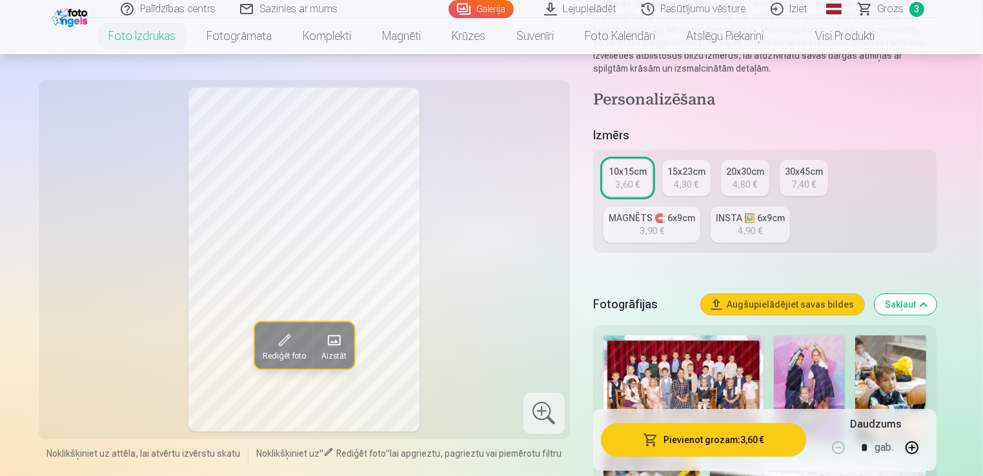
click at [684, 443] on button "Pievienot grozam : 3,60 €" at bounding box center [704, 440] width 206 height 34
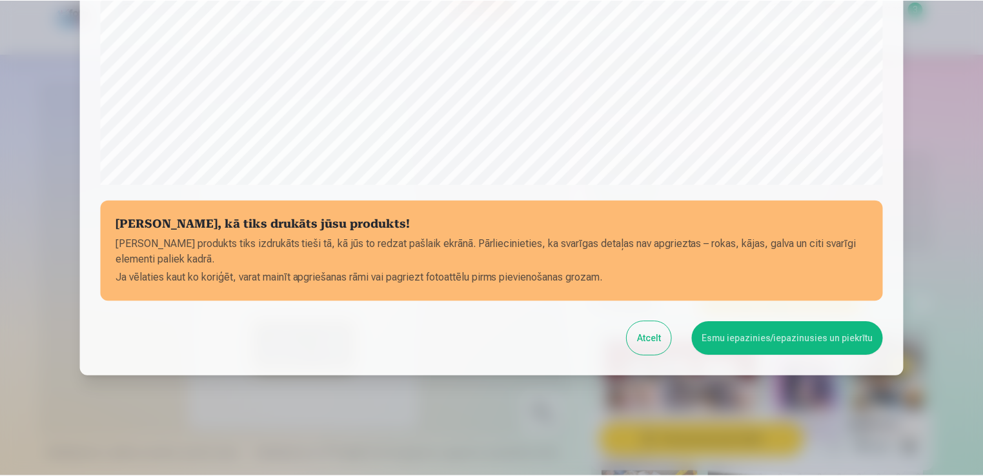
scroll to position [452, 0]
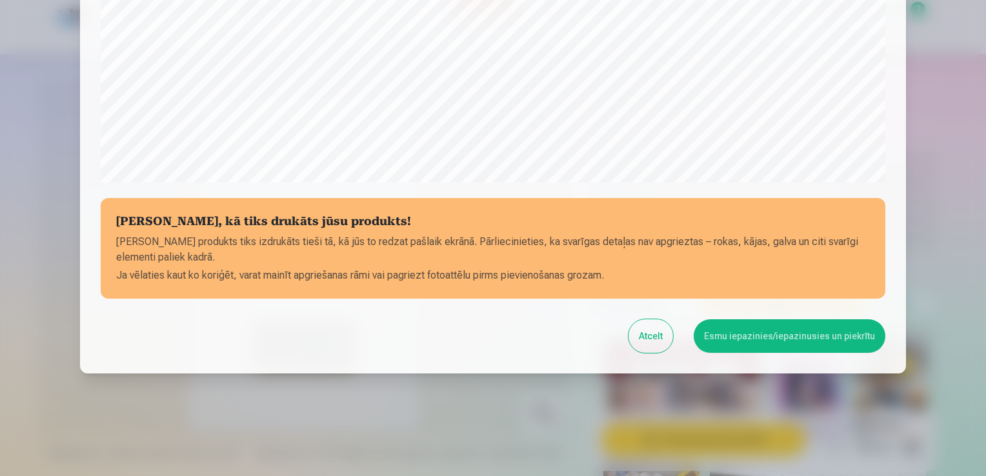
click at [759, 341] on button "Esmu iepazinies/iepazinusies un piekrītu" at bounding box center [790, 336] width 192 height 34
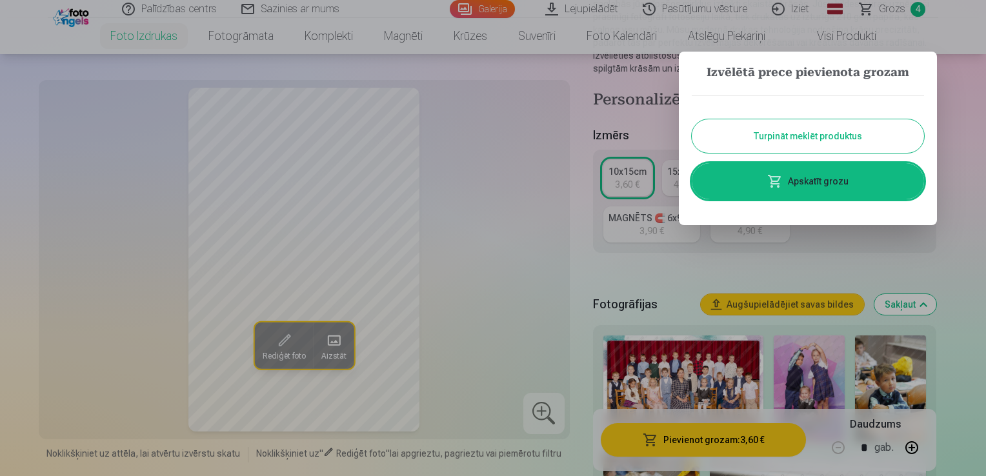
click at [669, 280] on div at bounding box center [493, 238] width 986 height 476
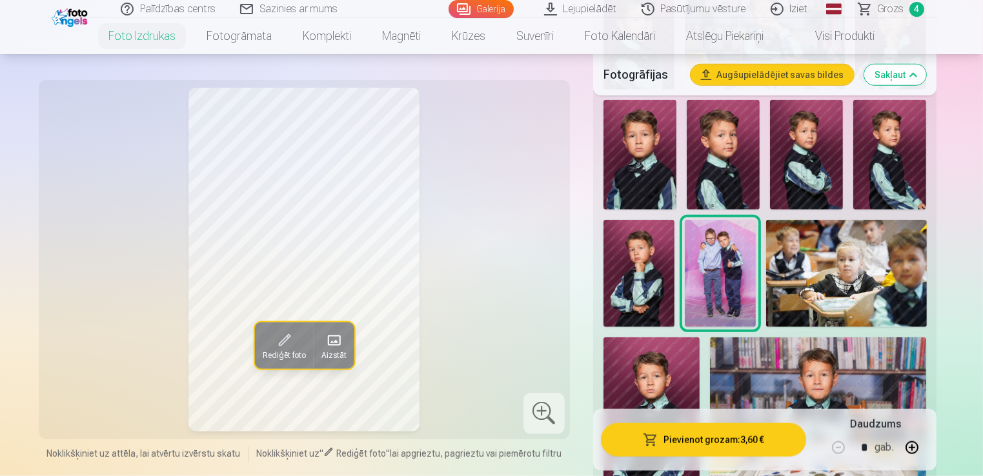
scroll to position [968, 0]
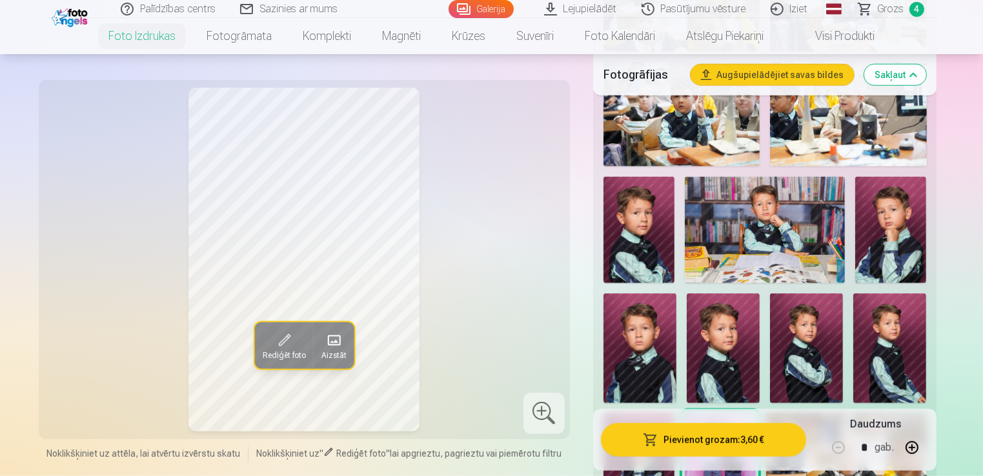
click at [769, 261] on img at bounding box center [765, 230] width 160 height 106
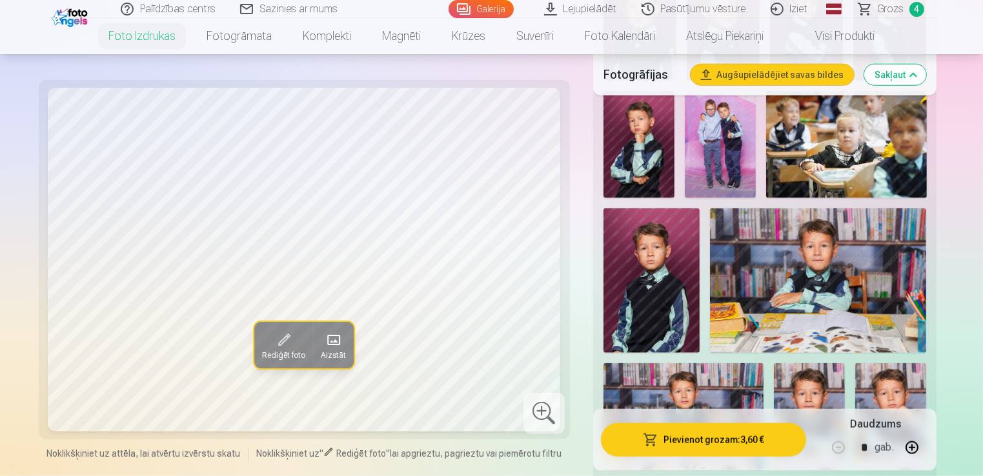
scroll to position [1484, 0]
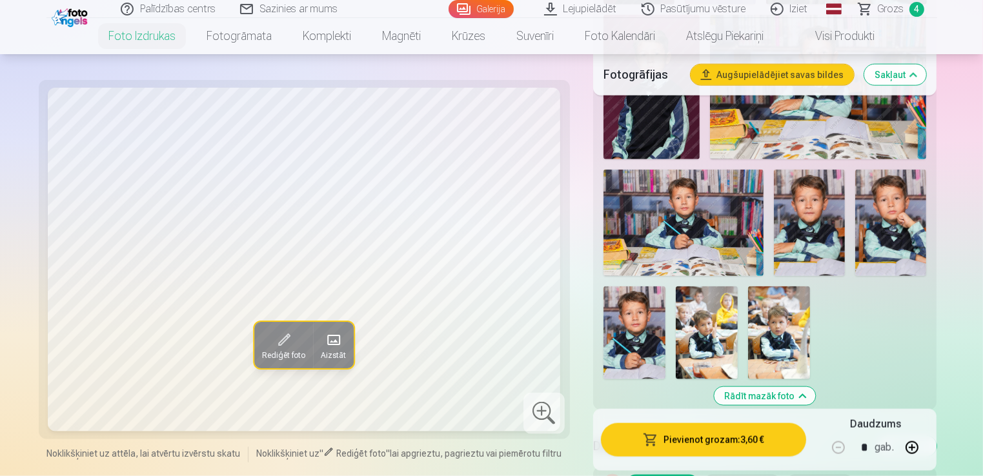
click at [888, 240] on img at bounding box center [890, 223] width 71 height 106
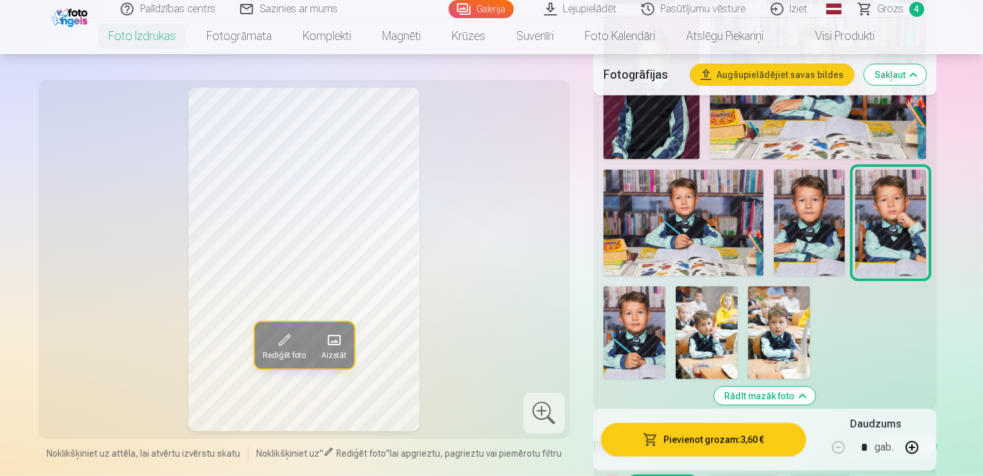
click at [749, 241] on img at bounding box center [683, 223] width 160 height 106
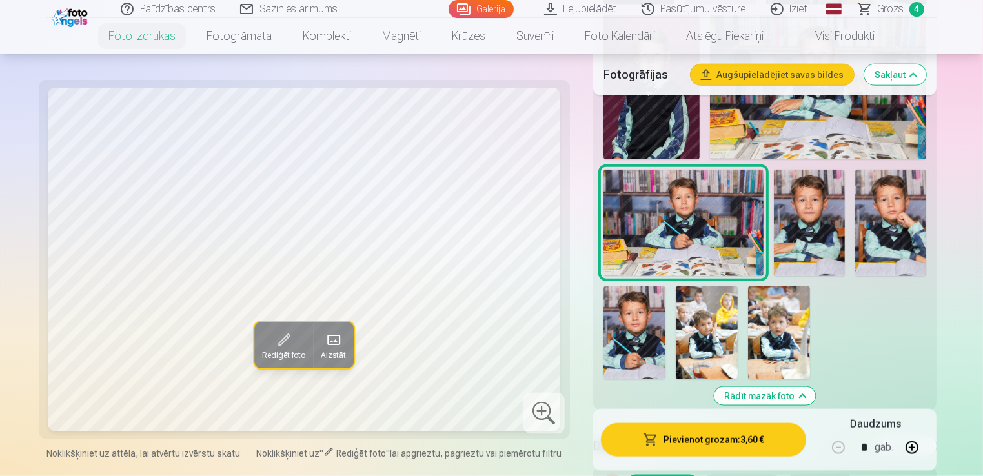
click at [653, 344] on img at bounding box center [634, 333] width 62 height 93
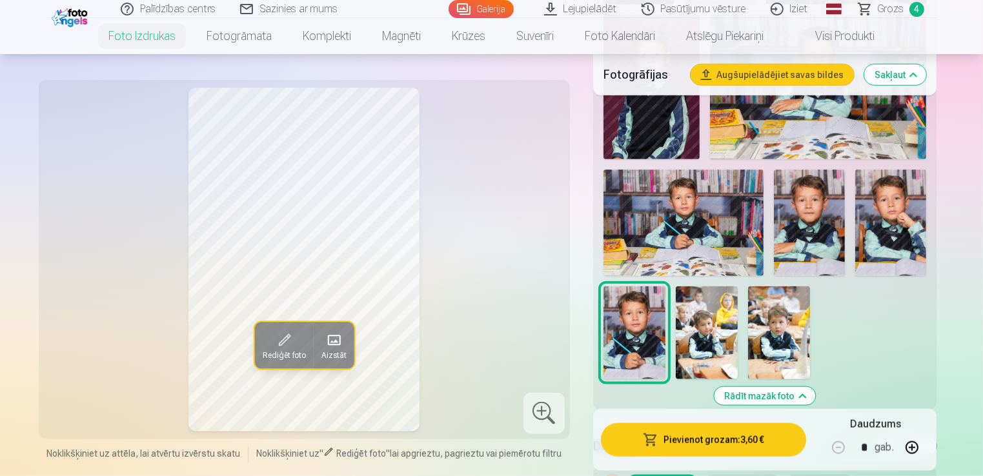
click at [711, 364] on img at bounding box center [707, 333] width 62 height 93
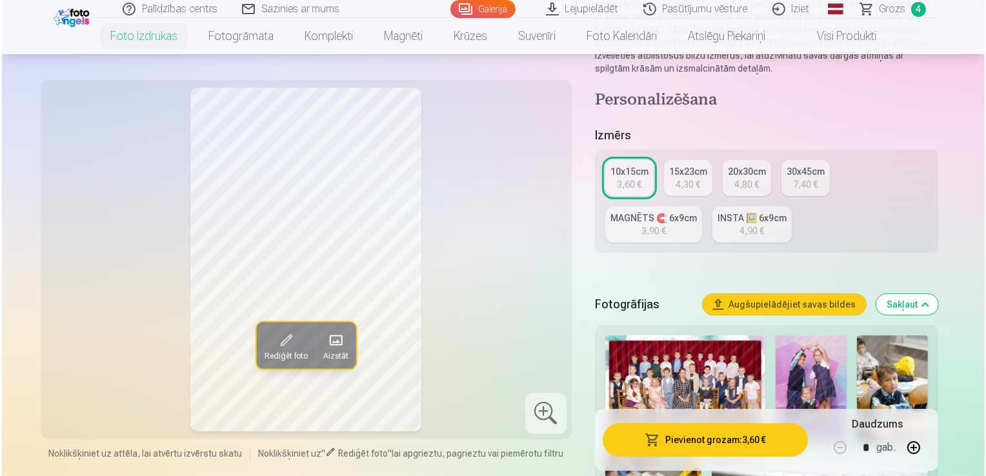
scroll to position [0, 0]
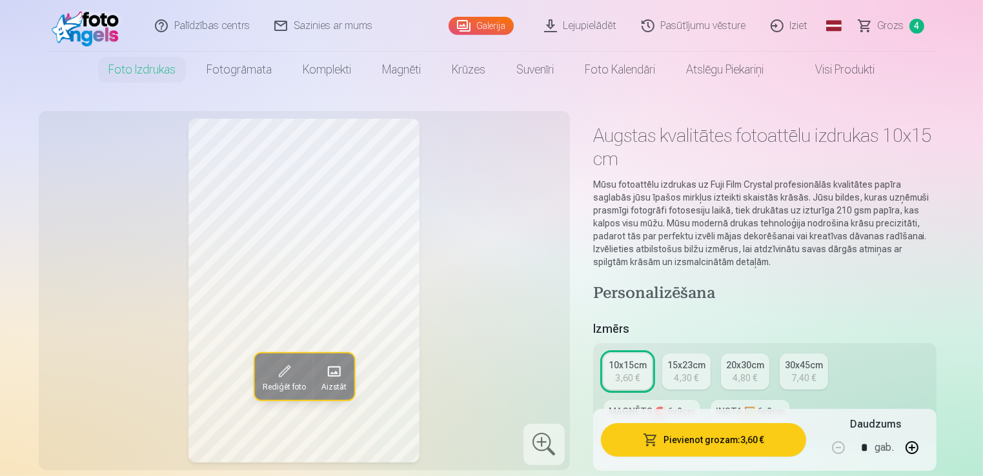
click at [714, 445] on button "Pievienot grozam : 3,60 €" at bounding box center [704, 440] width 206 height 34
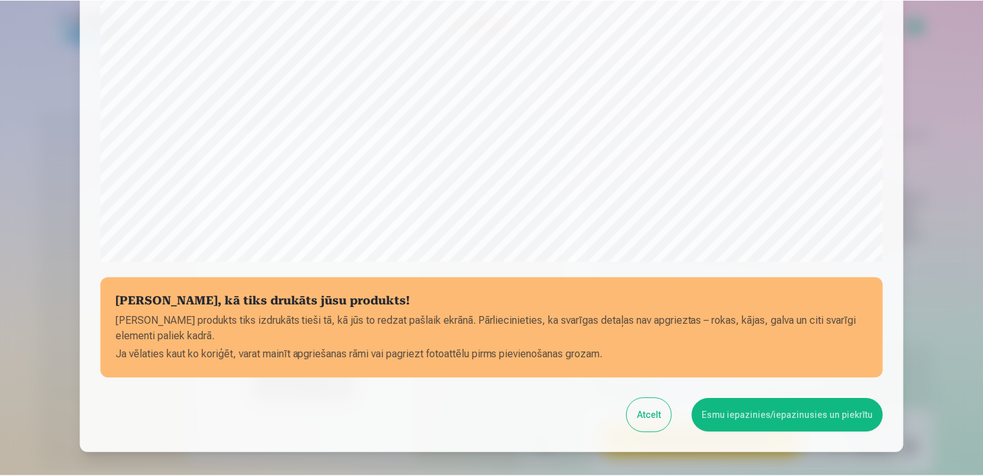
scroll to position [452, 0]
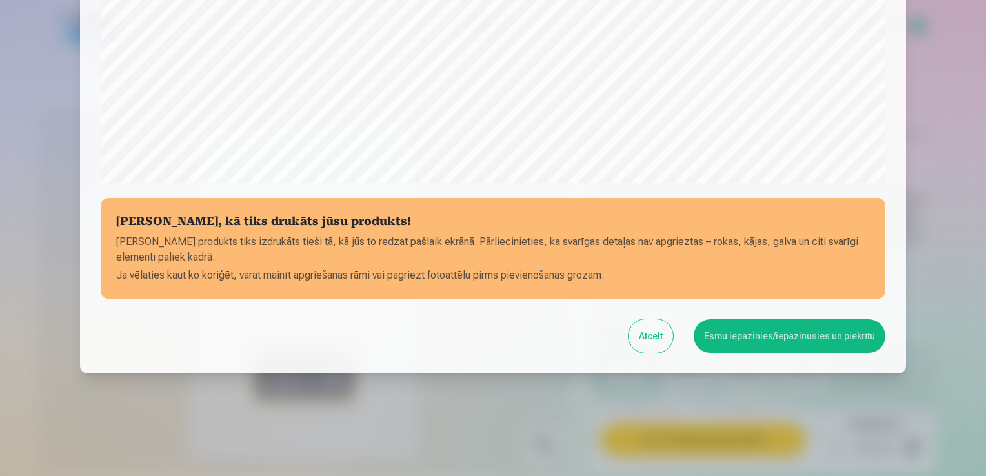
click at [756, 339] on button "Esmu iepazinies/iepazinusies un piekrītu" at bounding box center [790, 336] width 192 height 34
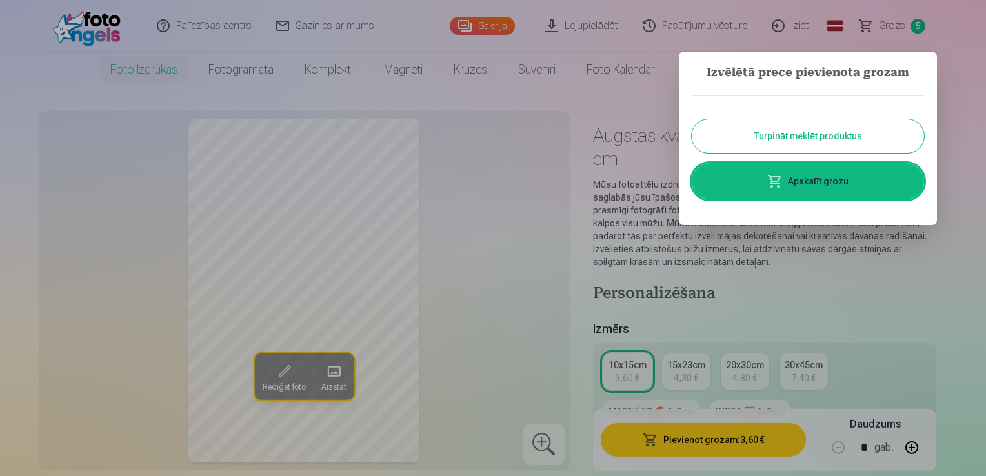
click at [834, 143] on button "Turpināt meklēt produktus" at bounding box center [808, 136] width 232 height 34
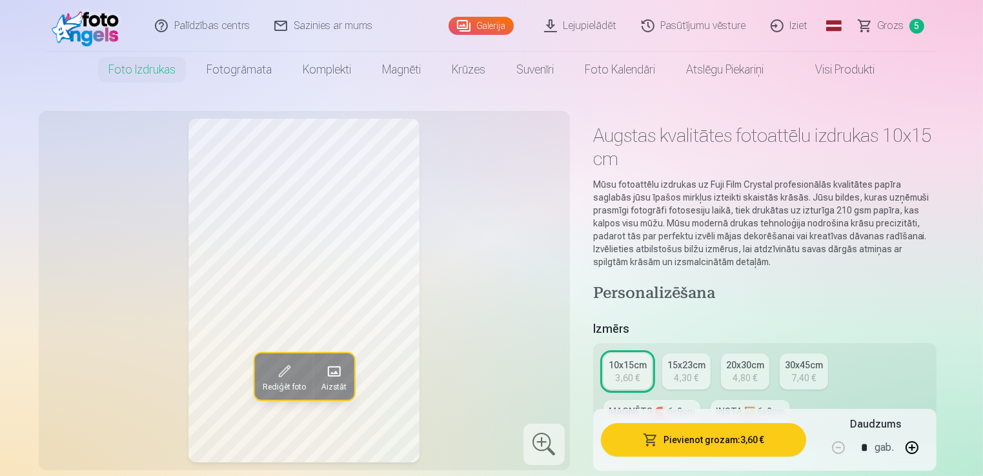
click at [894, 31] on span "Grozs" at bounding box center [891, 25] width 26 height 15
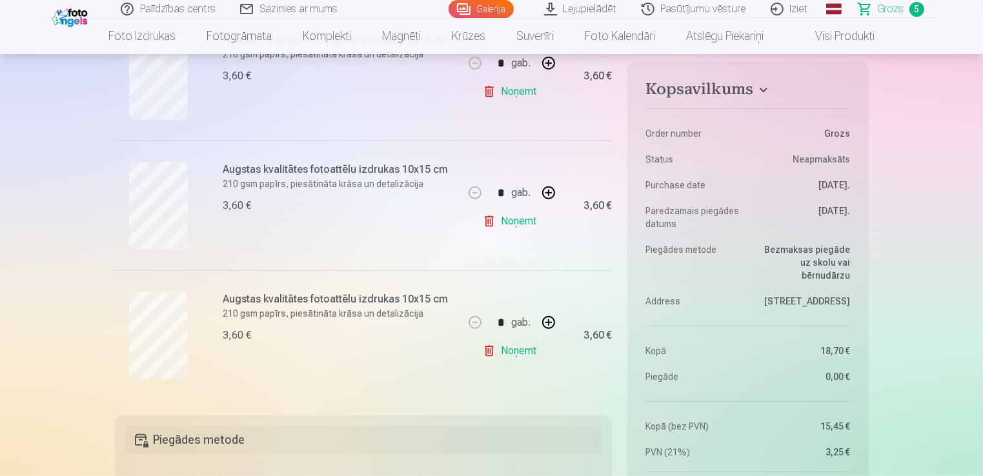
scroll to position [581, 0]
click at [535, 346] on link "Noņemt" at bounding box center [512, 349] width 59 height 26
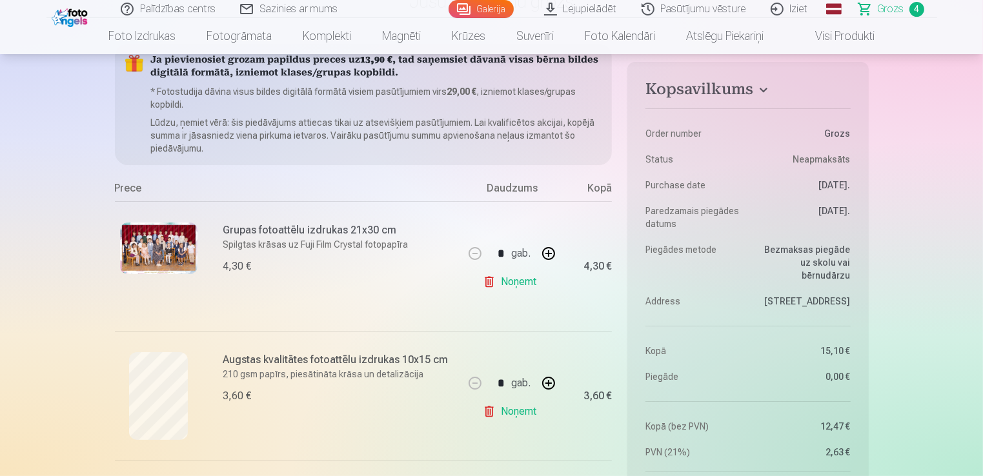
scroll to position [0, 0]
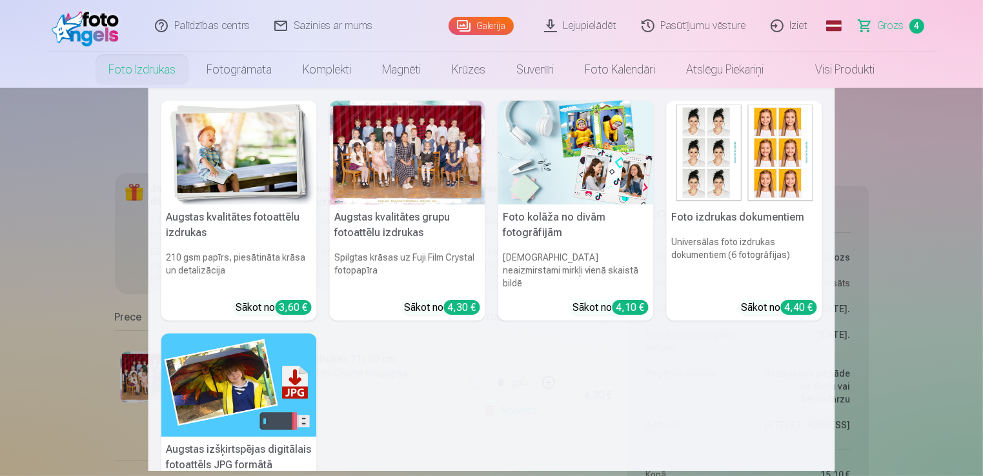
click at [145, 71] on link "Foto izdrukas" at bounding box center [142, 70] width 98 height 36
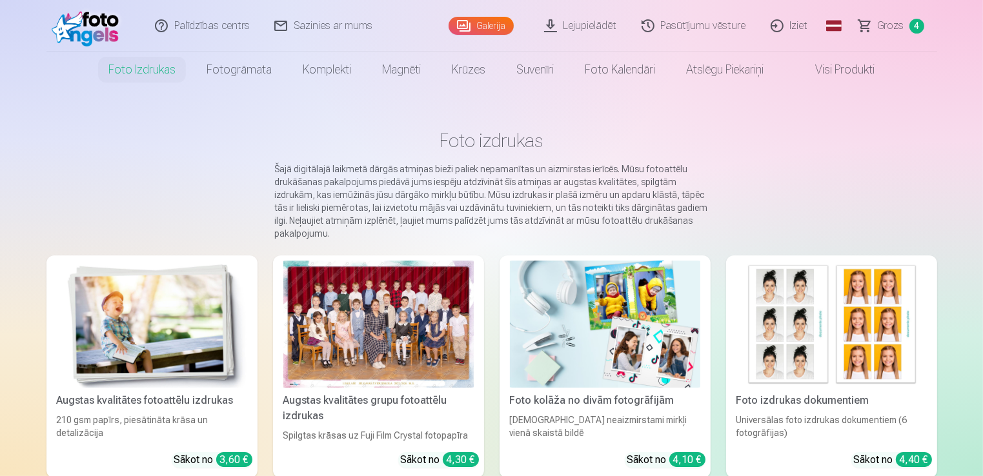
click at [219, 354] on img at bounding box center [152, 324] width 190 height 127
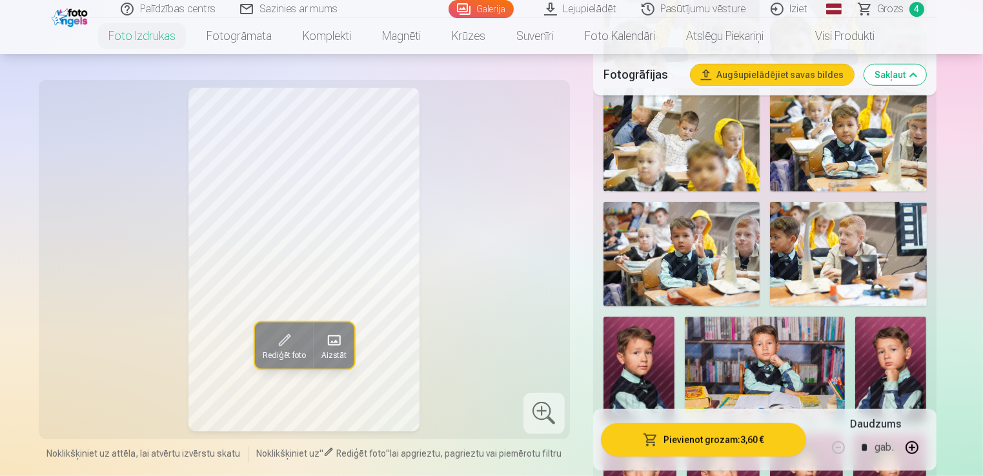
scroll to position [904, 0]
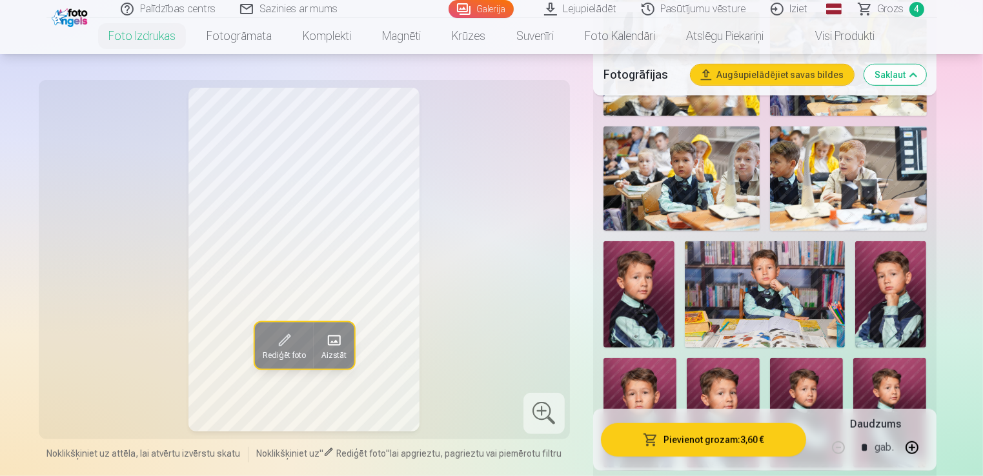
click at [783, 308] on img at bounding box center [765, 294] width 160 height 106
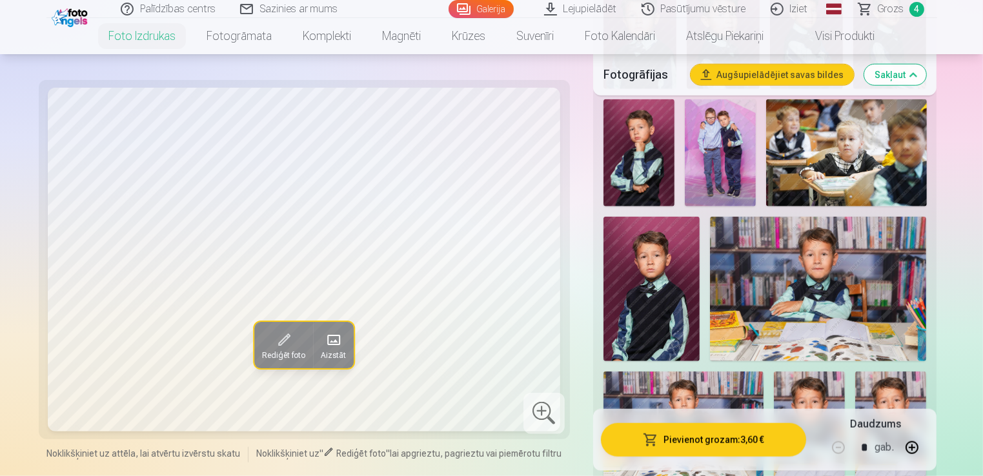
scroll to position [1291, 0]
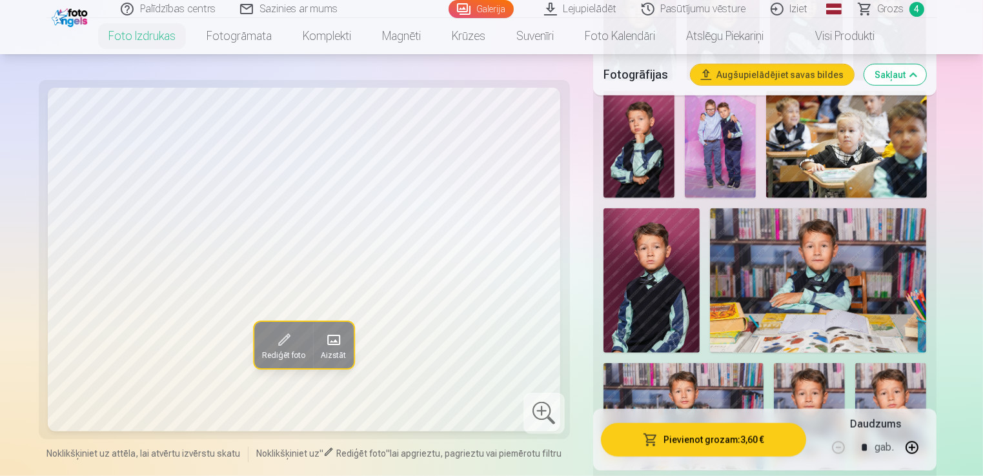
click at [808, 332] on img at bounding box center [818, 280] width 217 height 145
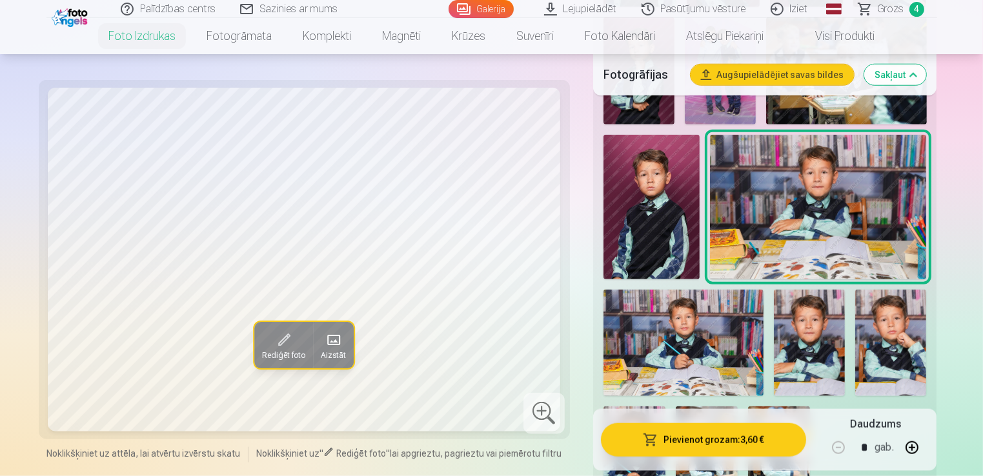
scroll to position [1420, 0]
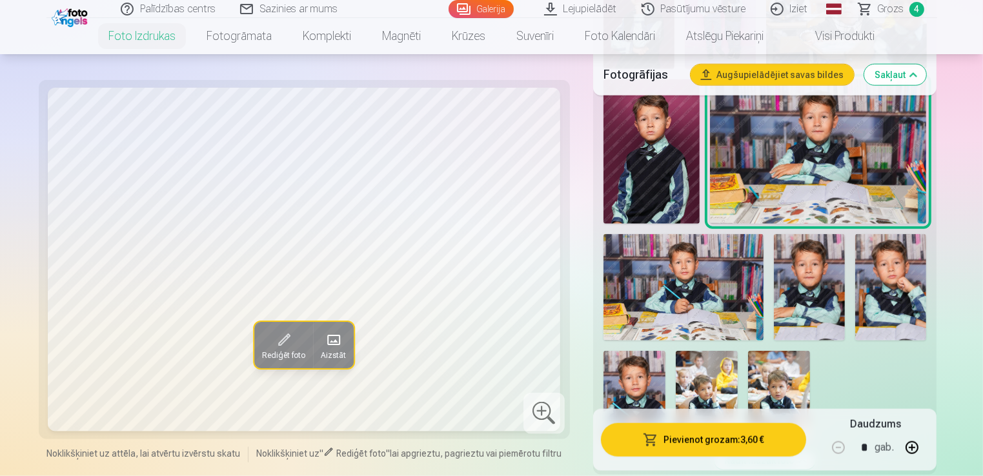
click at [663, 290] on img at bounding box center [683, 287] width 160 height 106
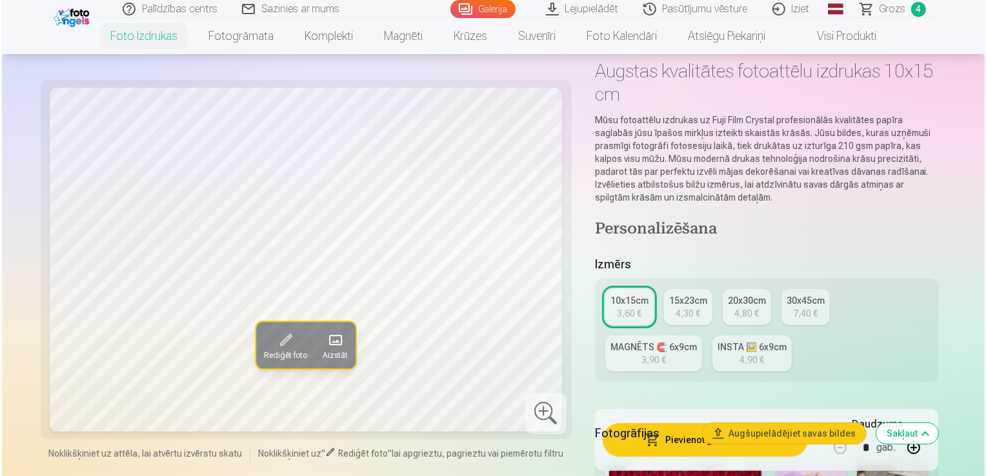
scroll to position [129, 0]
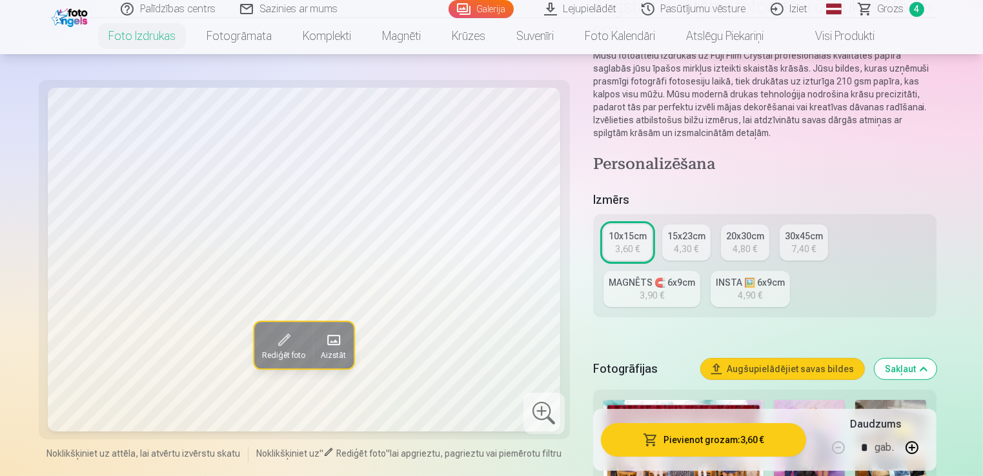
click at [711, 438] on button "Pievienot grozam : 3,60 €" at bounding box center [704, 440] width 206 height 34
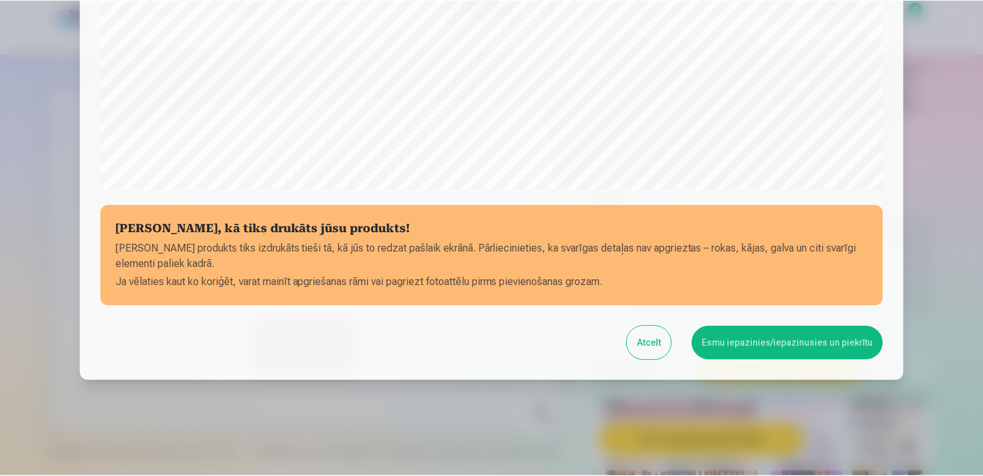
scroll to position [452, 0]
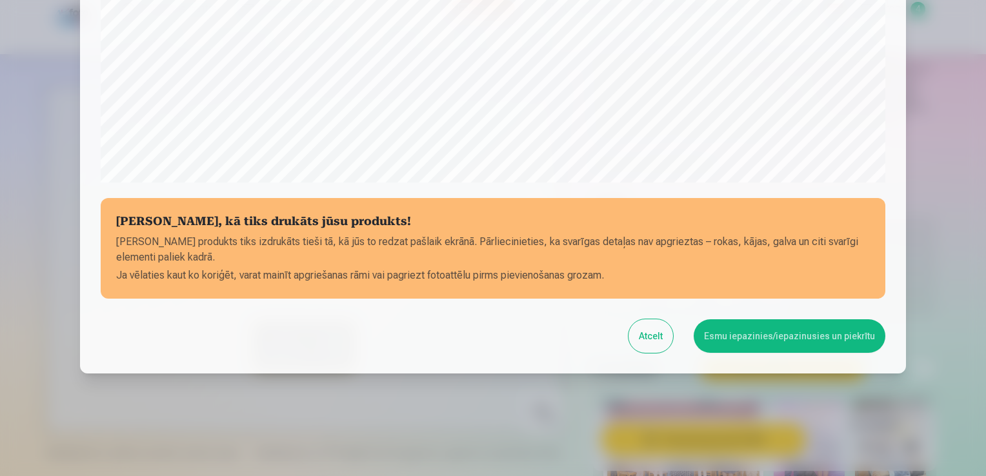
click at [740, 330] on button "Esmu iepazinies/iepazinusies un piekrītu" at bounding box center [790, 336] width 192 height 34
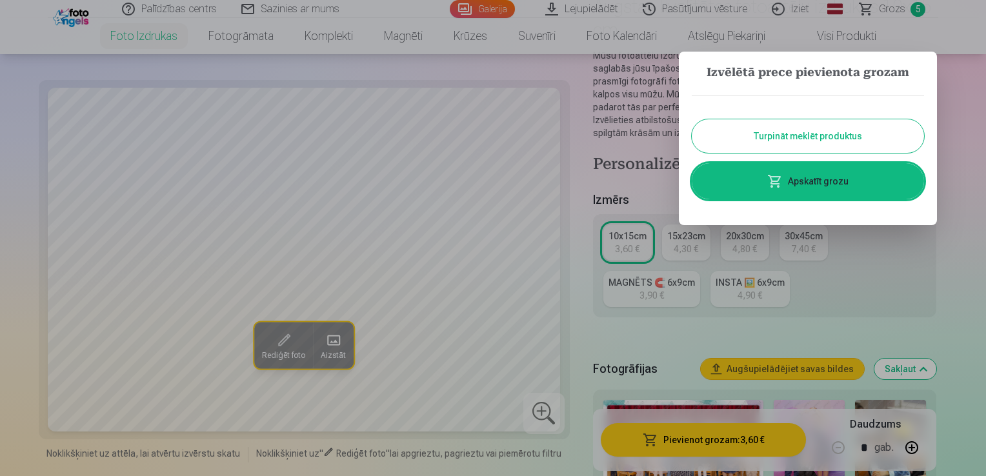
click at [847, 125] on button "Turpināt meklēt produktus" at bounding box center [808, 136] width 232 height 34
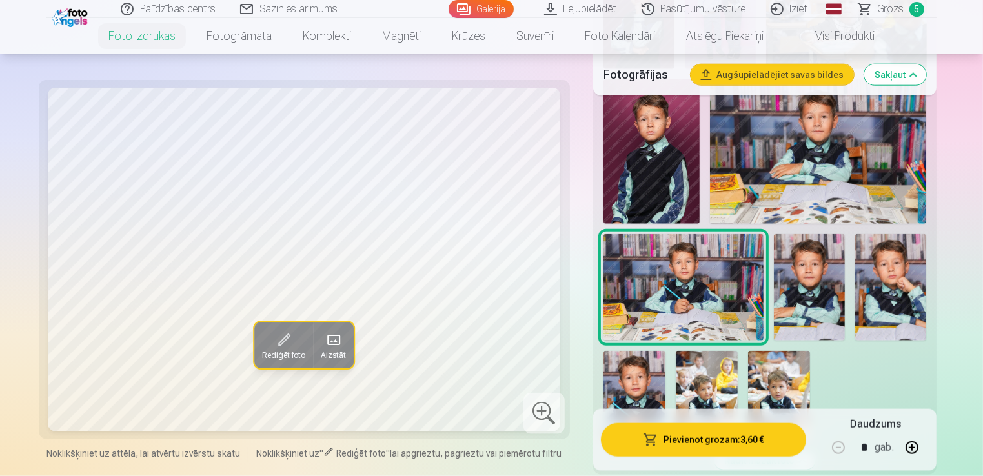
scroll to position [1484, 0]
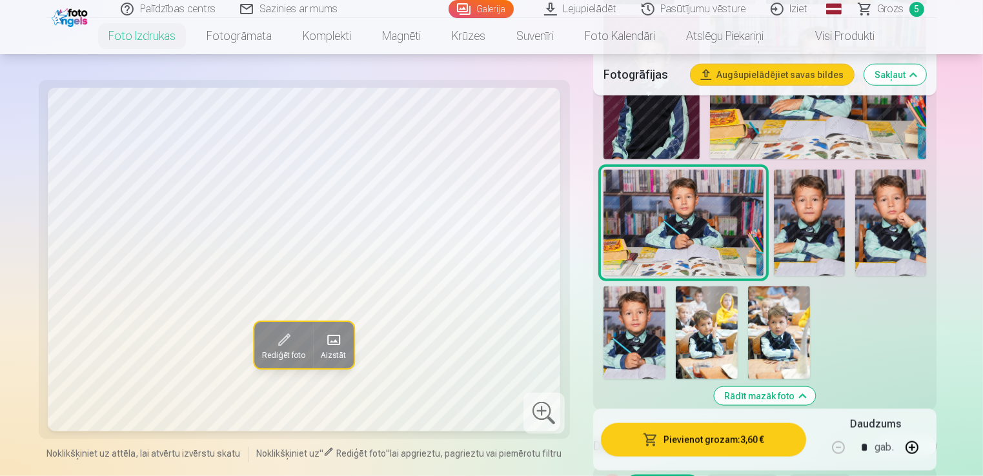
click at [630, 339] on img at bounding box center [634, 333] width 62 height 93
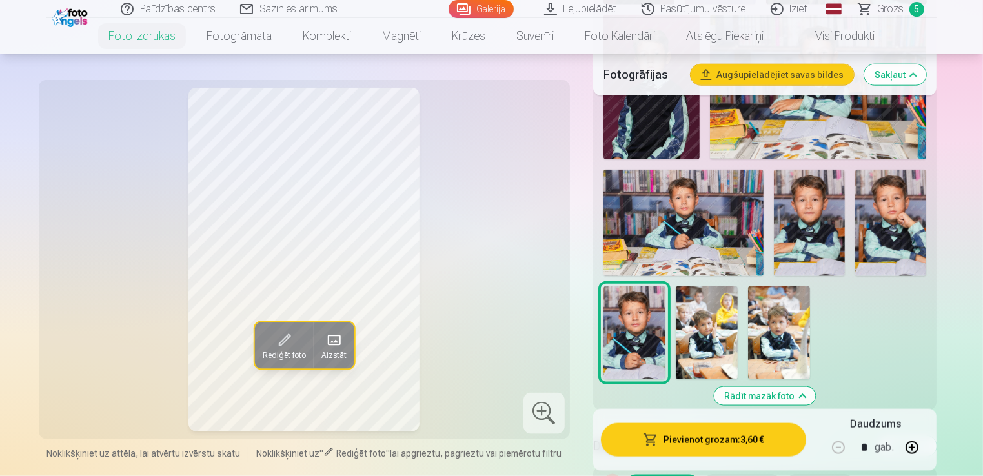
click at [707, 342] on img at bounding box center [707, 333] width 62 height 93
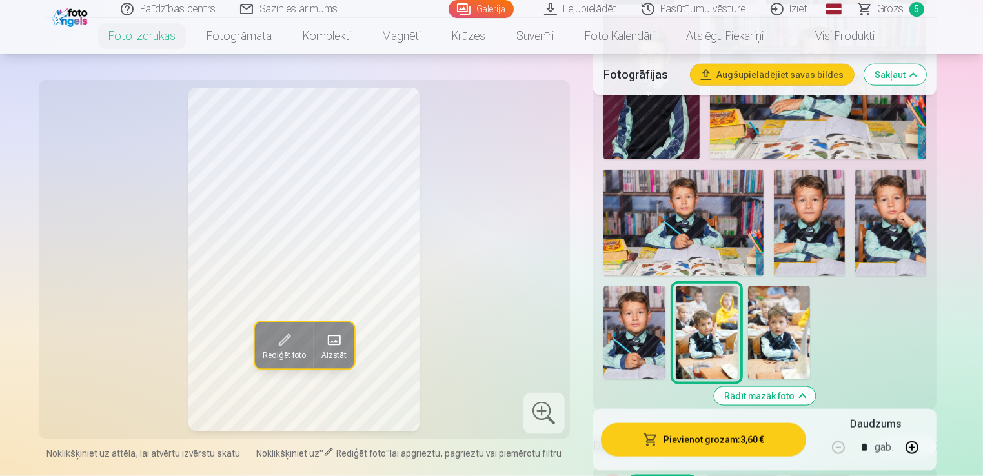
click at [768, 342] on img at bounding box center [779, 333] width 62 height 93
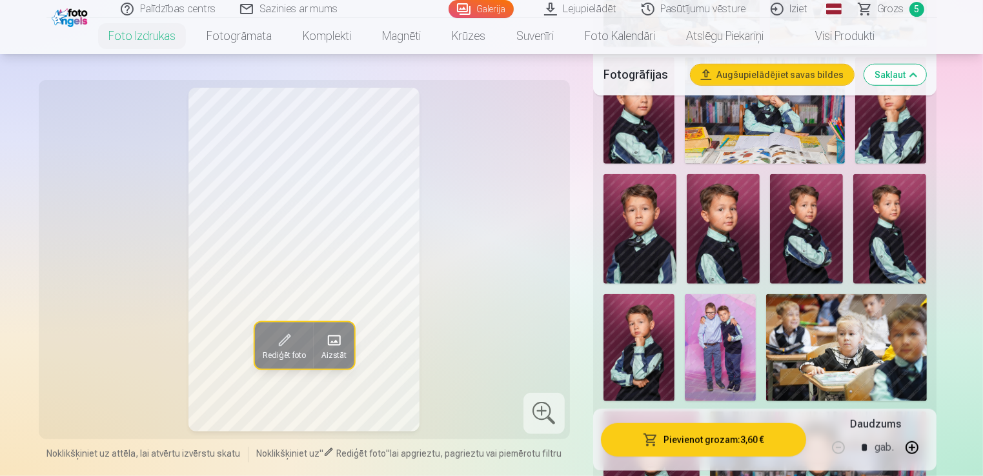
scroll to position [1033, 0]
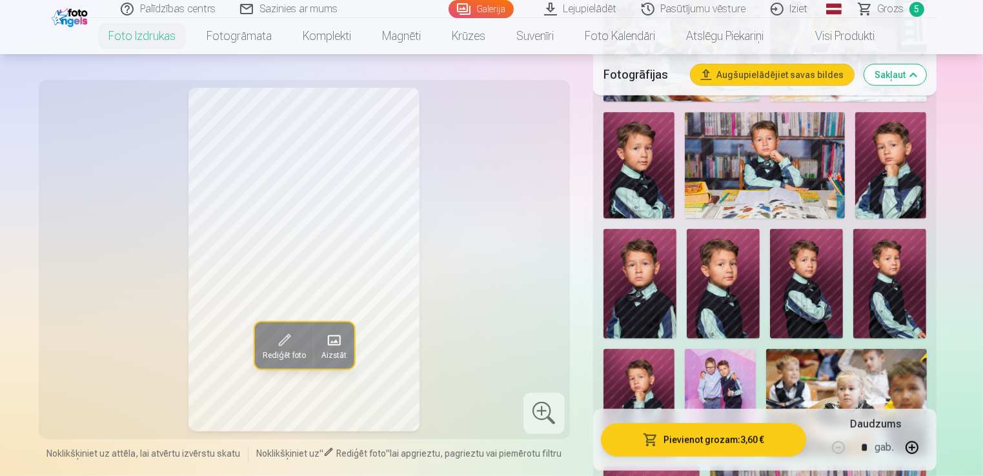
click at [734, 276] on img at bounding box center [723, 284] width 73 height 110
click at [789, 285] on img at bounding box center [806, 284] width 73 height 110
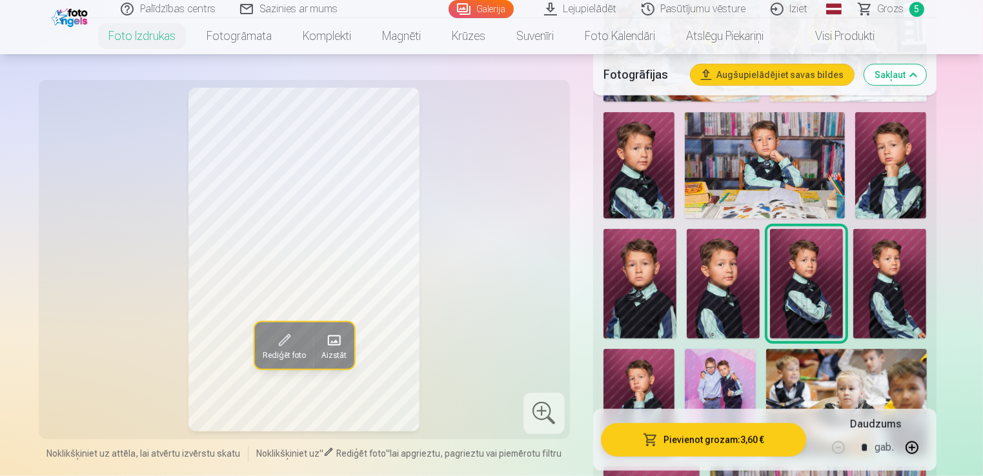
click at [927, 283] on div at bounding box center [765, 163] width 334 height 1345
click at [914, 263] on img at bounding box center [889, 284] width 73 height 110
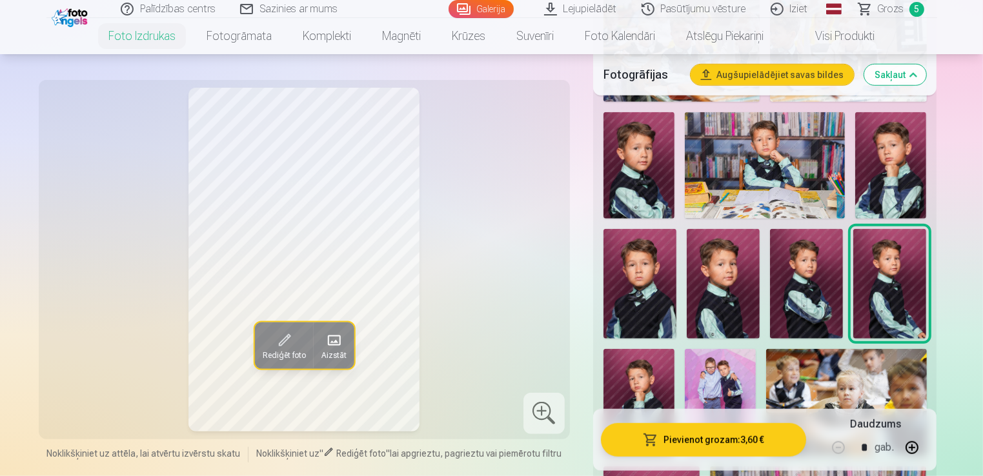
click at [898, 188] on img at bounding box center [890, 165] width 71 height 106
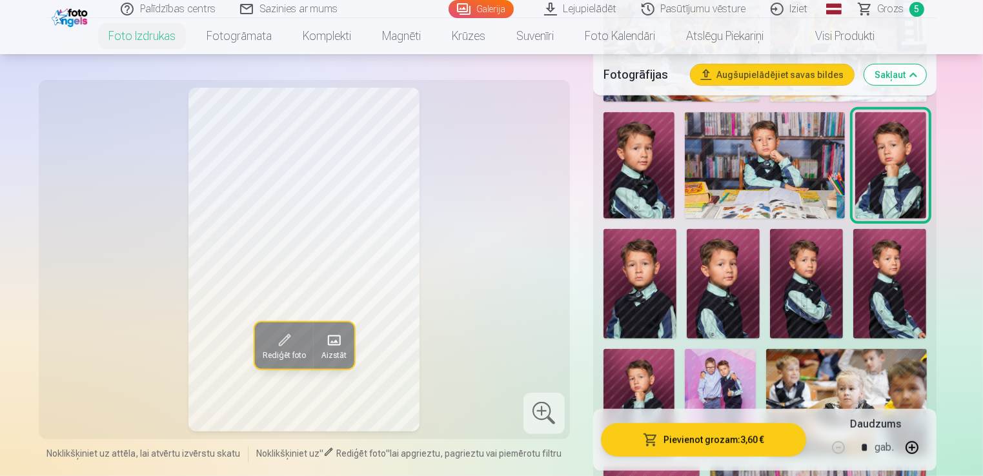
click at [647, 181] on img at bounding box center [638, 165] width 71 height 106
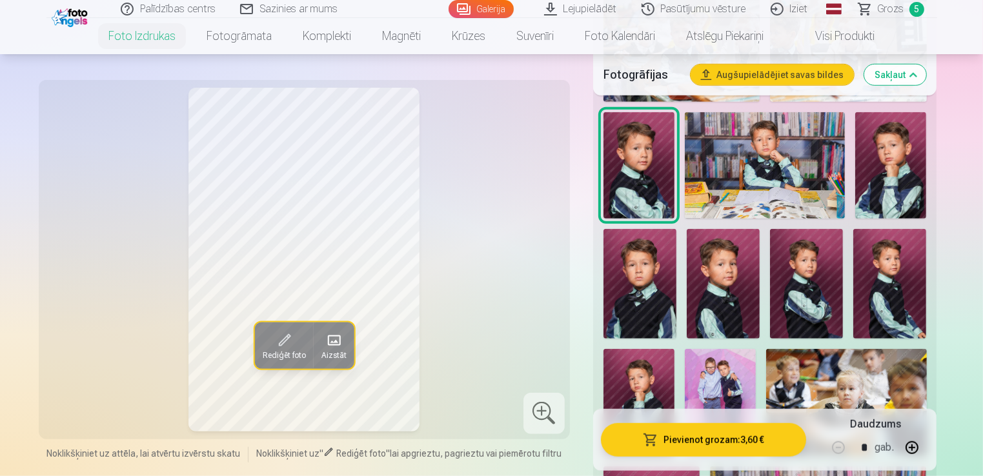
click at [731, 309] on img at bounding box center [723, 284] width 73 height 110
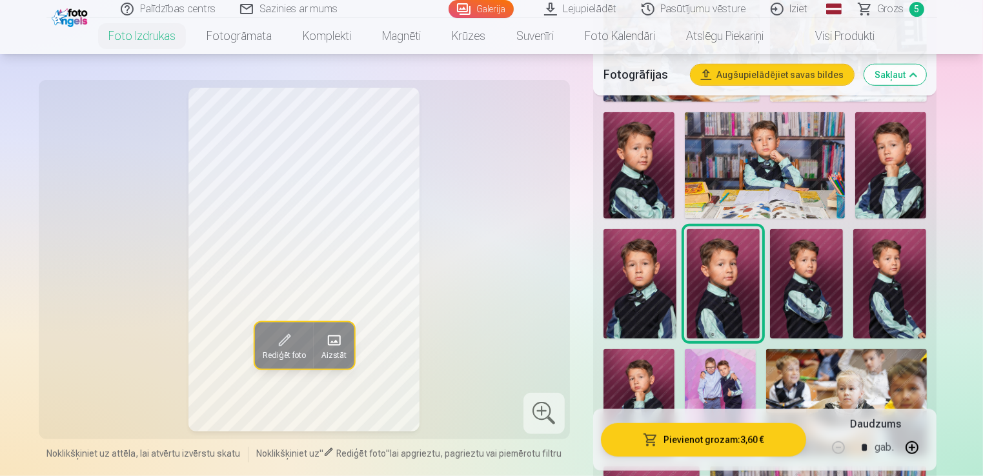
click at [658, 165] on img at bounding box center [638, 165] width 71 height 106
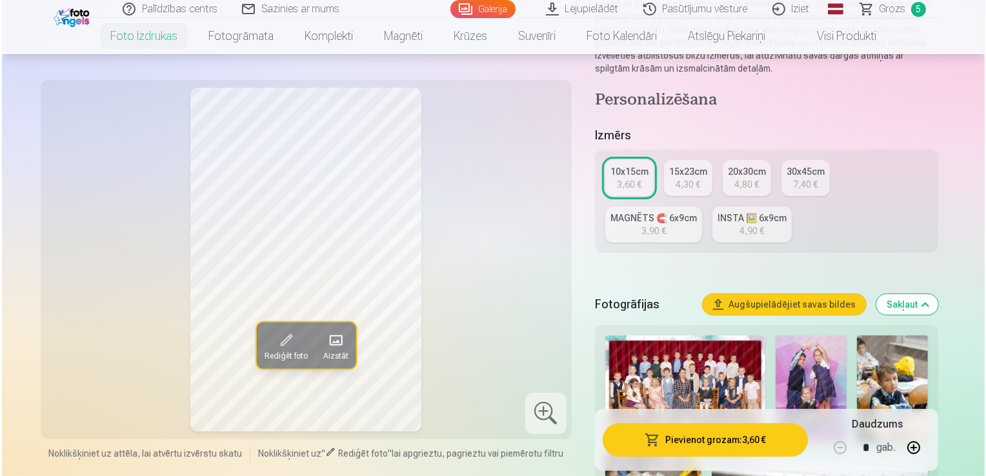
scroll to position [0, 0]
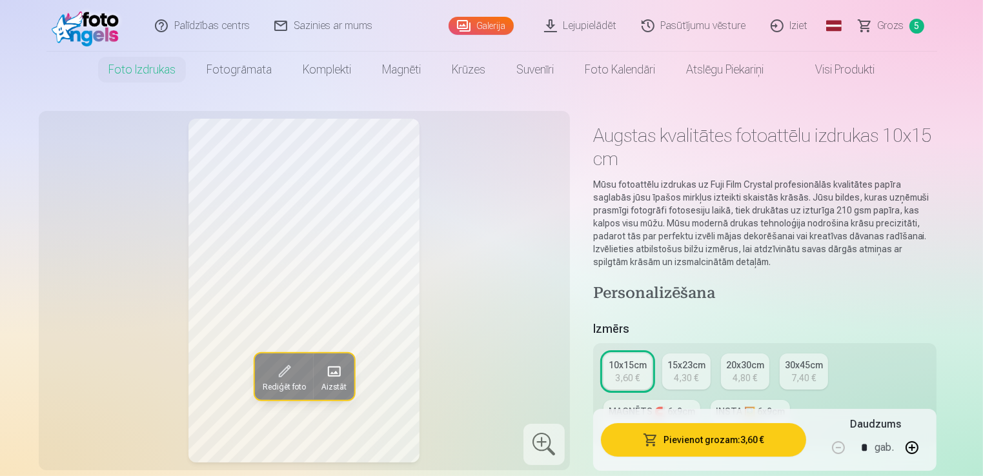
drag, startPoint x: 676, startPoint y: 382, endPoint x: 703, endPoint y: 394, distance: 29.5
click at [676, 382] on div "4,30 €" at bounding box center [686, 378] width 25 height 13
click at [695, 434] on button "Pievienot grozam : 4,30 €" at bounding box center [704, 440] width 206 height 34
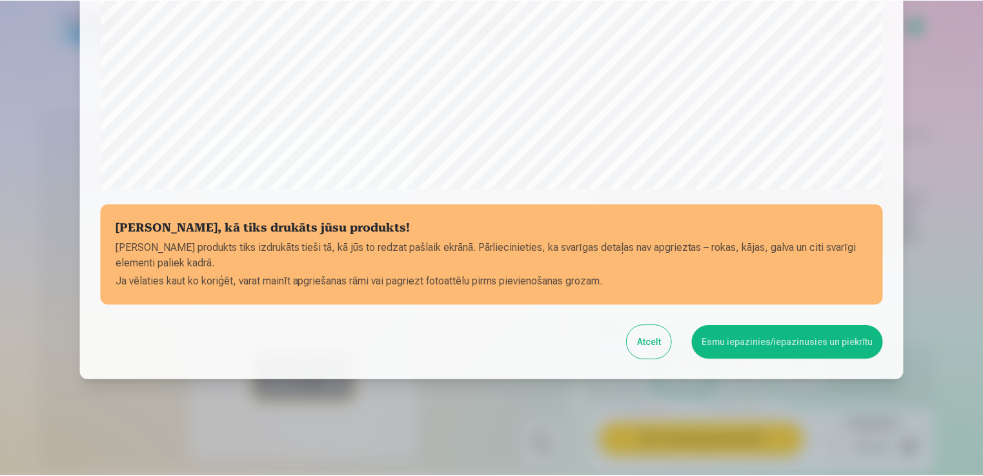
scroll to position [452, 0]
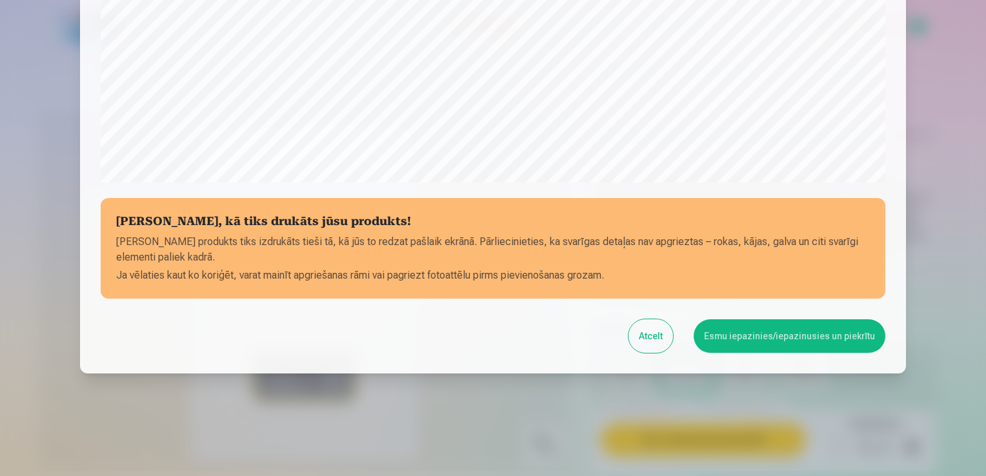
click at [780, 330] on button "Esmu iepazinies/iepazinusies un piekrītu" at bounding box center [790, 336] width 192 height 34
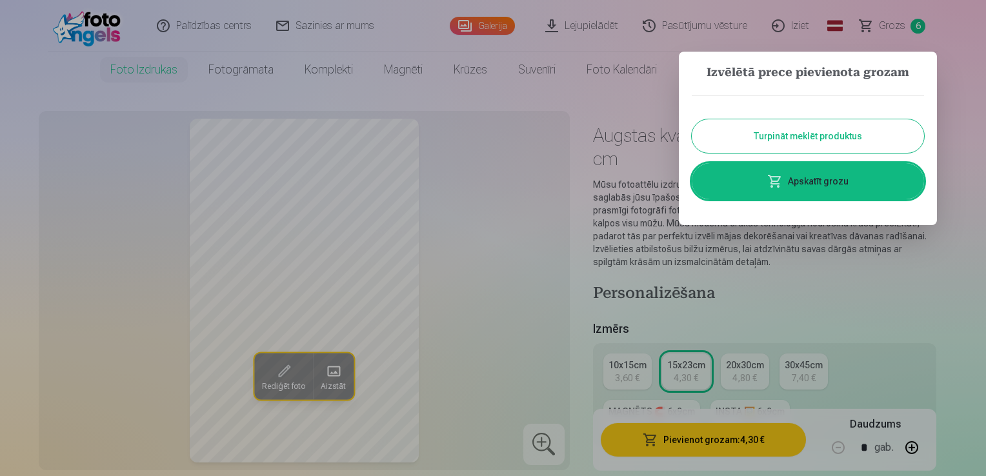
click at [814, 141] on button "Turpināt meklēt produktus" at bounding box center [808, 136] width 232 height 34
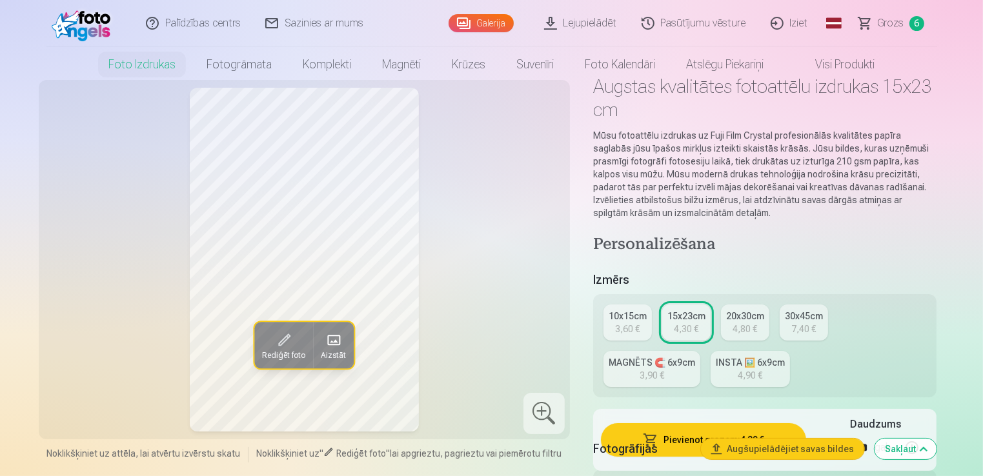
scroll to position [0, 0]
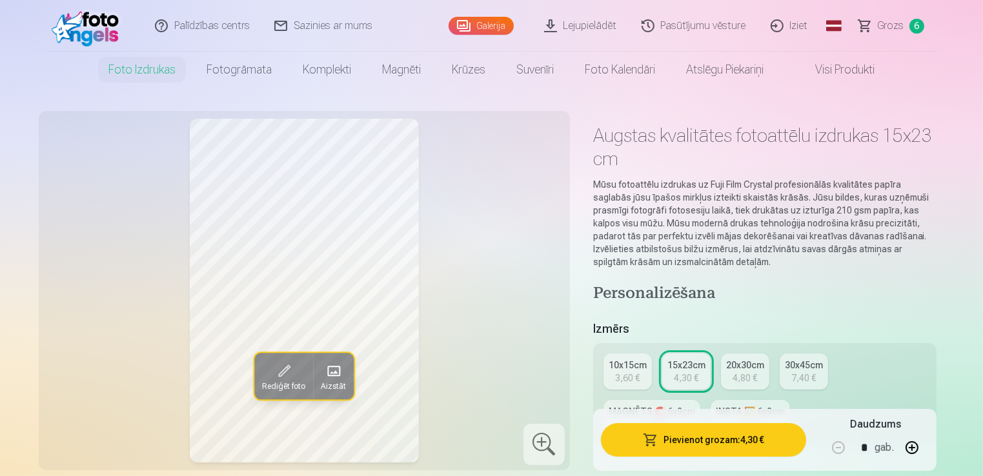
click at [898, 29] on span "Grozs" at bounding box center [891, 25] width 26 height 15
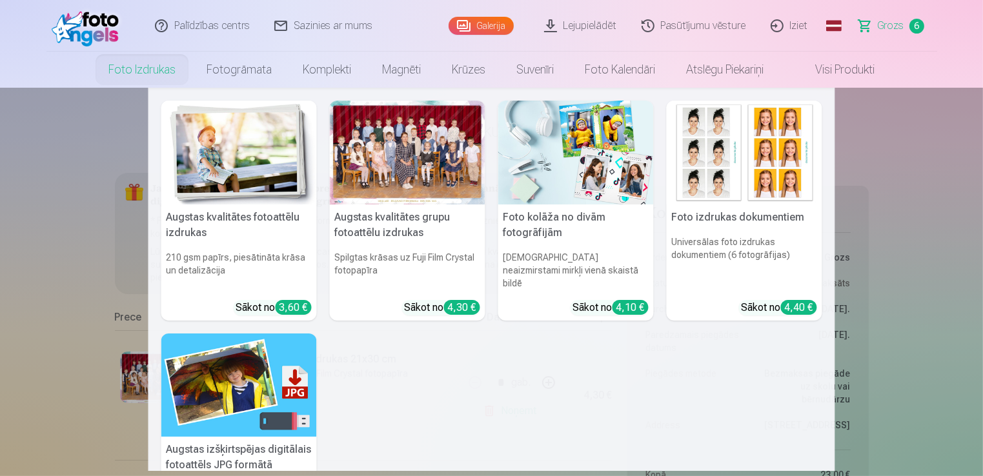
click at [403, 195] on div at bounding box center [408, 153] width 156 height 104
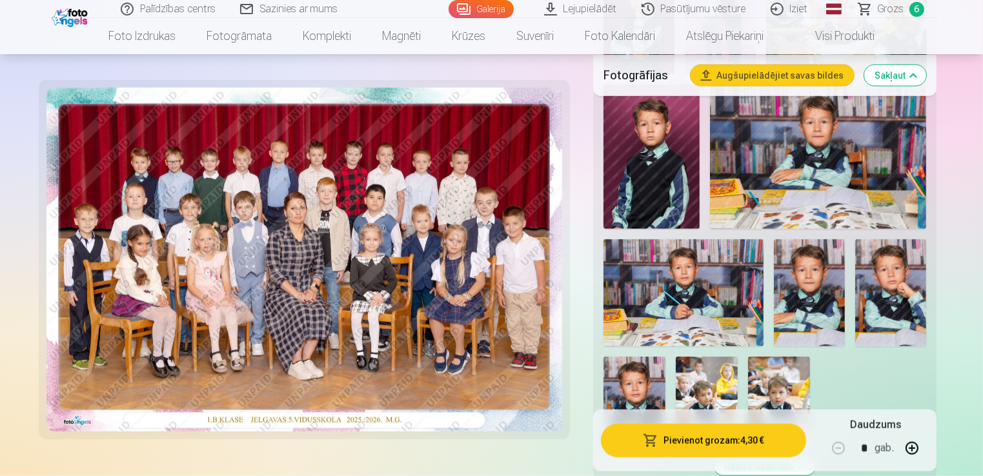
scroll to position [1484, 0]
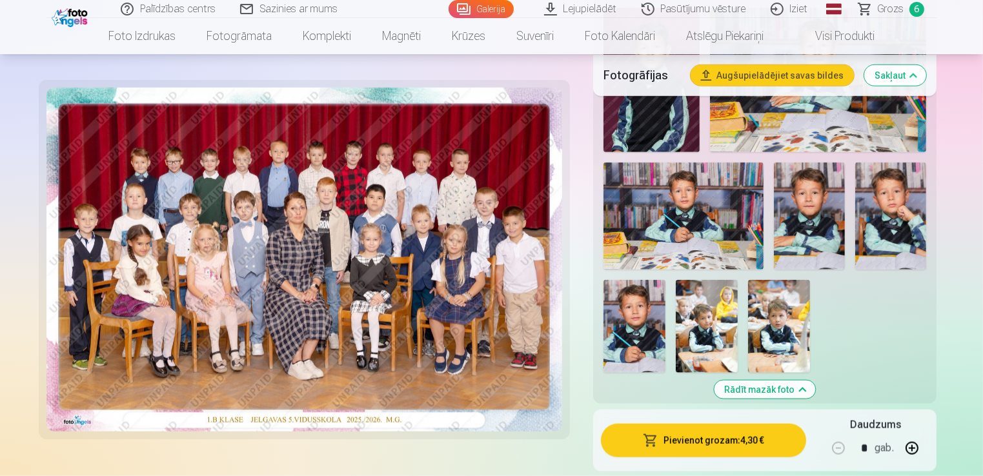
click at [627, 326] on img at bounding box center [634, 326] width 62 height 93
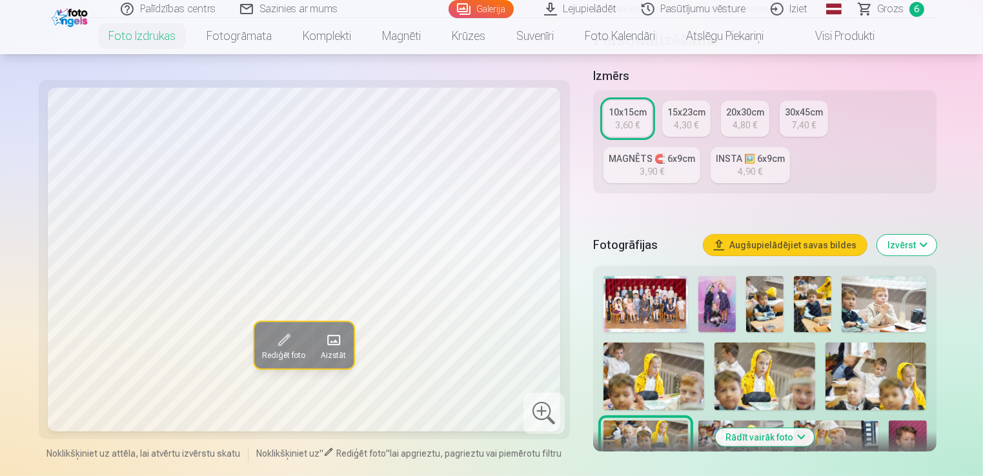
scroll to position [323, 0]
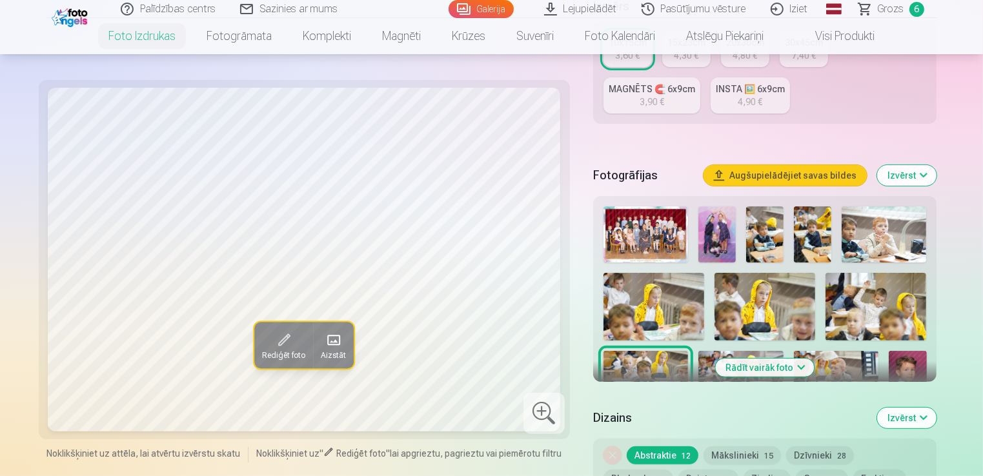
click at [634, 234] on img at bounding box center [645, 235] width 85 height 56
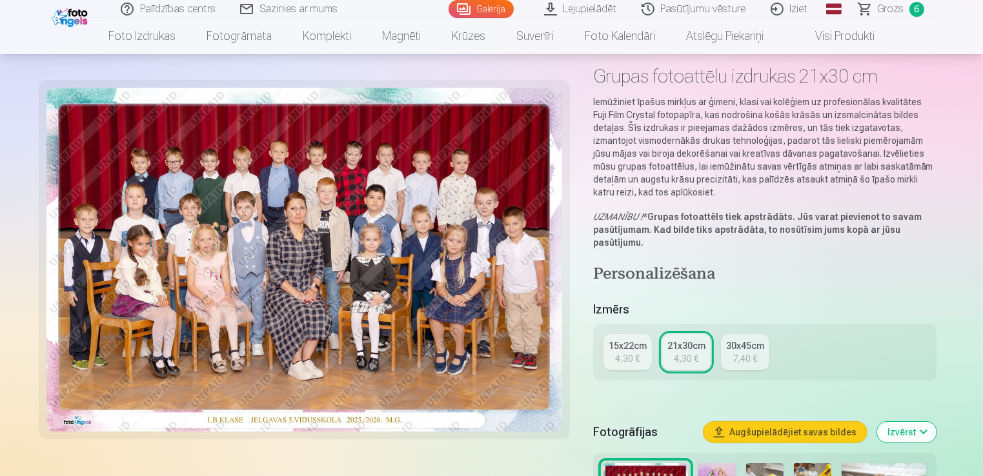
scroll to position [129, 0]
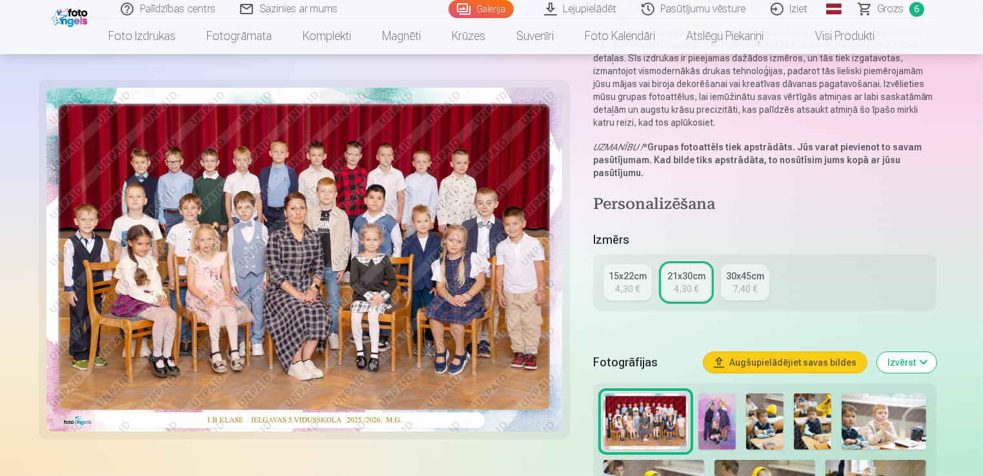
click at [712, 418] on img at bounding box center [716, 422] width 37 height 56
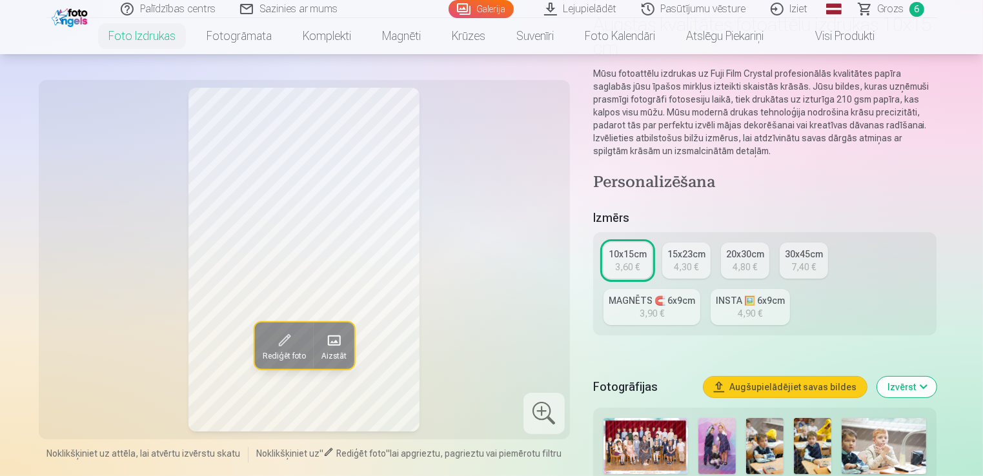
scroll to position [194, 0]
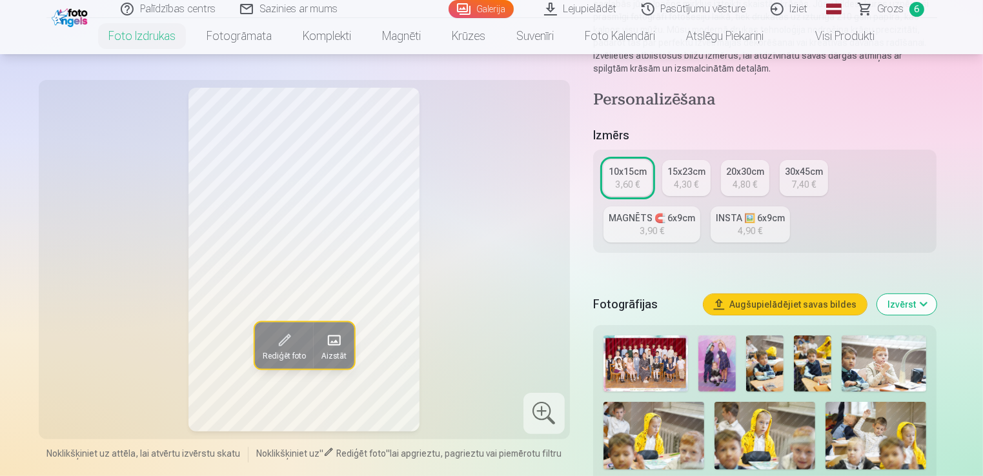
click at [725, 355] on img at bounding box center [716, 364] width 37 height 56
click at [767, 367] on img at bounding box center [764, 364] width 37 height 56
click at [803, 368] on img at bounding box center [812, 364] width 37 height 56
click at [860, 373] on img at bounding box center [884, 364] width 85 height 56
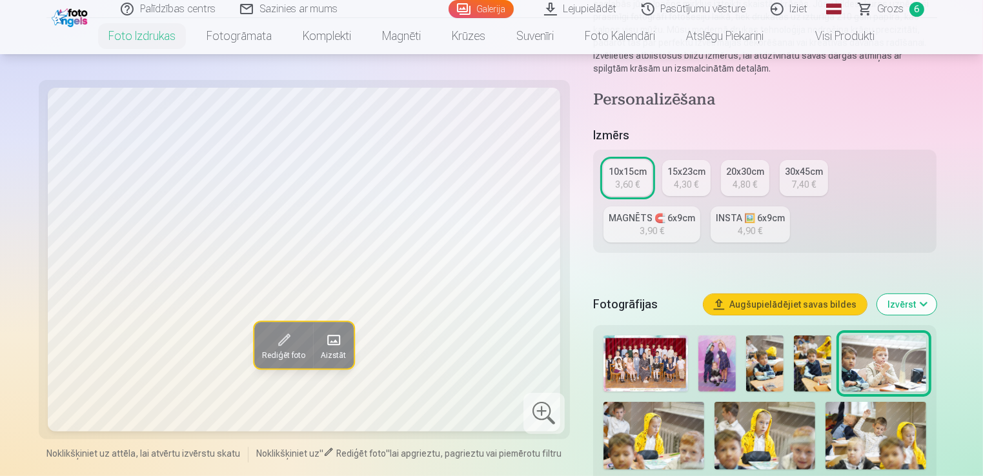
click at [622, 456] on img at bounding box center [653, 435] width 101 height 67
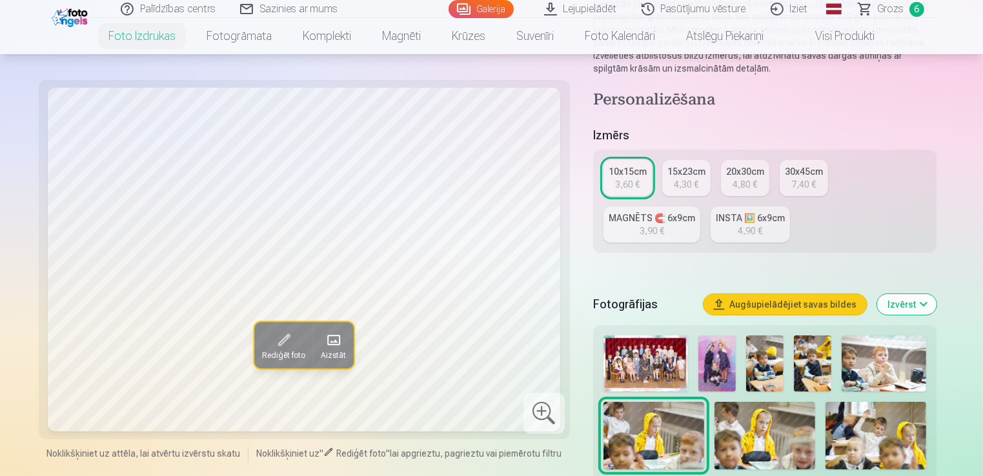
click at [800, 440] on img at bounding box center [764, 435] width 101 height 67
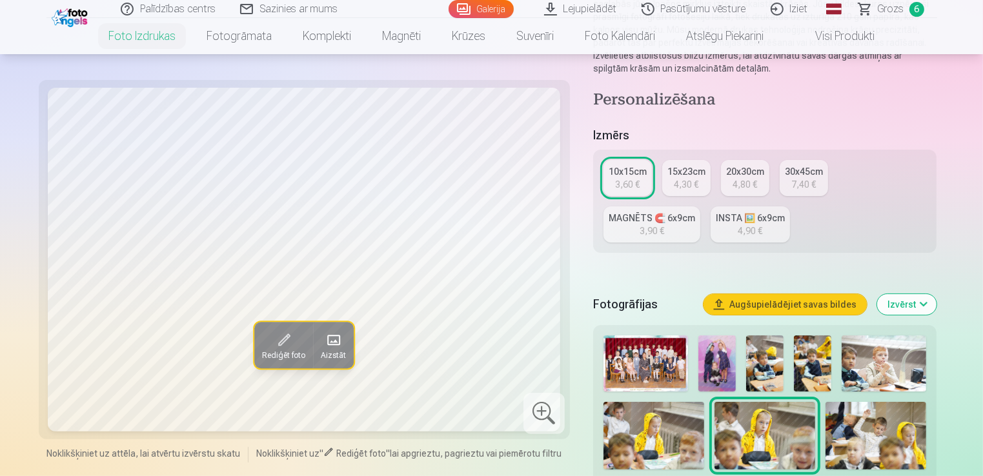
click at [884, 445] on img at bounding box center [875, 435] width 101 height 67
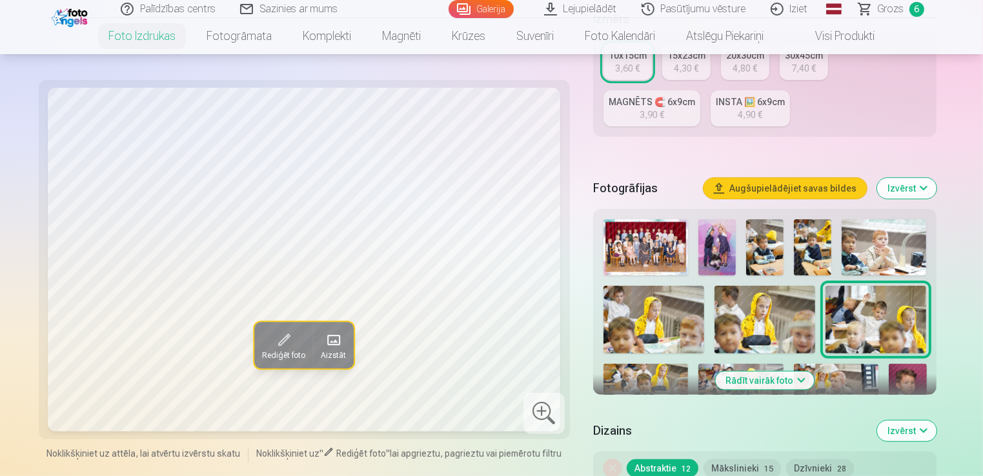
scroll to position [387, 0]
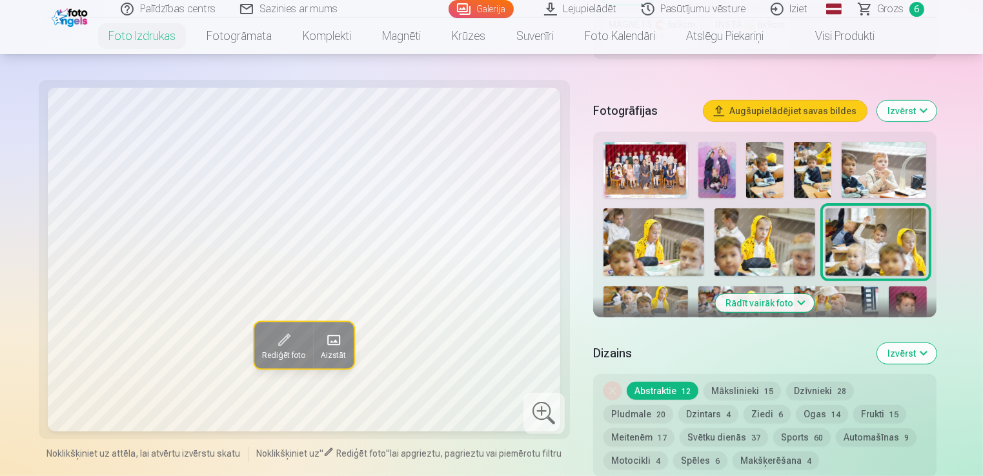
click at [662, 310] on img at bounding box center [645, 315] width 85 height 57
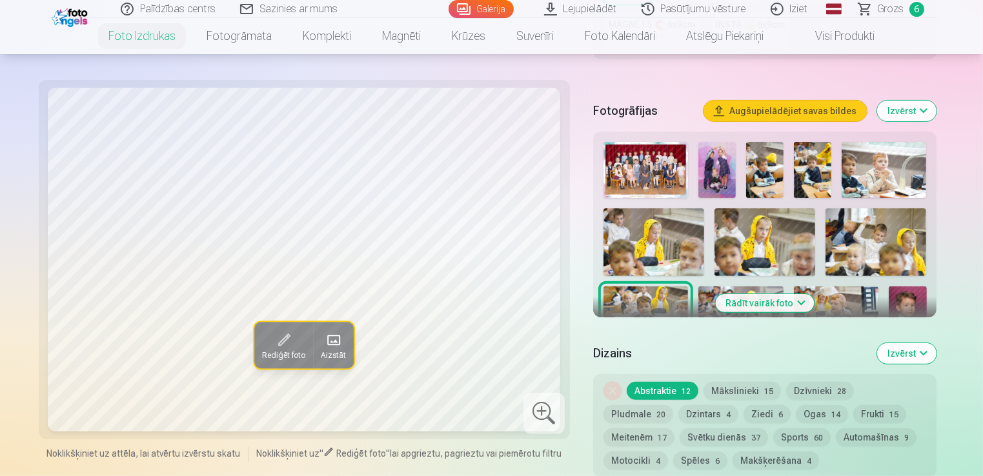
click at [720, 289] on img at bounding box center [740, 315] width 85 height 57
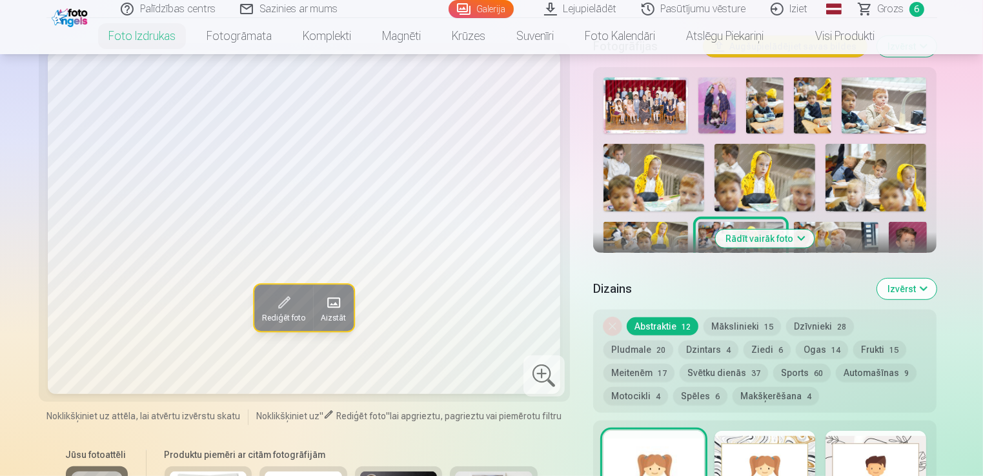
click at [902, 288] on button "Izvērst" at bounding box center [906, 289] width 59 height 21
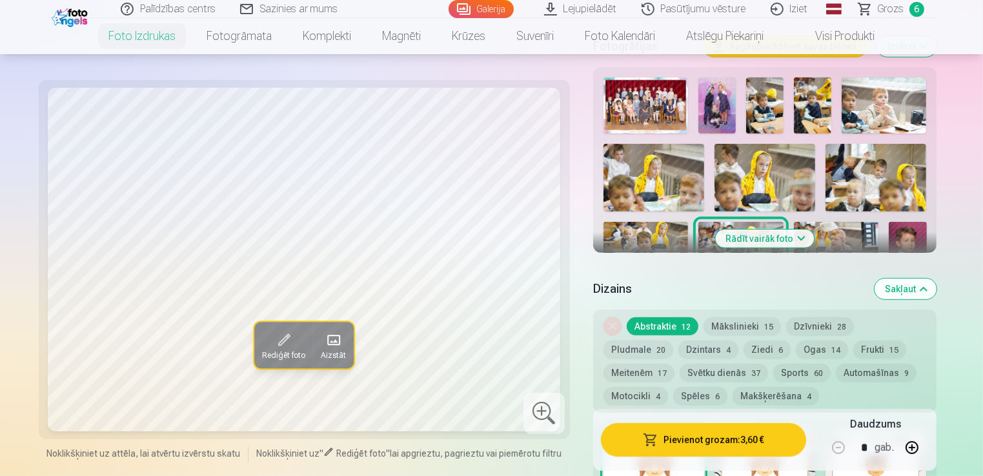
click at [844, 239] on img at bounding box center [836, 250] width 85 height 57
click at [785, 243] on button "Rādīt vairāk foto" at bounding box center [765, 239] width 99 height 18
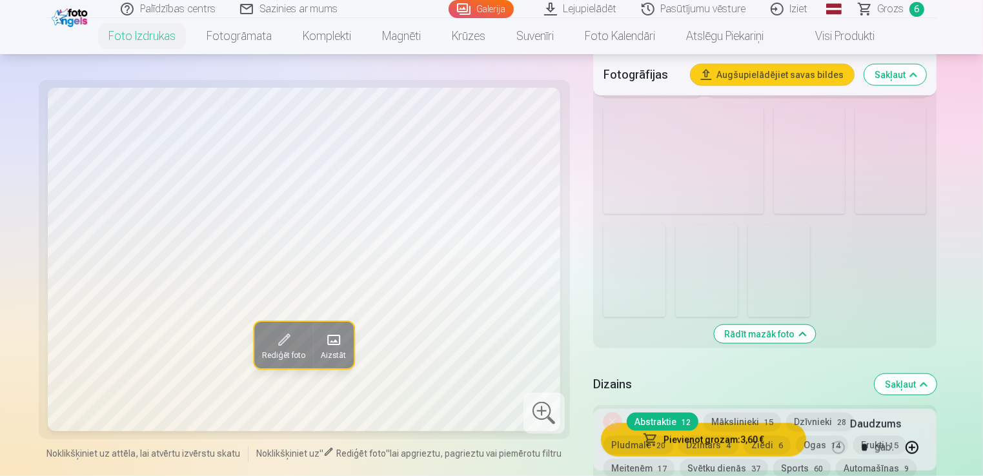
scroll to position [1549, 0]
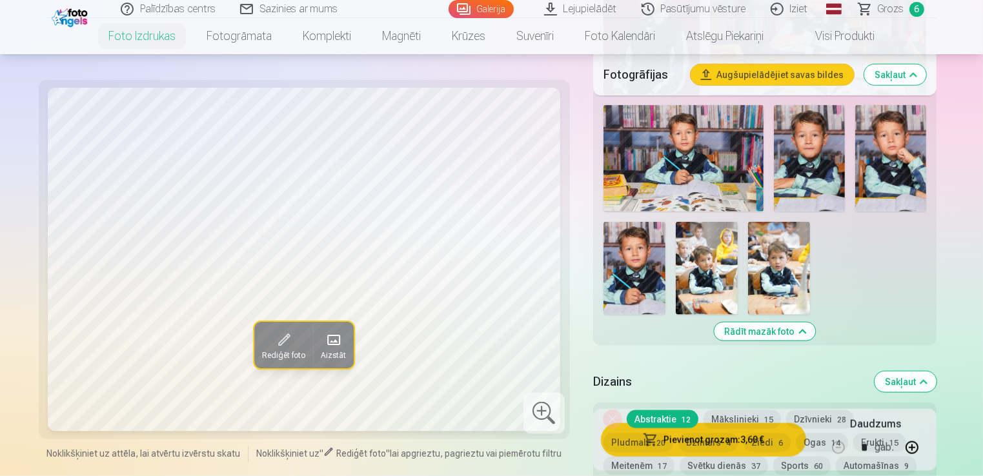
click at [719, 257] on img at bounding box center [707, 268] width 62 height 93
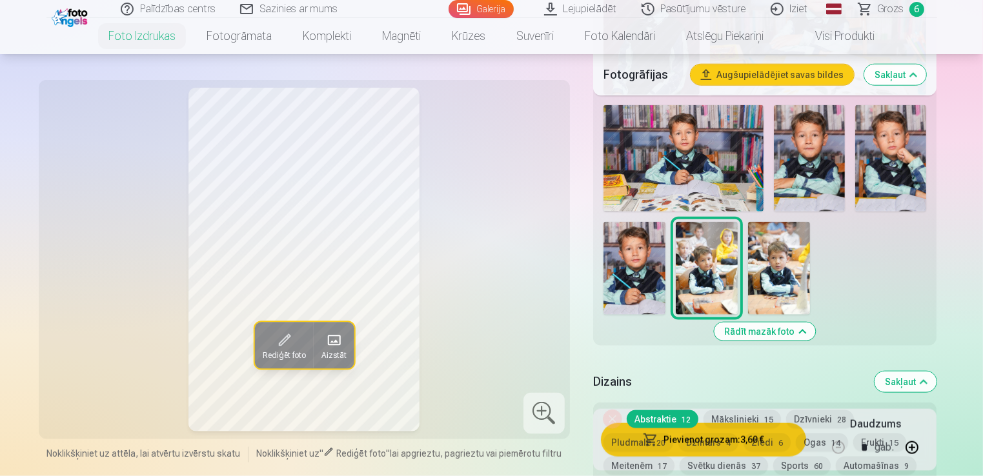
click at [772, 258] on img at bounding box center [779, 268] width 62 height 93
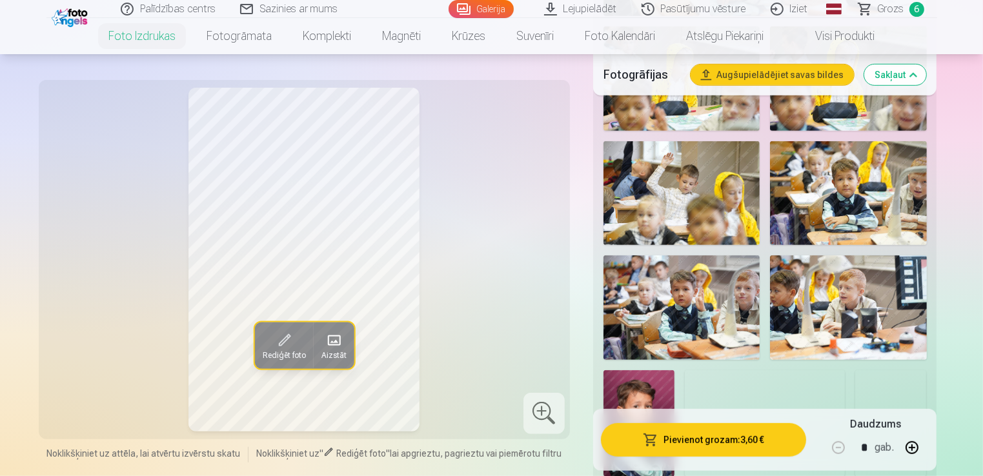
scroll to position [839, 0]
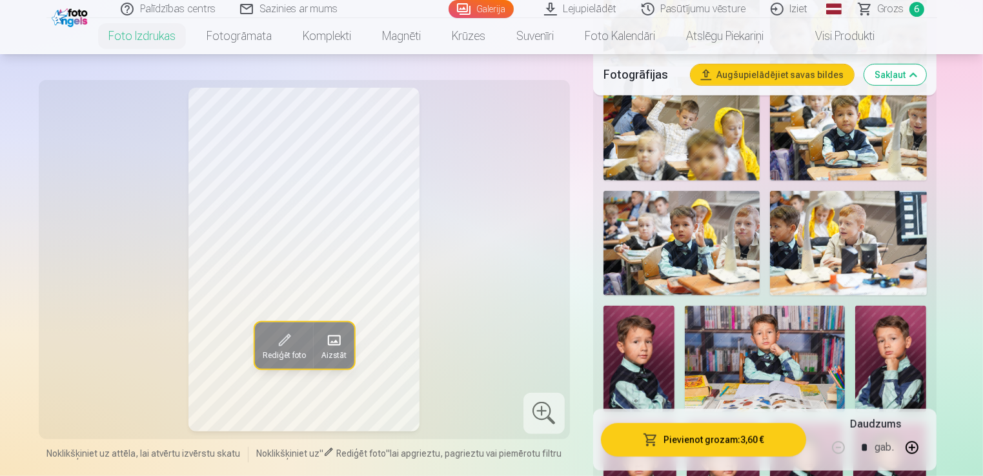
click at [621, 181] on img at bounding box center [681, 129] width 156 height 105
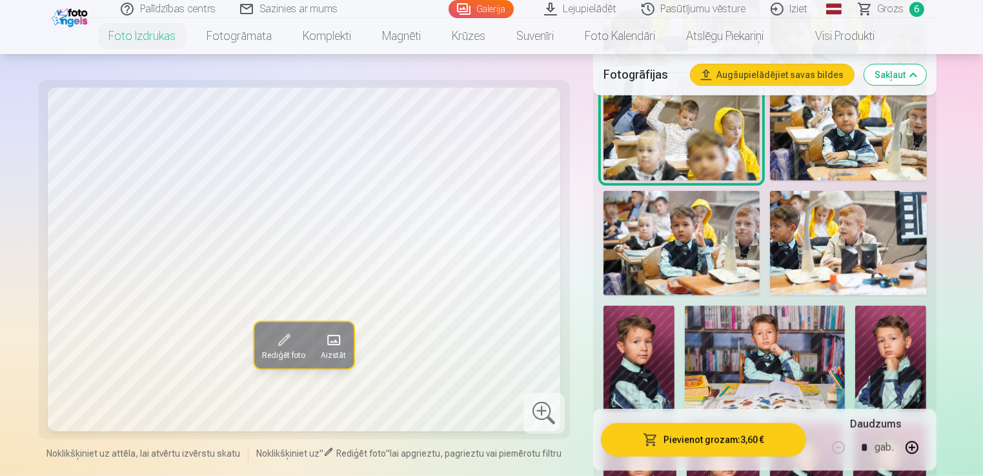
click at [701, 230] on img at bounding box center [681, 243] width 156 height 105
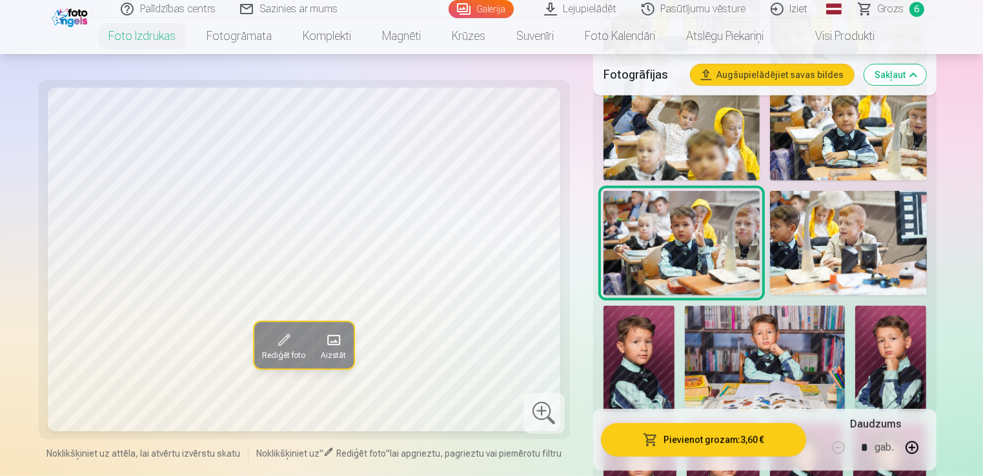
click at [762, 340] on img at bounding box center [765, 359] width 160 height 106
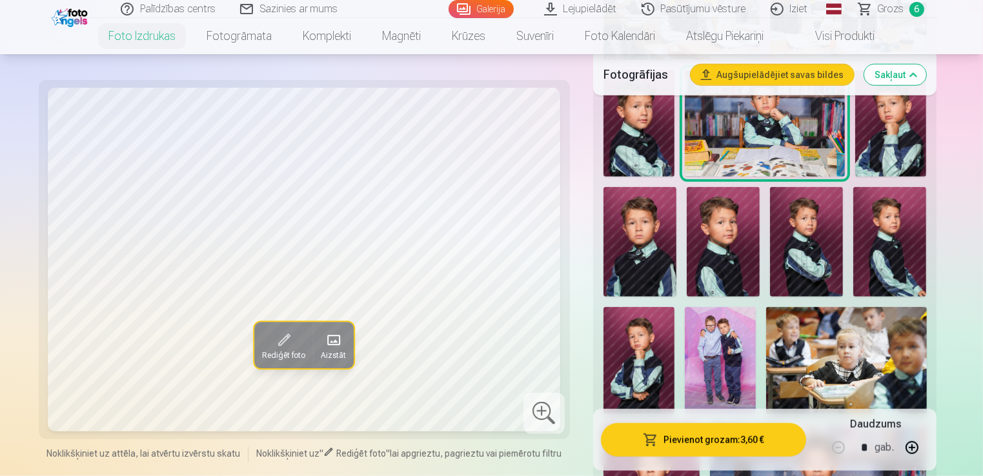
scroll to position [1097, 0]
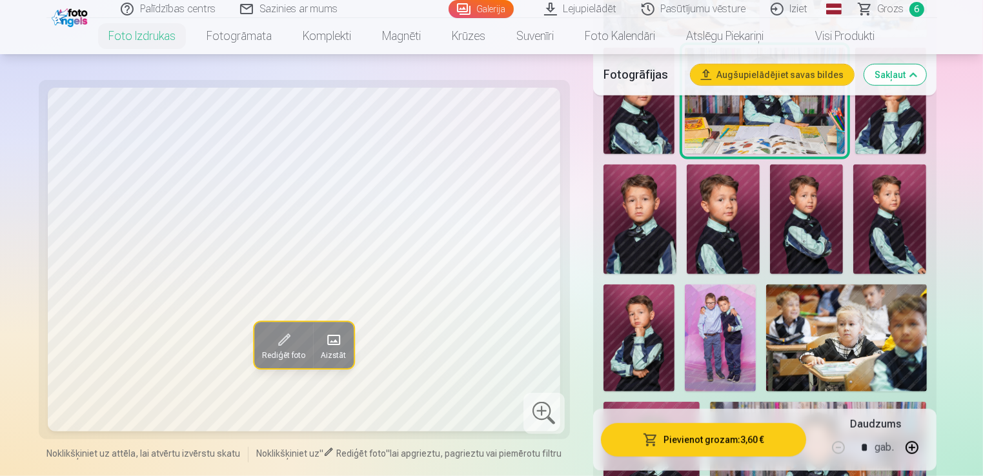
click at [736, 211] on img at bounding box center [723, 220] width 73 height 110
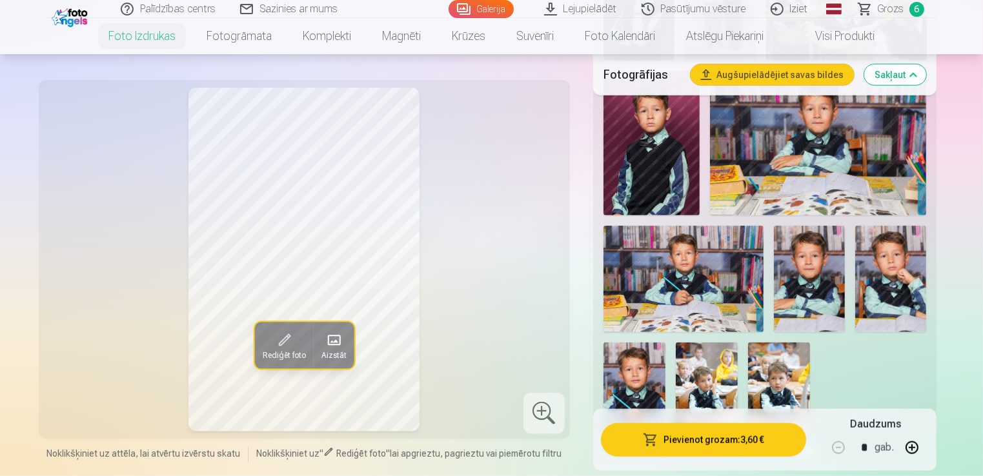
scroll to position [1484, 0]
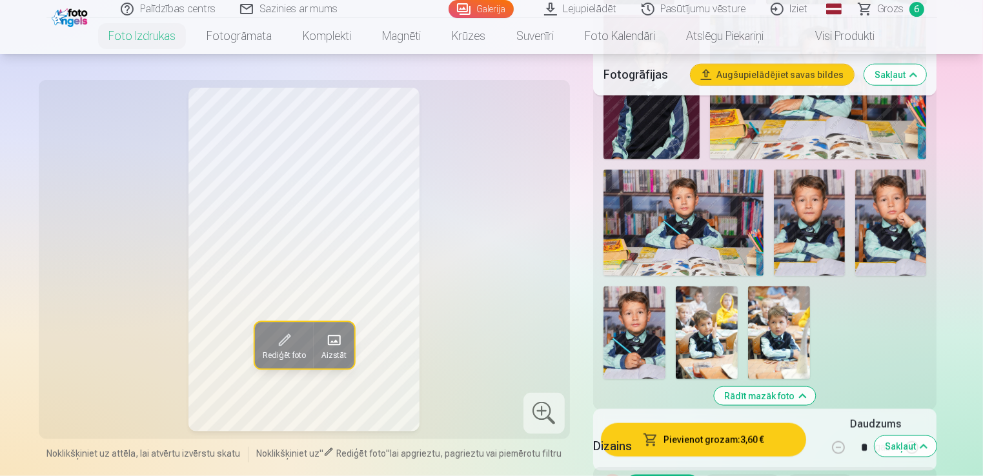
click at [645, 314] on img at bounding box center [634, 333] width 62 height 93
click at [764, 319] on img at bounding box center [779, 333] width 62 height 93
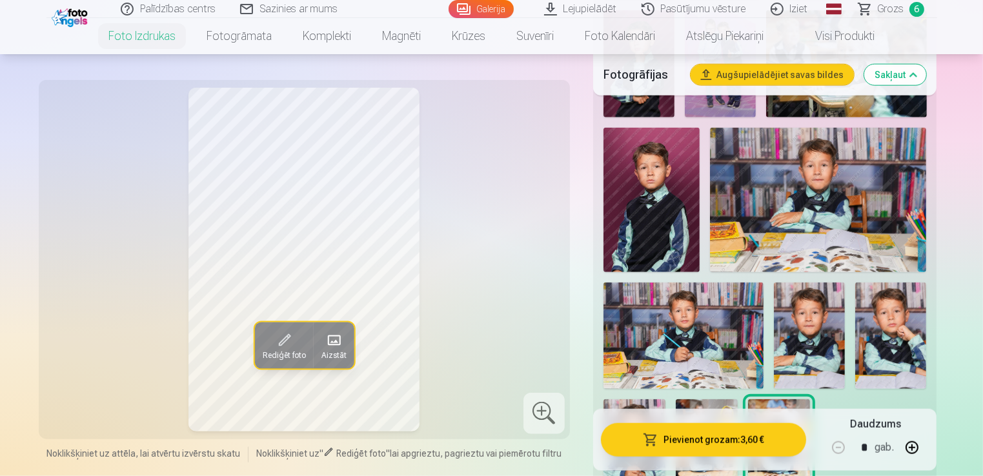
scroll to position [1355, 0]
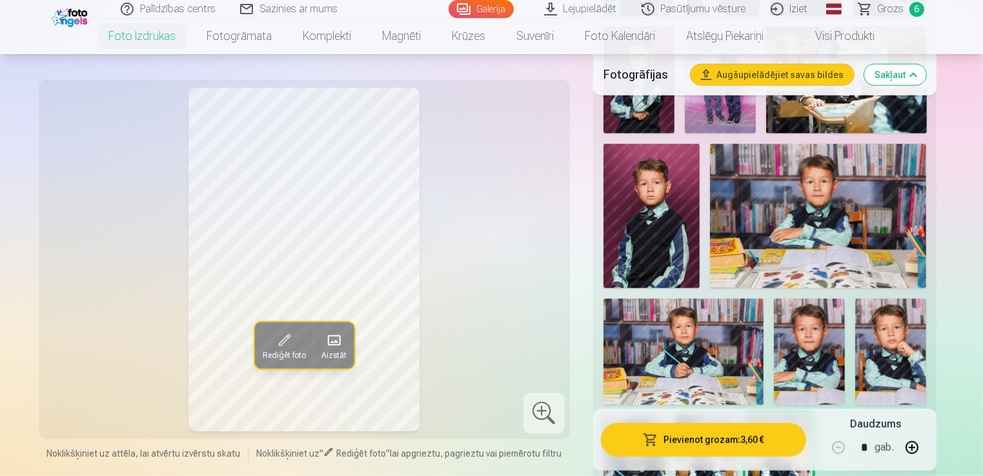
click at [715, 324] on img at bounding box center [683, 352] width 160 height 106
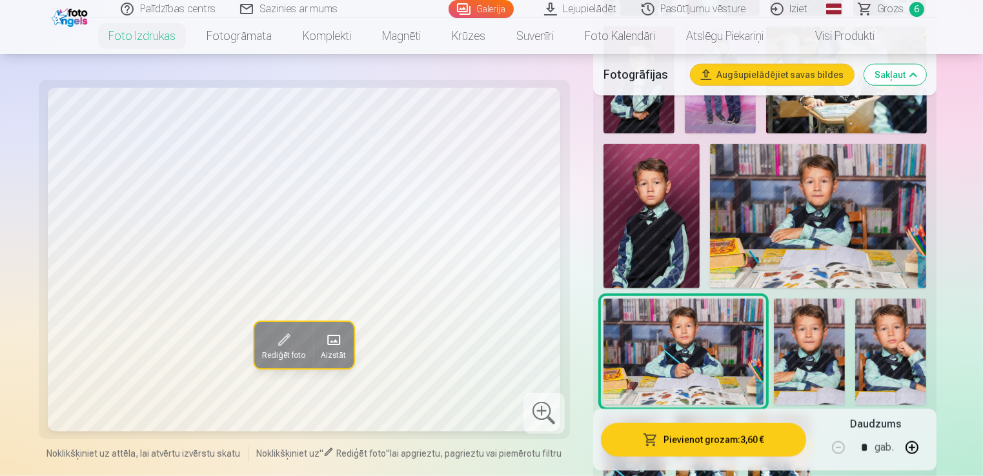
click at [793, 339] on img at bounding box center [809, 352] width 71 height 106
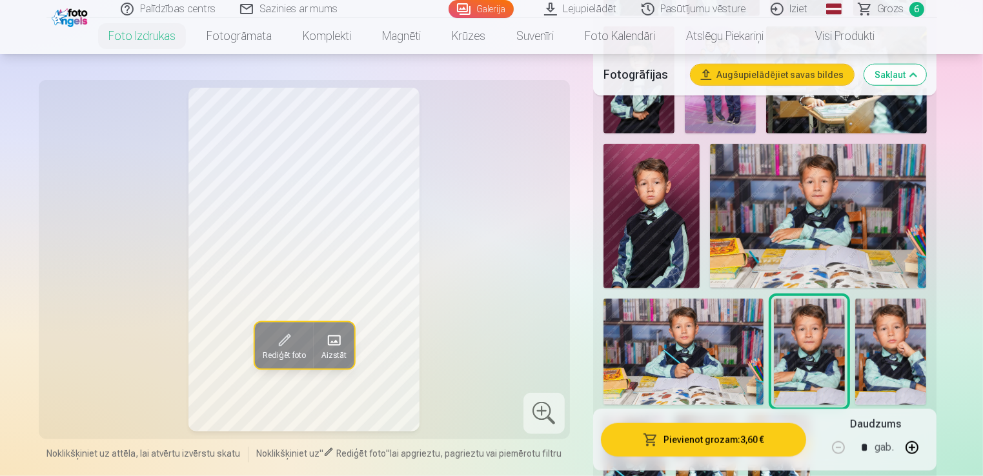
click at [919, 347] on img at bounding box center [890, 352] width 71 height 106
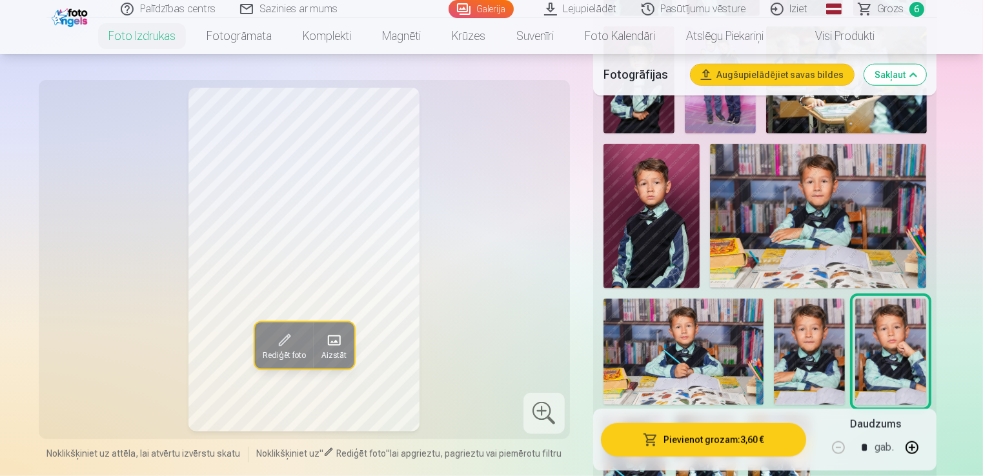
click at [815, 347] on img at bounding box center [809, 352] width 71 height 106
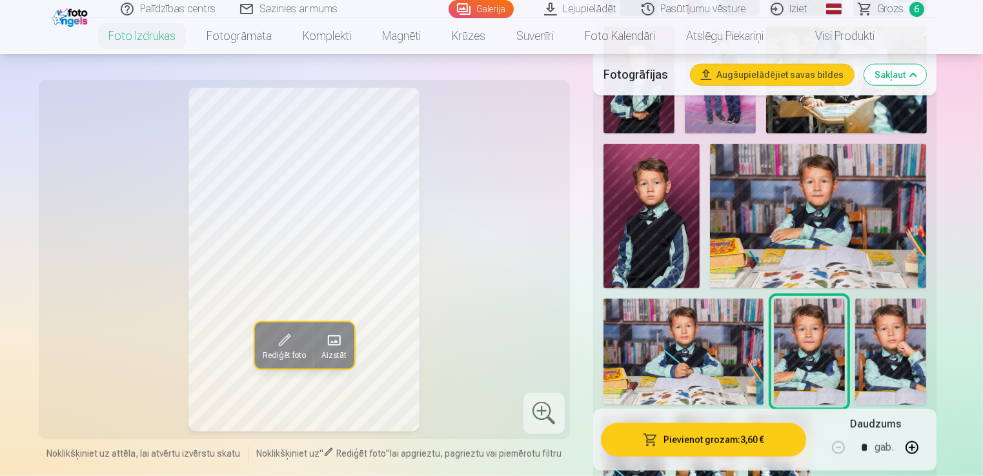
click at [787, 205] on img at bounding box center [818, 216] width 217 height 145
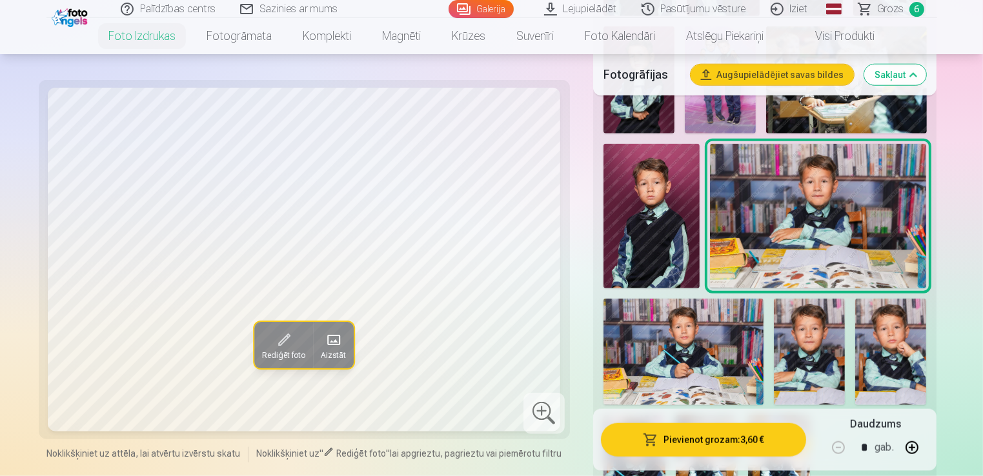
click at [693, 224] on img at bounding box center [651, 216] width 96 height 145
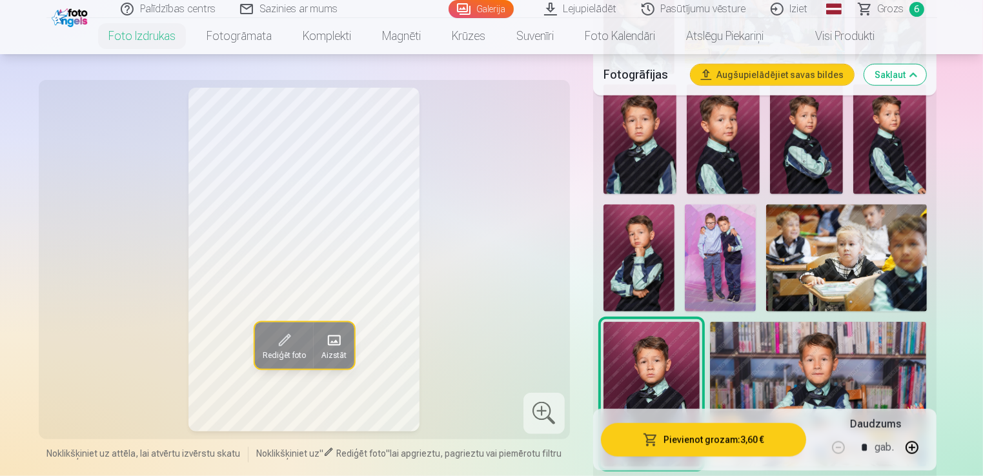
scroll to position [1162, 0]
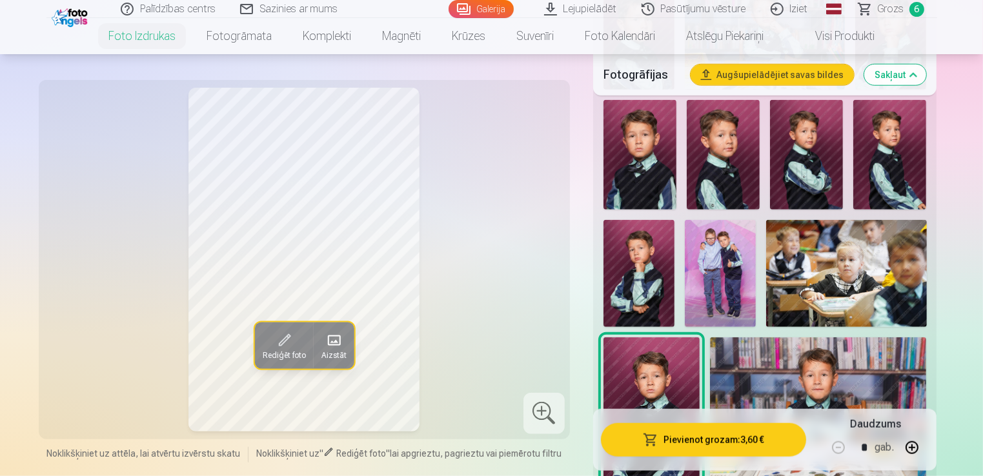
click at [720, 249] on img at bounding box center [720, 273] width 71 height 107
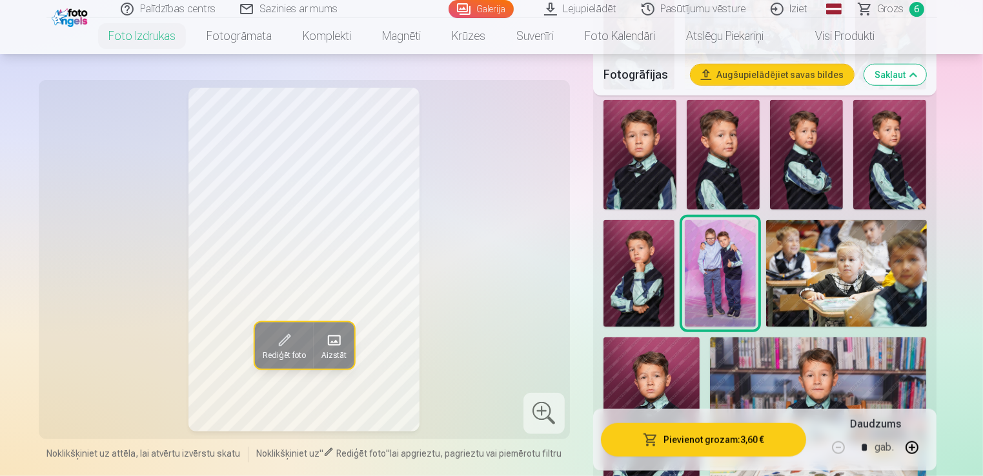
click at [716, 162] on img at bounding box center [723, 155] width 73 height 110
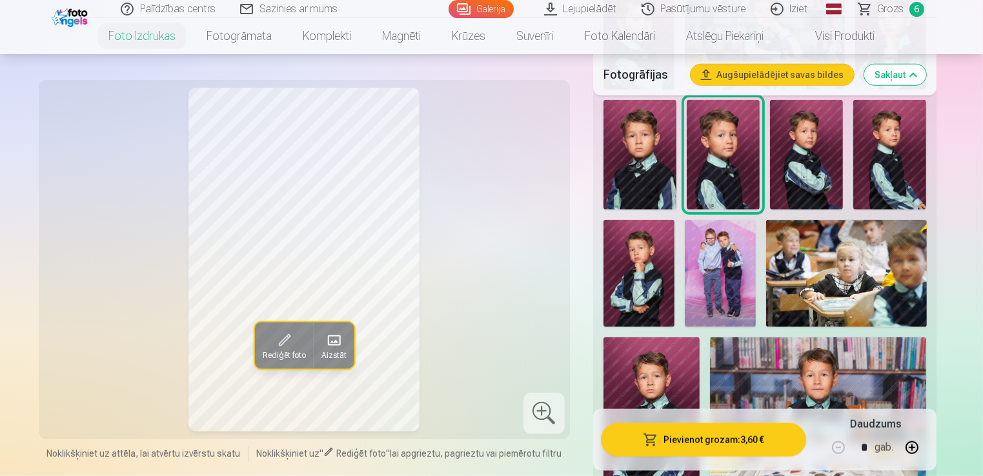
click at [652, 163] on img at bounding box center [639, 155] width 73 height 110
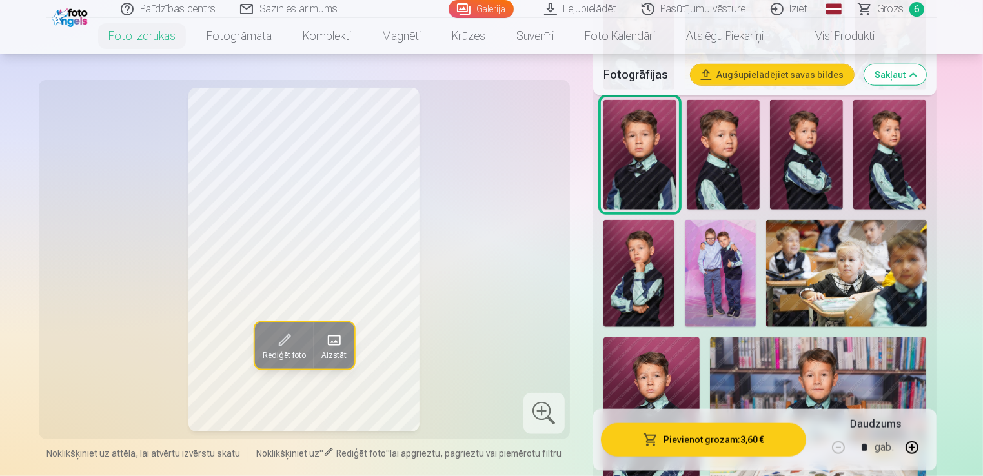
click at [776, 168] on img at bounding box center [806, 155] width 73 height 110
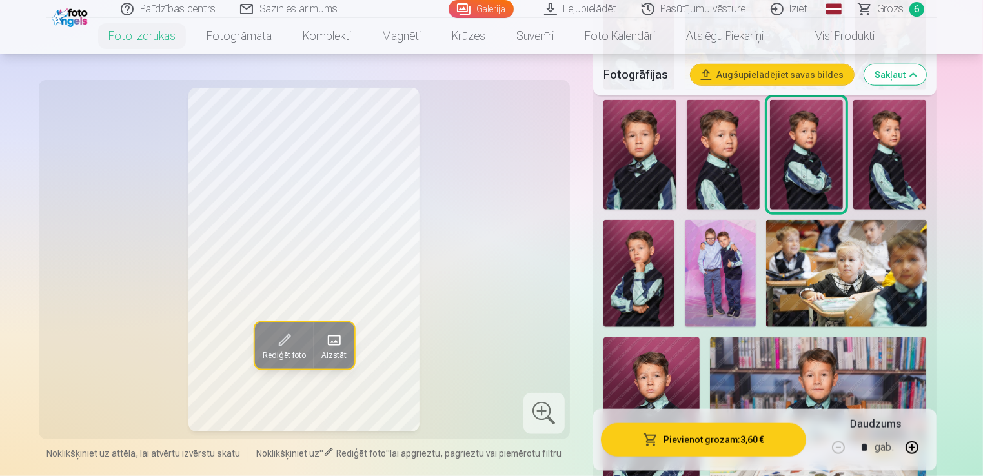
click at [851, 177] on div at bounding box center [765, 34] width 334 height 1345
click at [888, 177] on img at bounding box center [889, 155] width 73 height 110
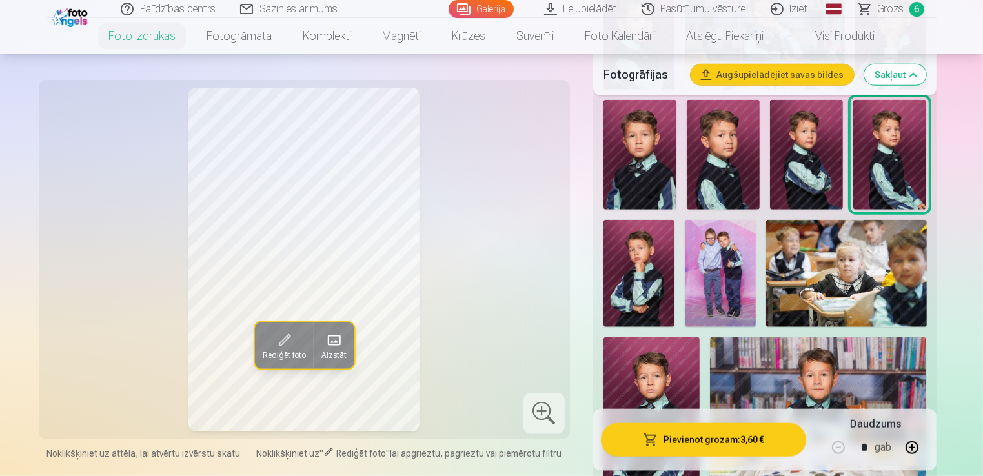
click at [637, 268] on img at bounding box center [638, 273] width 71 height 107
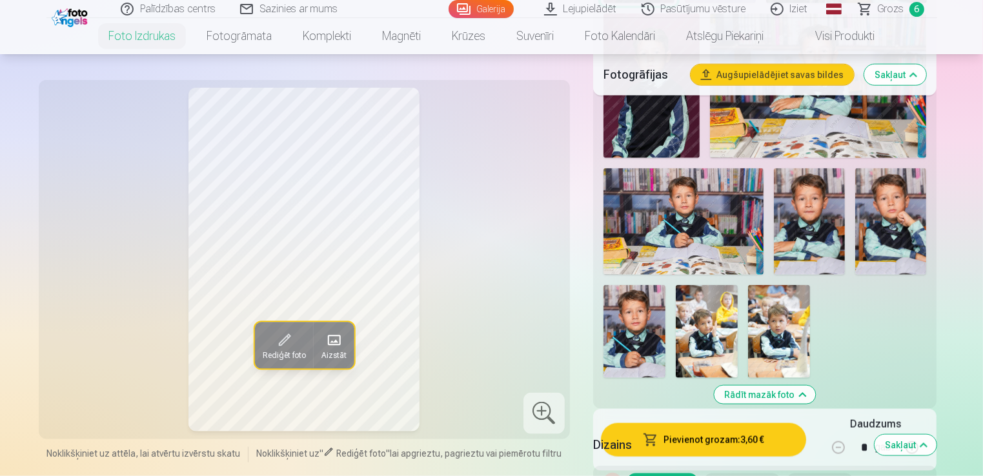
scroll to position [1420, 0]
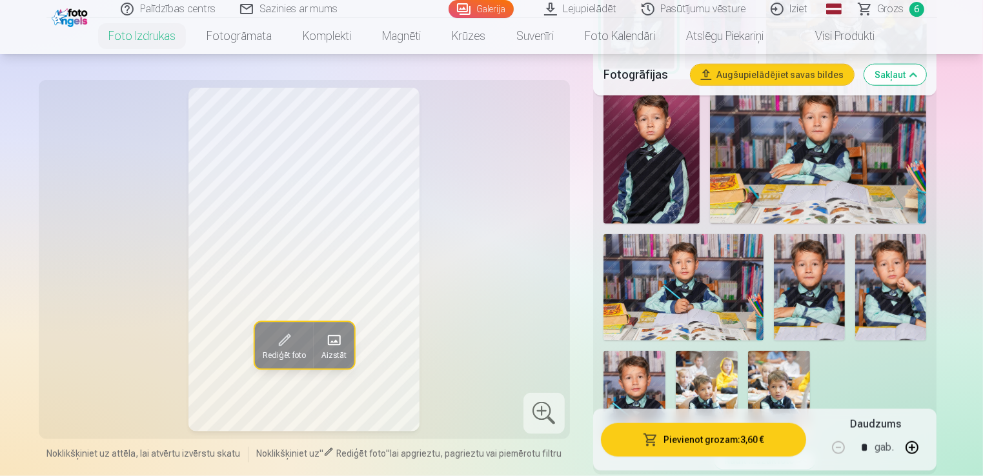
click at [705, 285] on img at bounding box center [683, 287] width 160 height 106
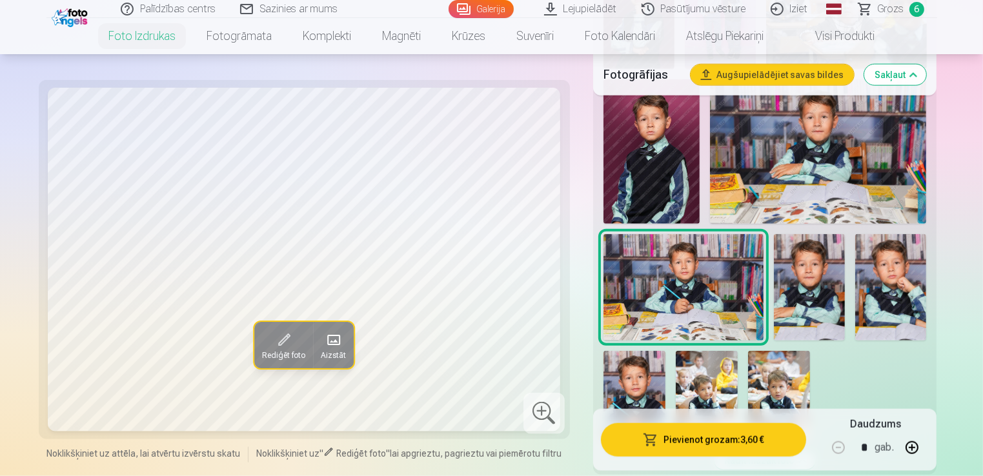
click at [813, 303] on img at bounding box center [809, 287] width 71 height 106
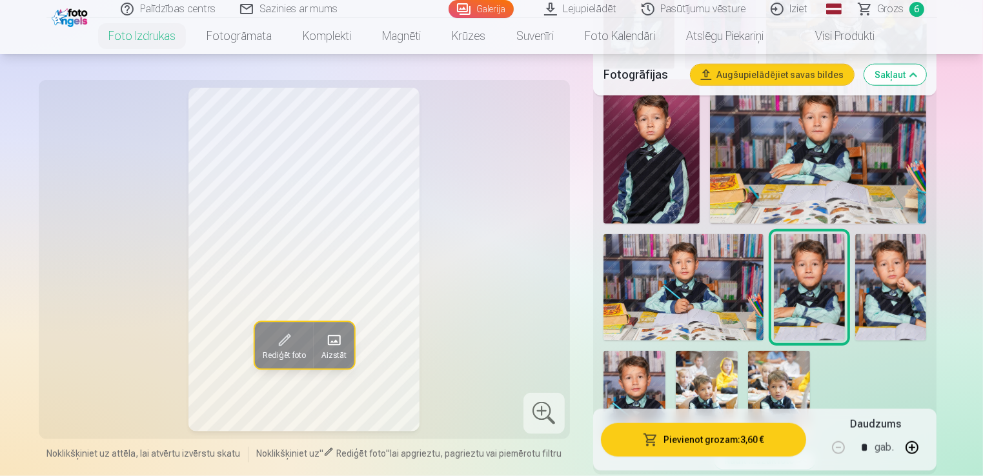
click at [890, 308] on img at bounding box center [890, 287] width 71 height 106
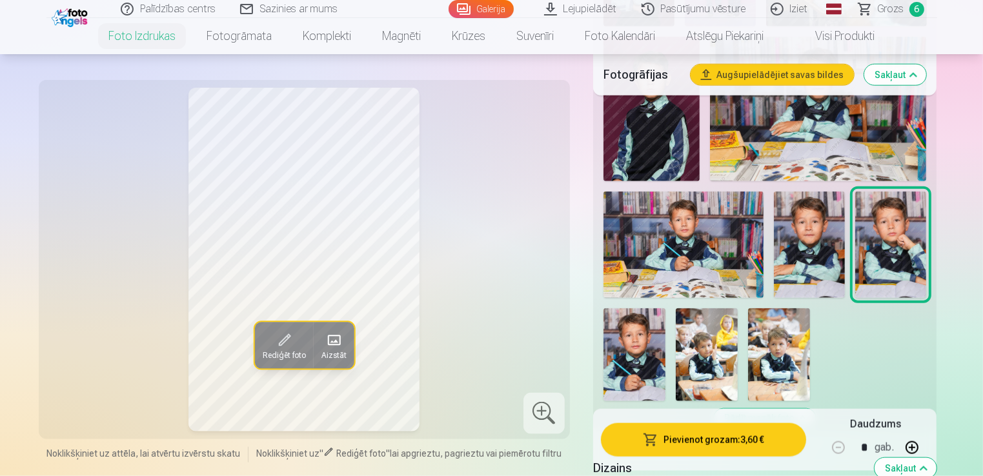
scroll to position [1484, 0]
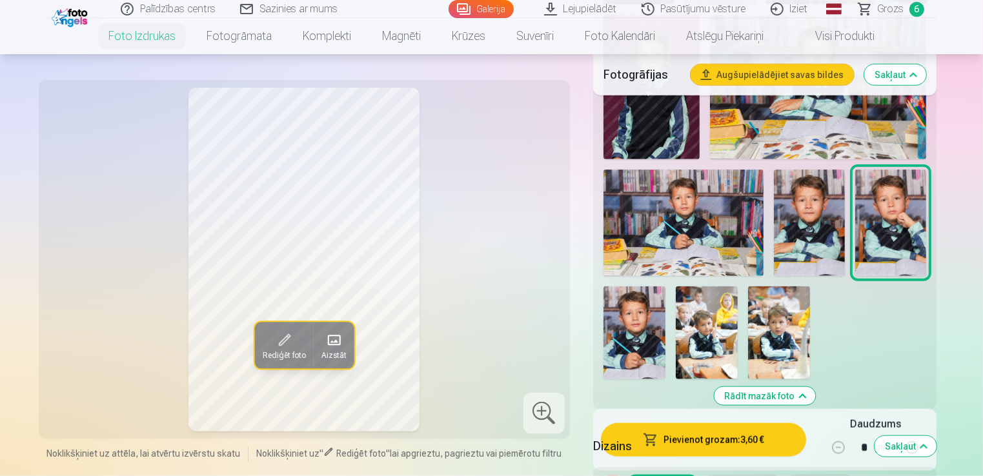
click at [645, 319] on img at bounding box center [634, 333] width 62 height 93
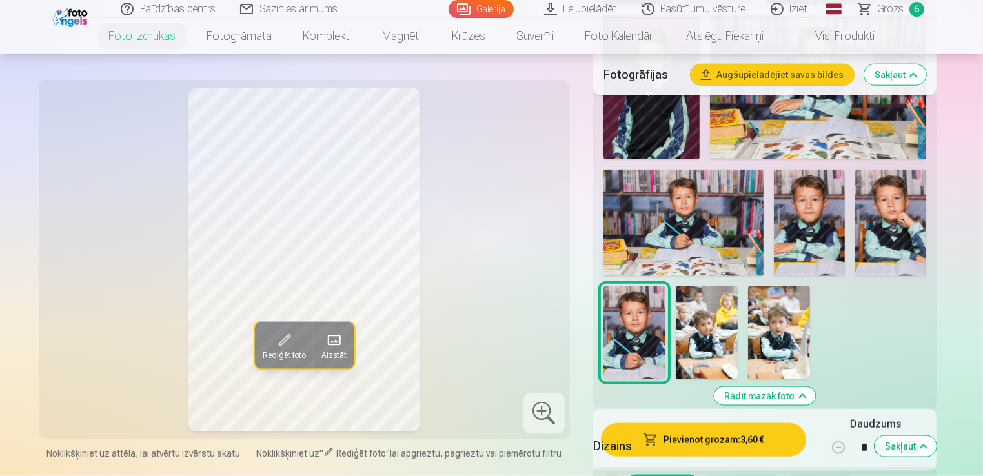
click at [898, 264] on img at bounding box center [890, 223] width 71 height 106
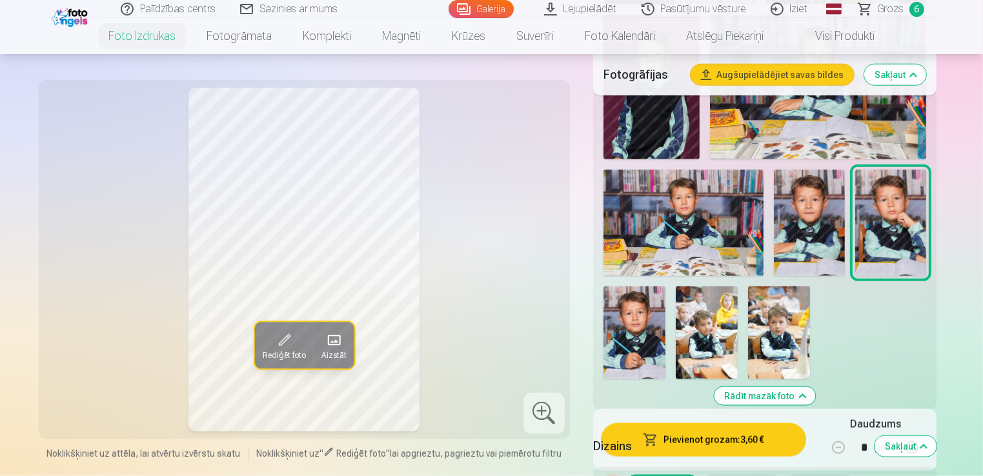
click at [831, 244] on img at bounding box center [809, 223] width 71 height 106
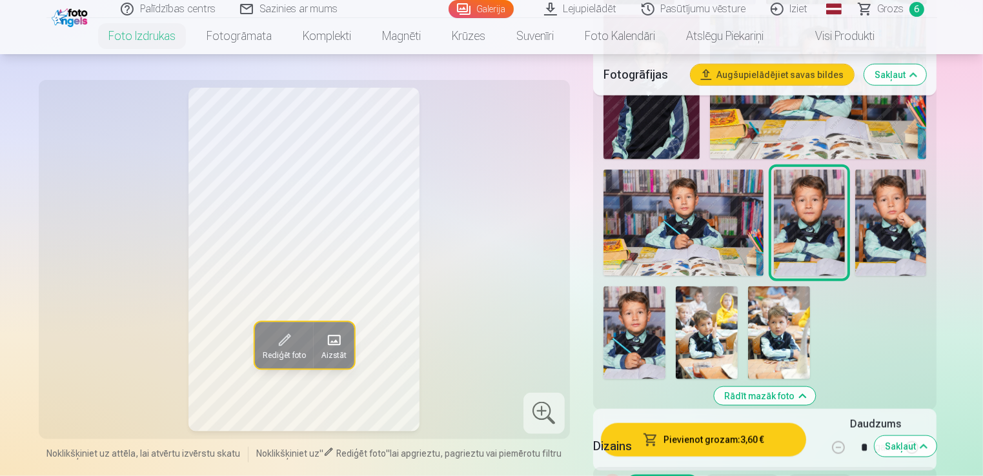
click at [651, 312] on img at bounding box center [634, 333] width 62 height 93
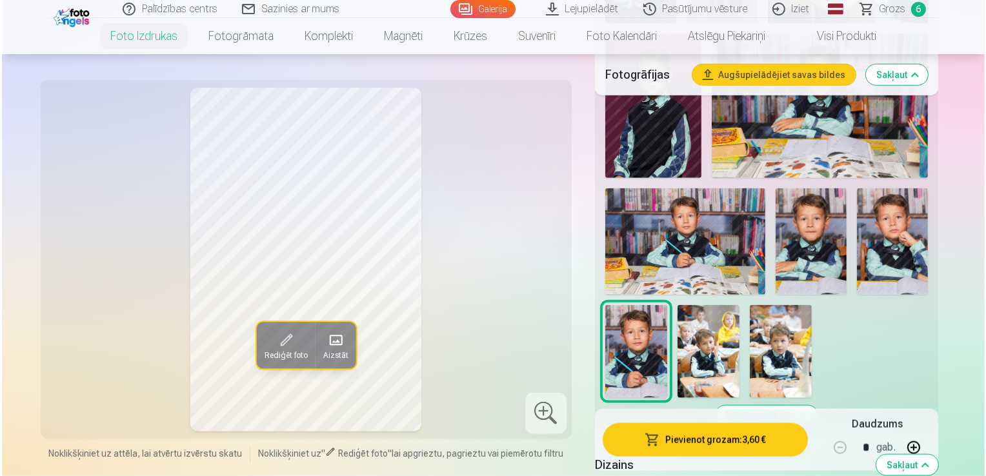
scroll to position [1613, 0]
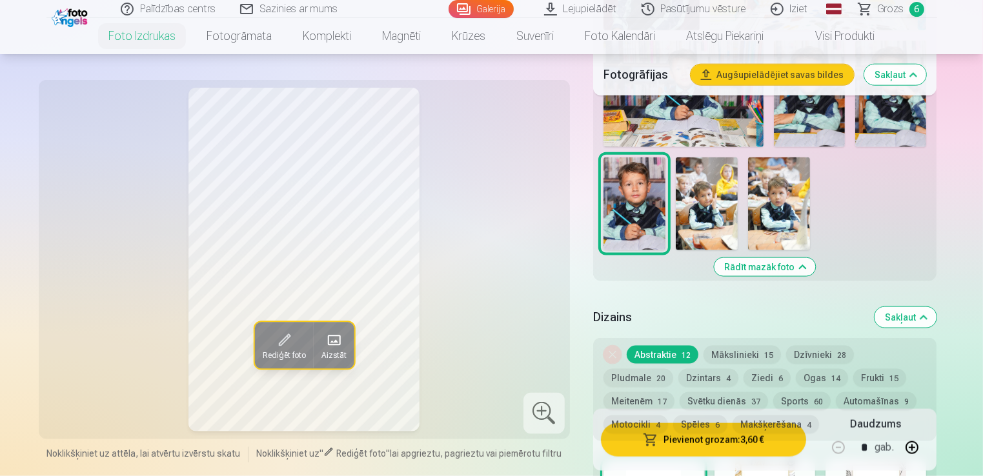
click at [692, 444] on button "Pievienot grozam : 3,60 €" at bounding box center [704, 440] width 206 height 34
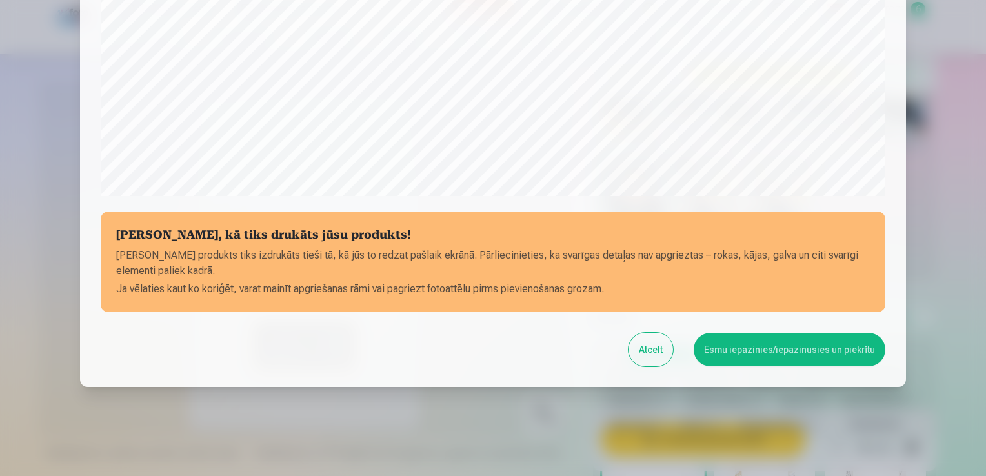
scroll to position [452, 0]
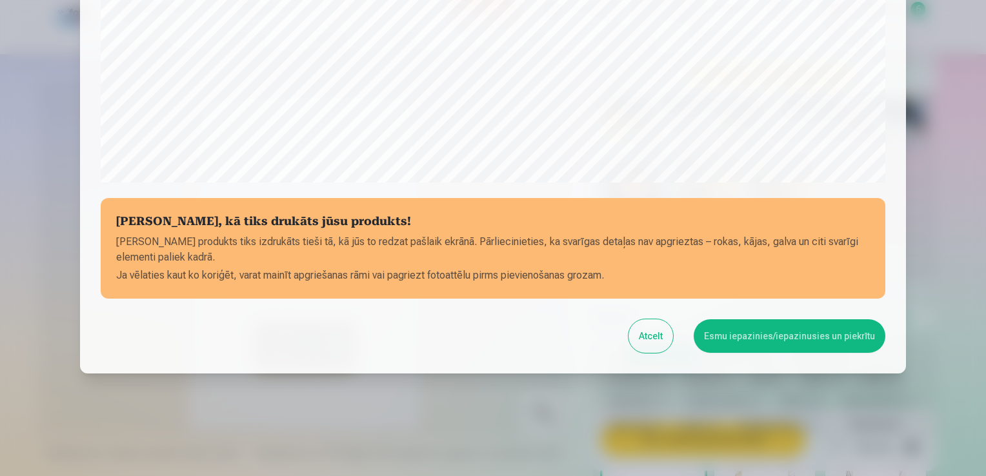
click at [758, 334] on button "Esmu iepazinies/iepazinusies un piekrītu" at bounding box center [790, 336] width 192 height 34
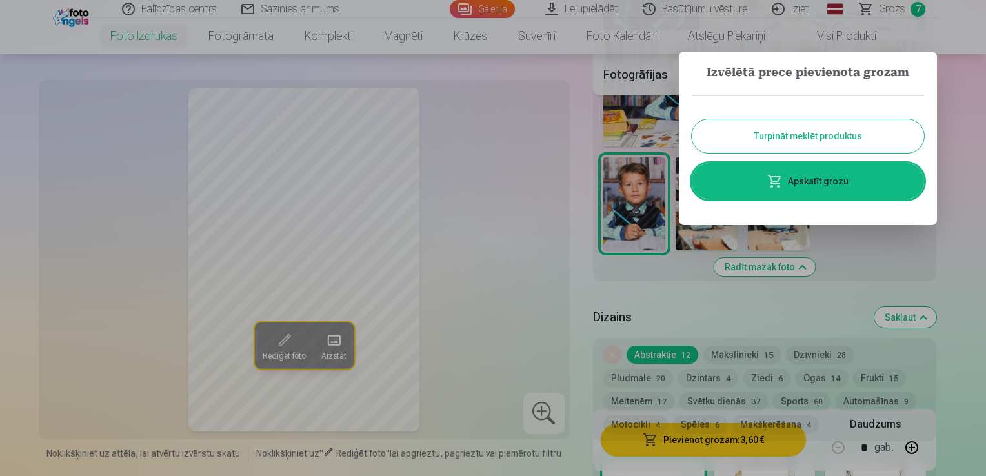
click at [790, 177] on link "Apskatīt grozu" at bounding box center [808, 181] width 232 height 36
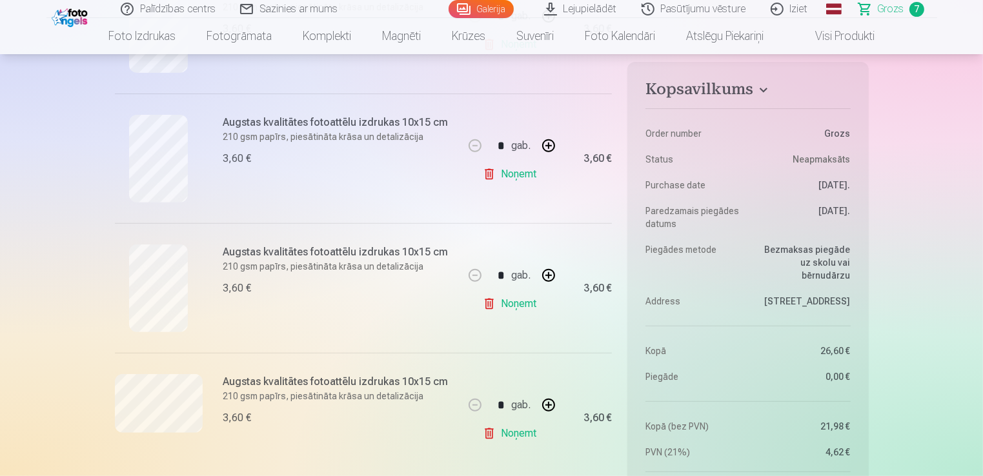
scroll to position [581, 0]
